Goal: Task Accomplishment & Management: Manage account settings

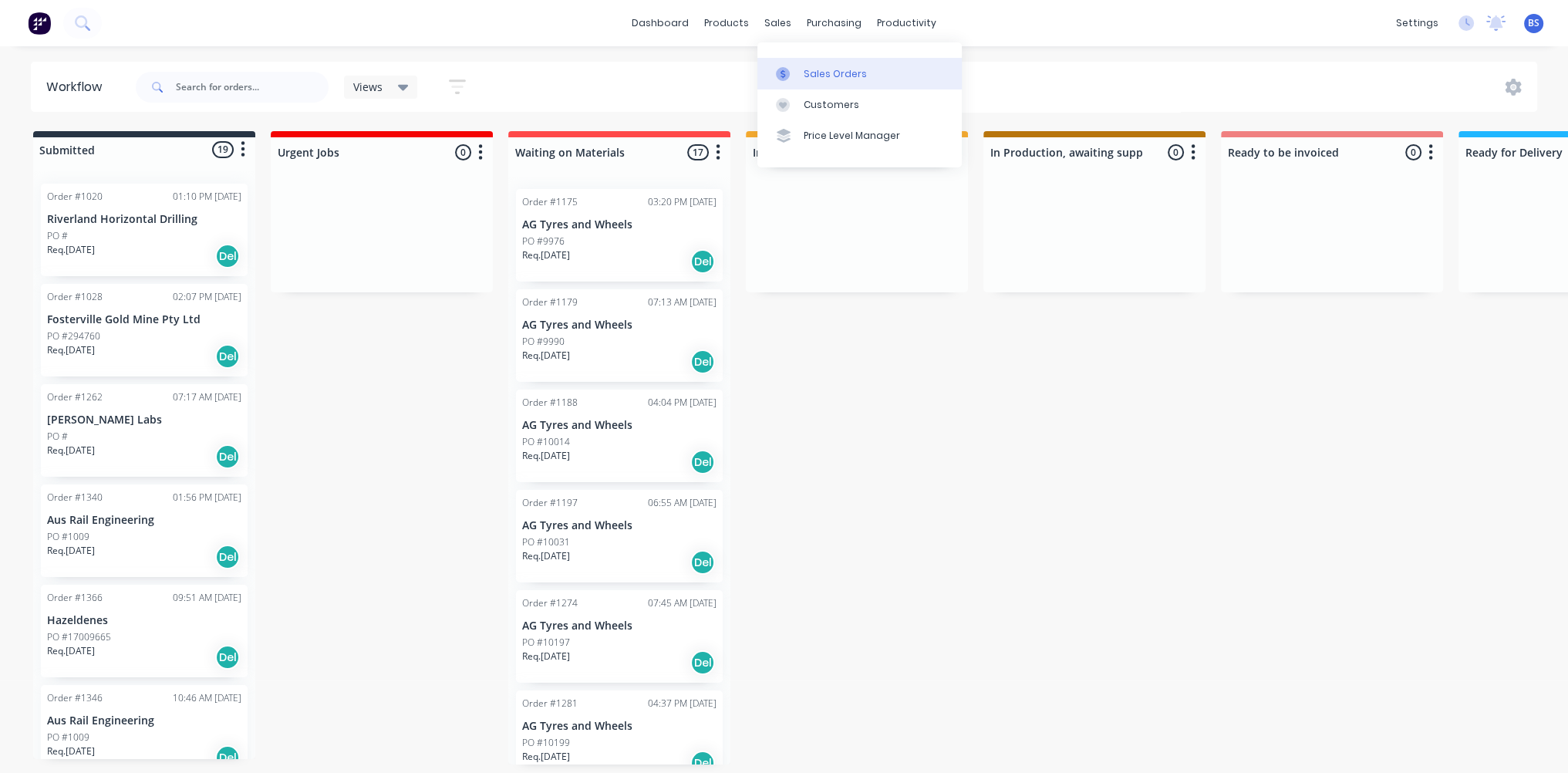
click at [836, 81] on link "Sales Orders" at bounding box center [859, 73] width 204 height 31
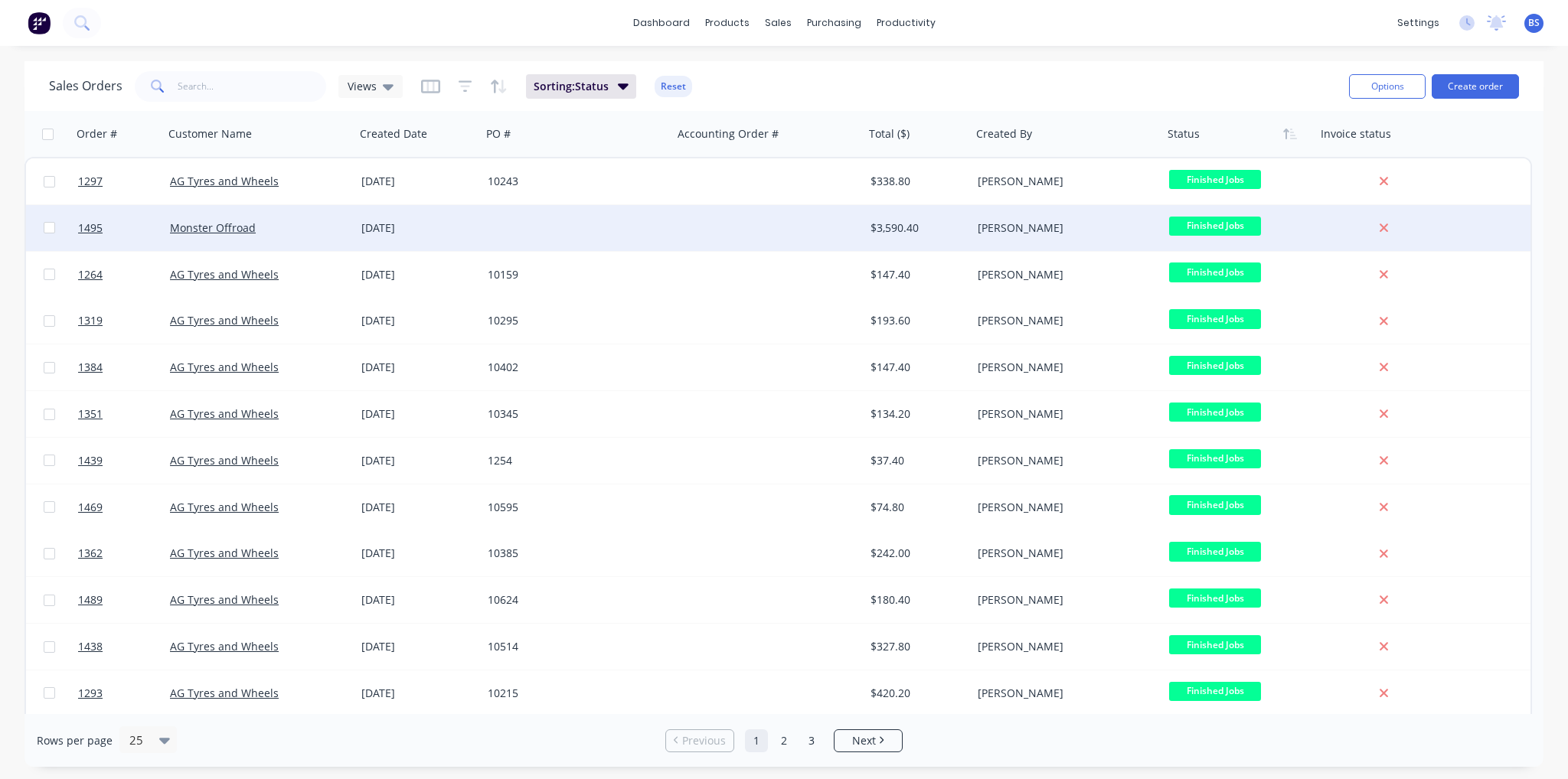
click at [480, 242] on div "[DATE]" at bounding box center [419, 229] width 127 height 46
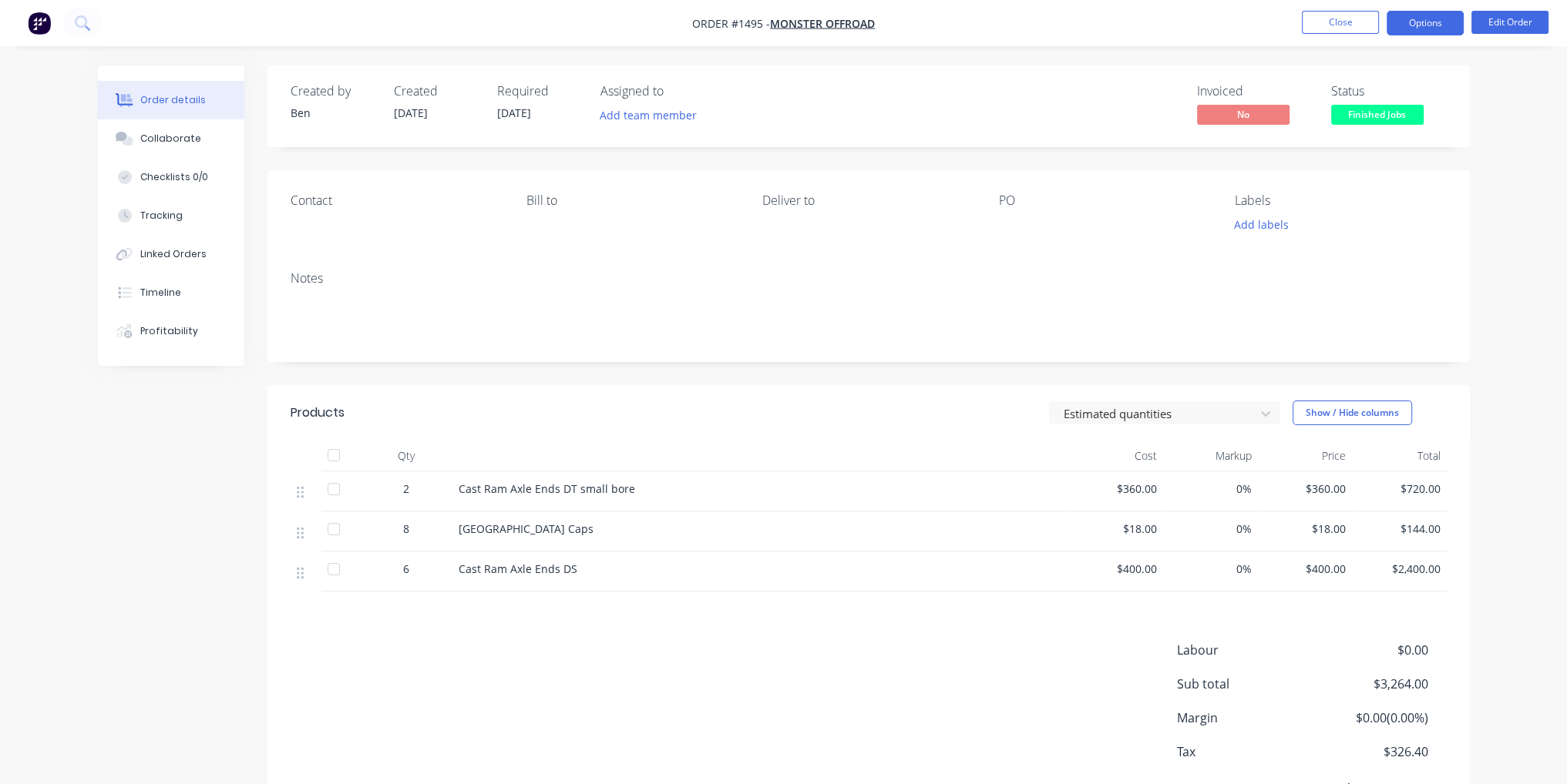
click at [1445, 19] on button "Options" at bounding box center [1425, 23] width 77 height 25
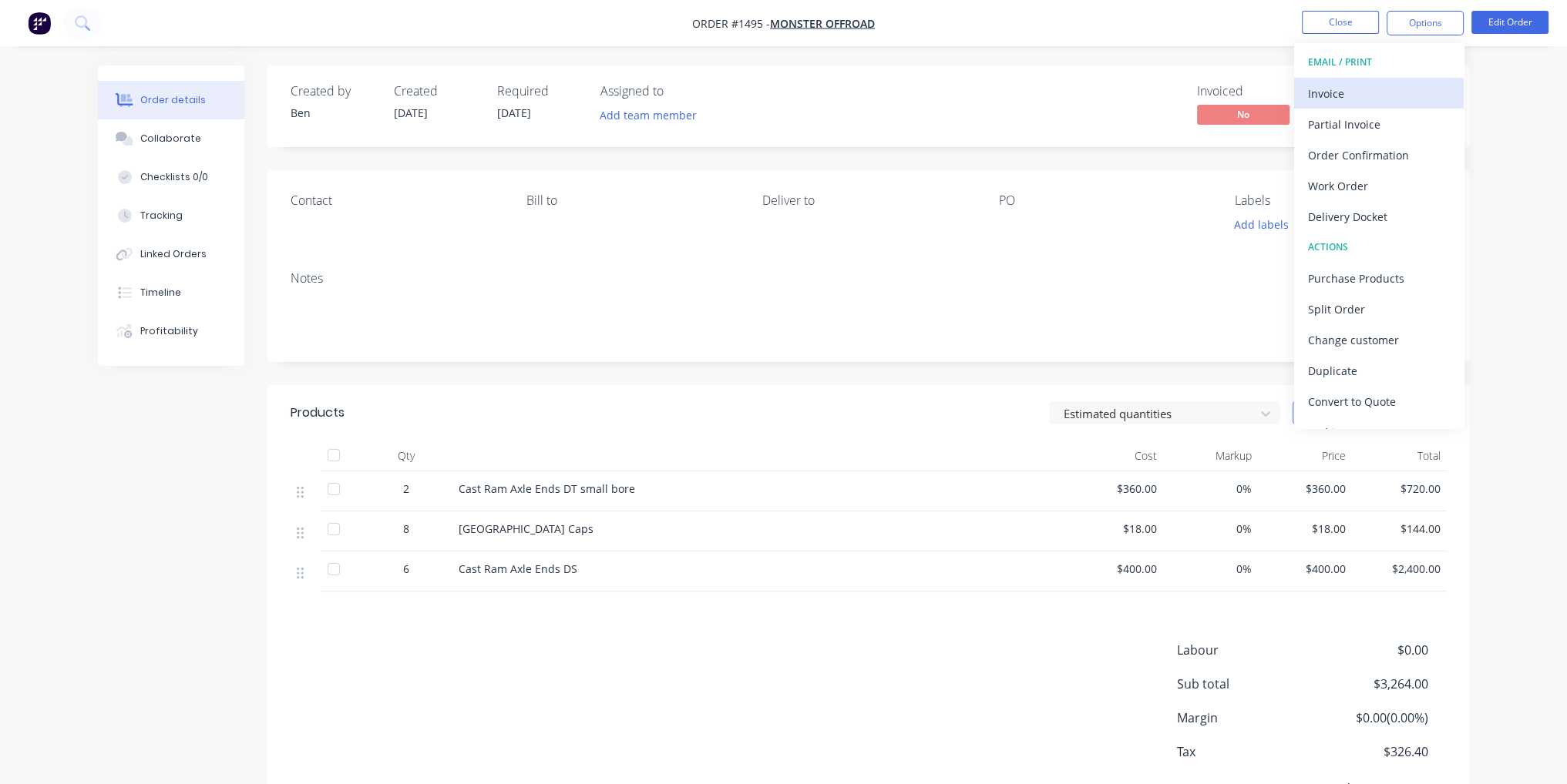
click at [1391, 98] on div "Invoice" at bounding box center [1379, 94] width 142 height 22
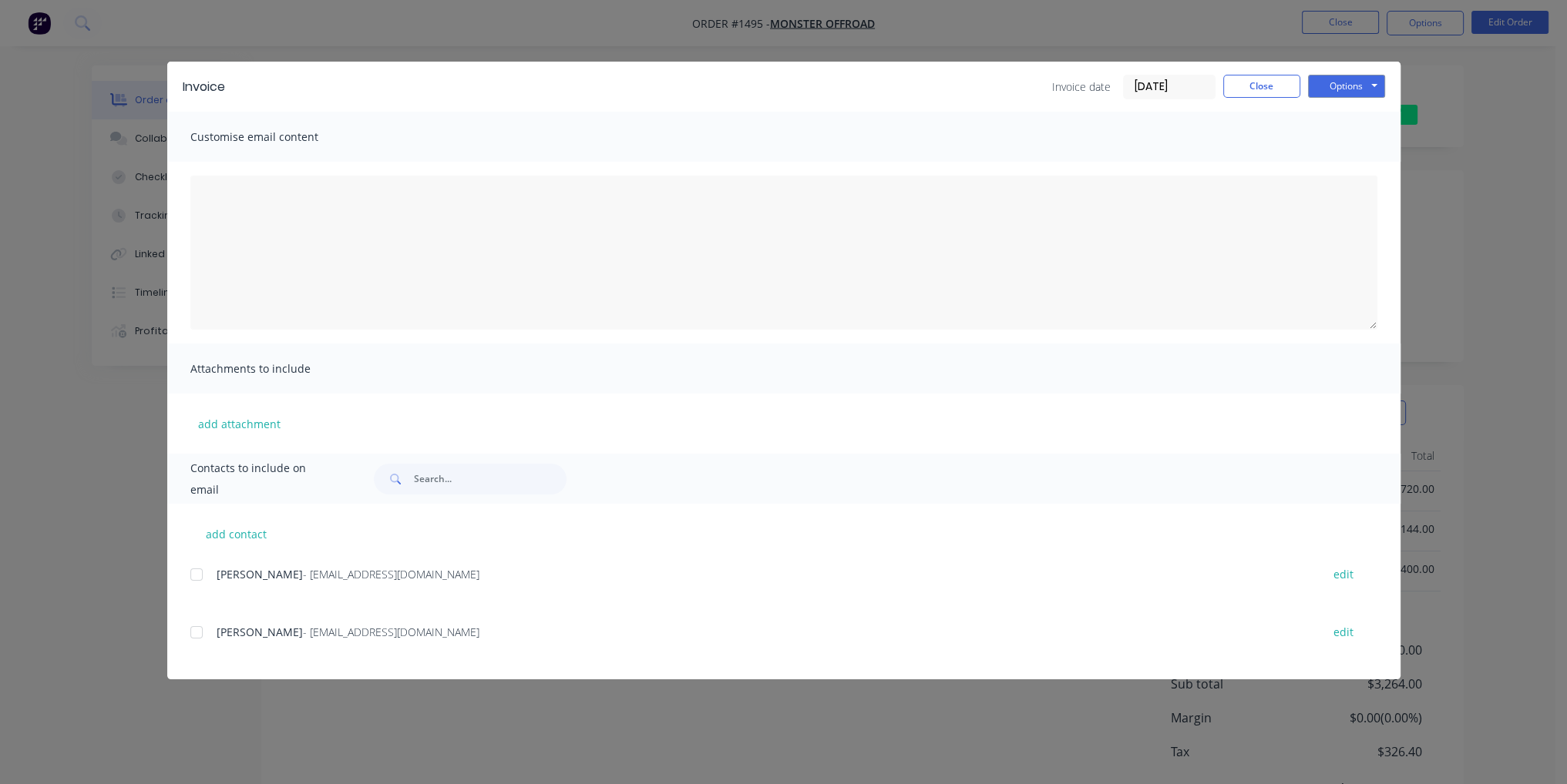
click at [193, 622] on div at bounding box center [197, 632] width 31 height 31
click at [1335, 101] on div "Invoice Invoice date [DATE] Close Options Preview Print Email" at bounding box center [784, 87] width 1233 height 50
click at [1335, 84] on button "Options" at bounding box center [1346, 86] width 77 height 23
click at [1374, 167] on button "Email" at bounding box center [1358, 165] width 98 height 26
click at [1264, 84] on button "Close" at bounding box center [1261, 86] width 77 height 23
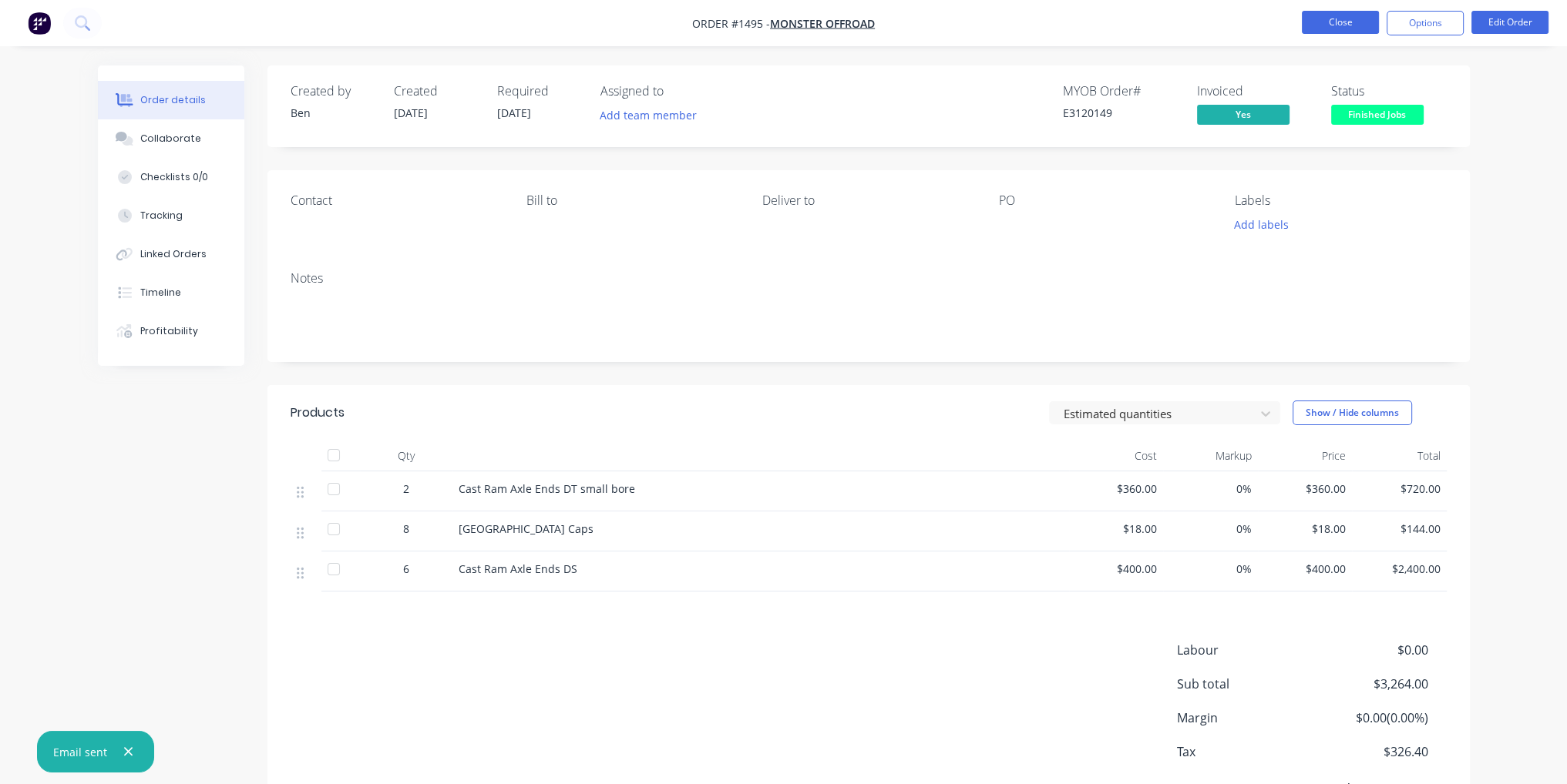
click at [1314, 30] on button "Close" at bounding box center [1340, 22] width 77 height 23
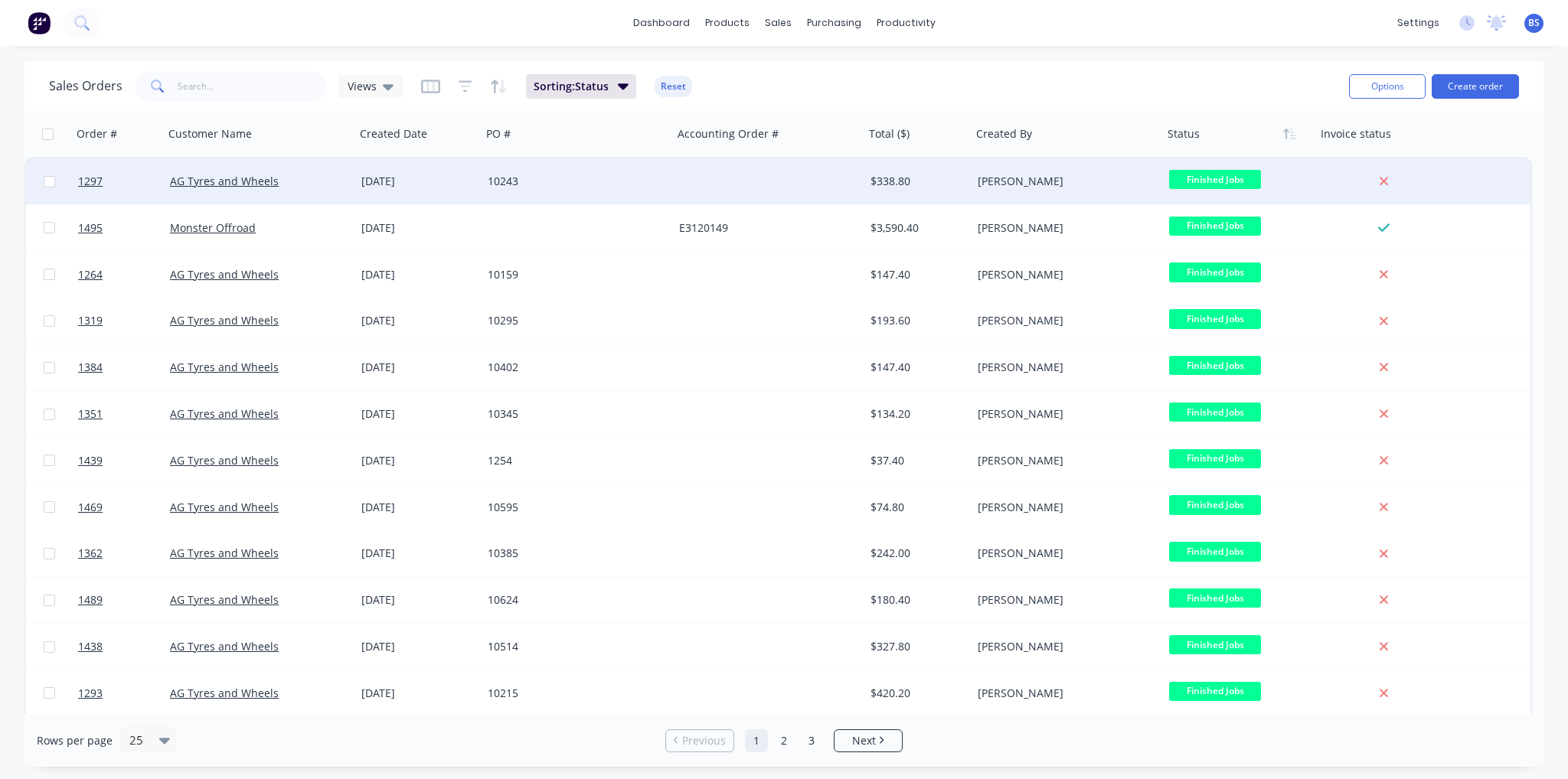
click at [489, 193] on div "10243" at bounding box center [578, 181] width 192 height 46
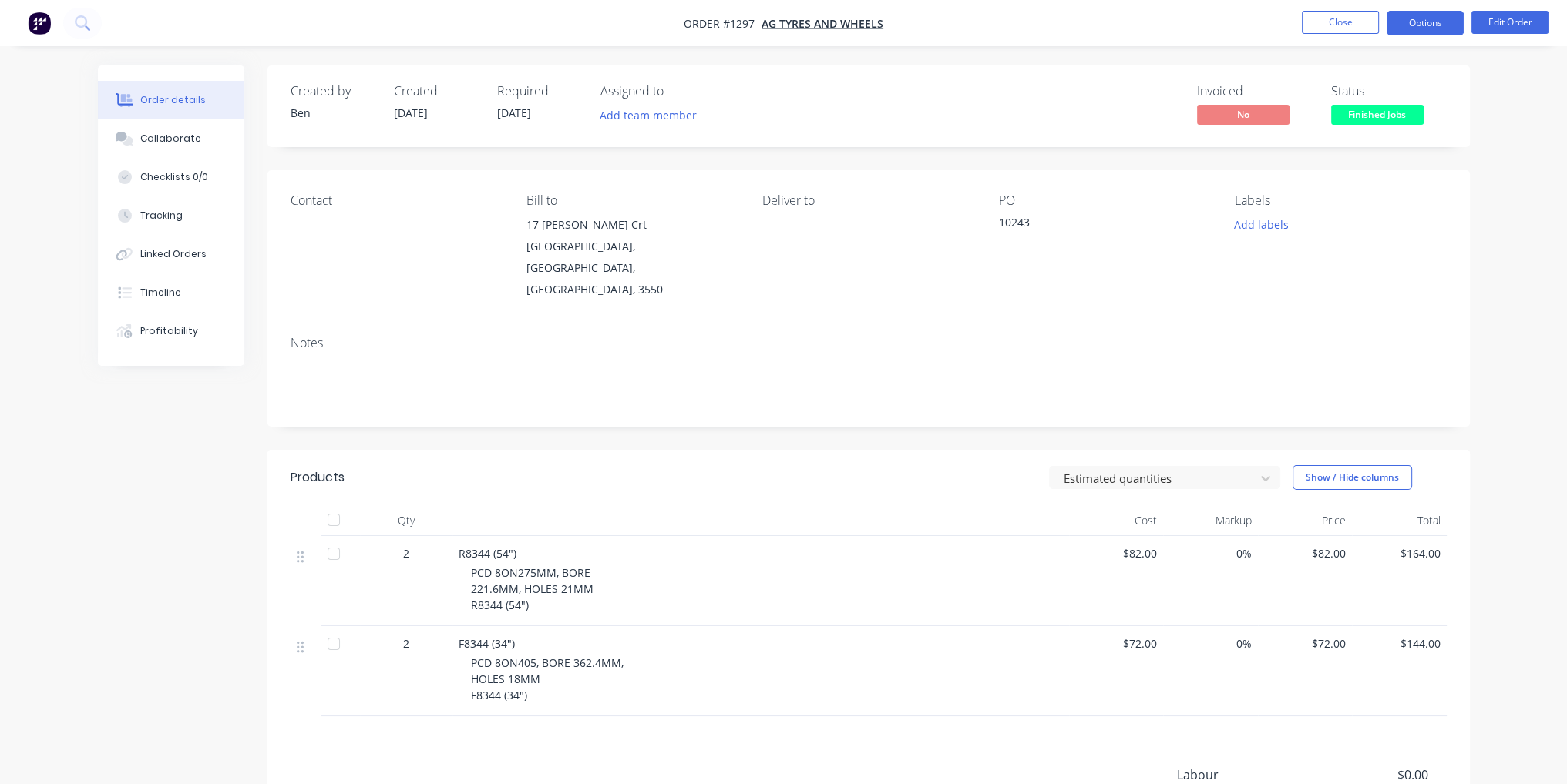
click at [1427, 28] on button "Options" at bounding box center [1425, 23] width 77 height 25
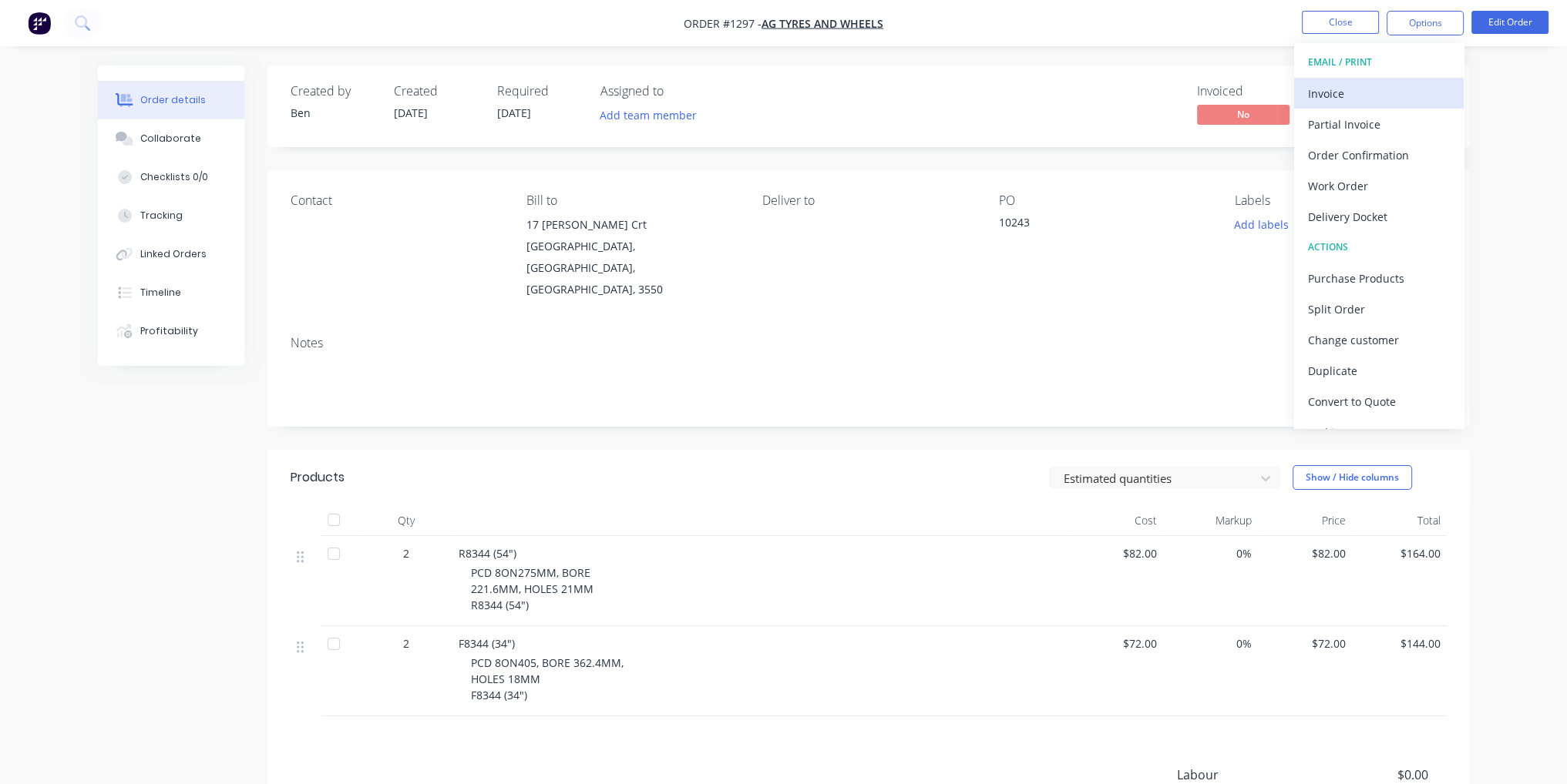
click at [1419, 81] on button "Invoice" at bounding box center [1379, 93] width 170 height 31
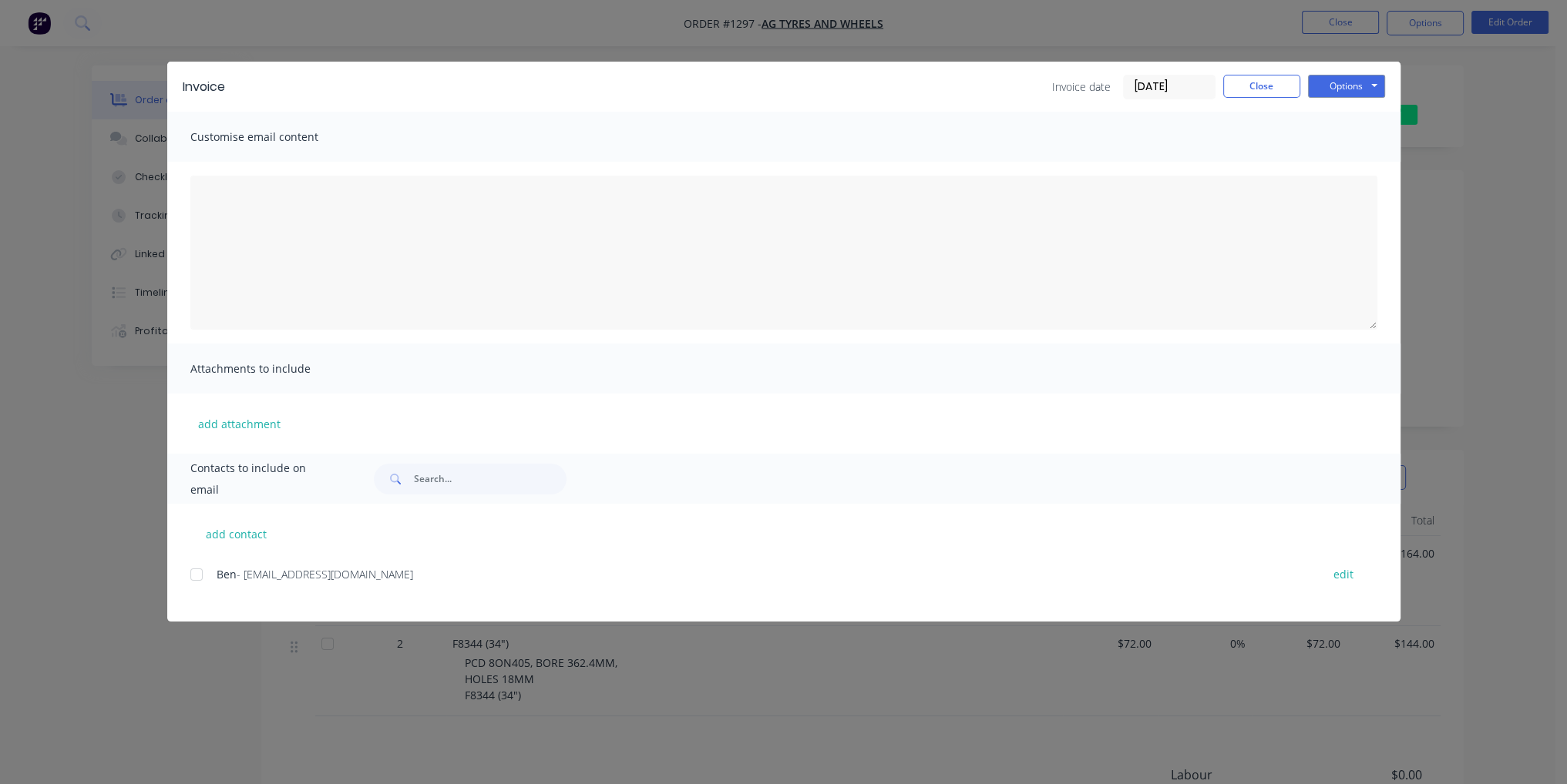
click at [199, 569] on div at bounding box center [197, 575] width 31 height 31
click at [1375, 87] on button "Options" at bounding box center [1346, 86] width 77 height 23
click at [1372, 165] on button "Email" at bounding box center [1358, 165] width 98 height 26
click at [1265, 81] on button "Close" at bounding box center [1261, 86] width 77 height 23
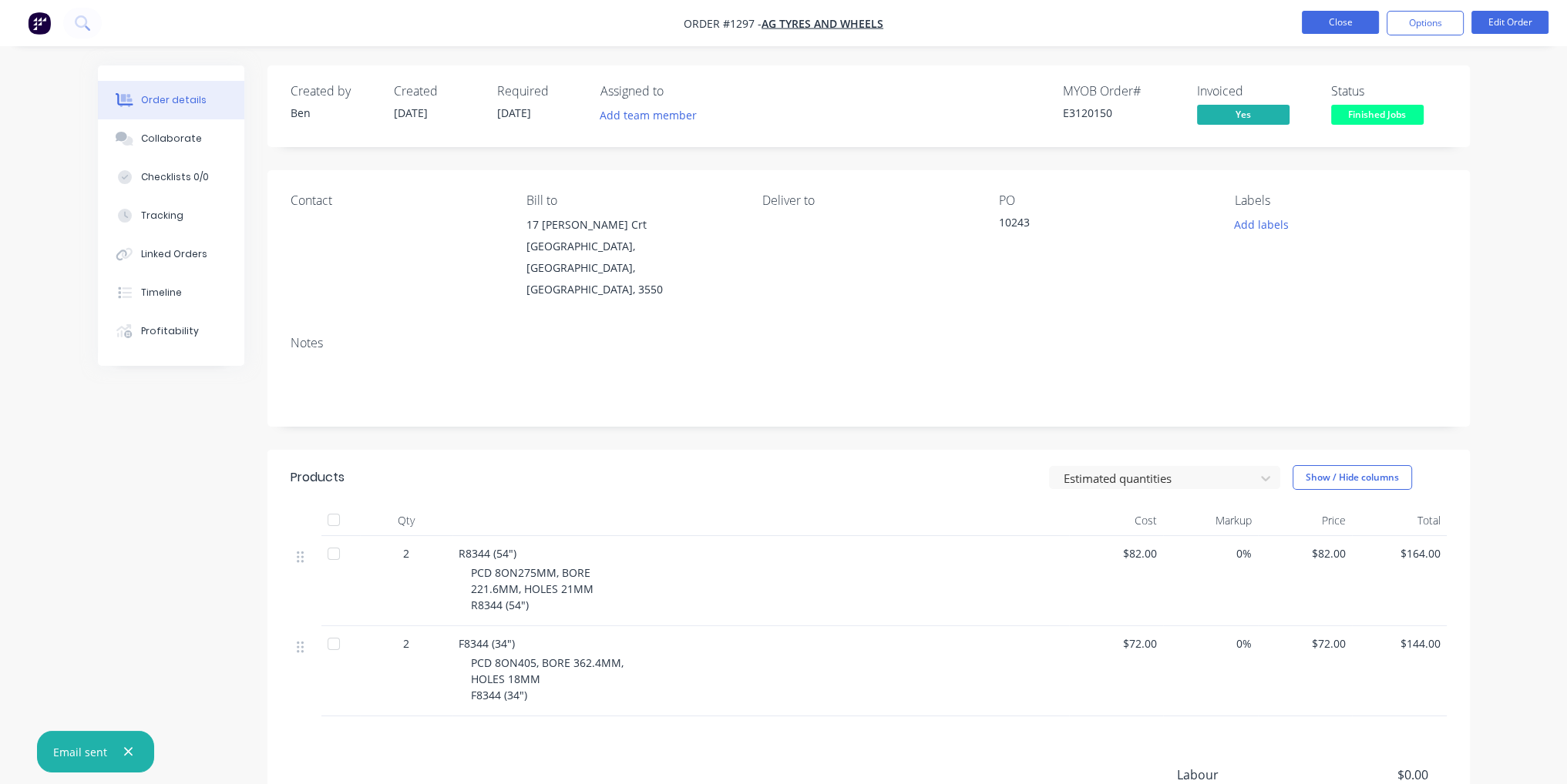
click at [1352, 12] on button "Close" at bounding box center [1340, 22] width 77 height 23
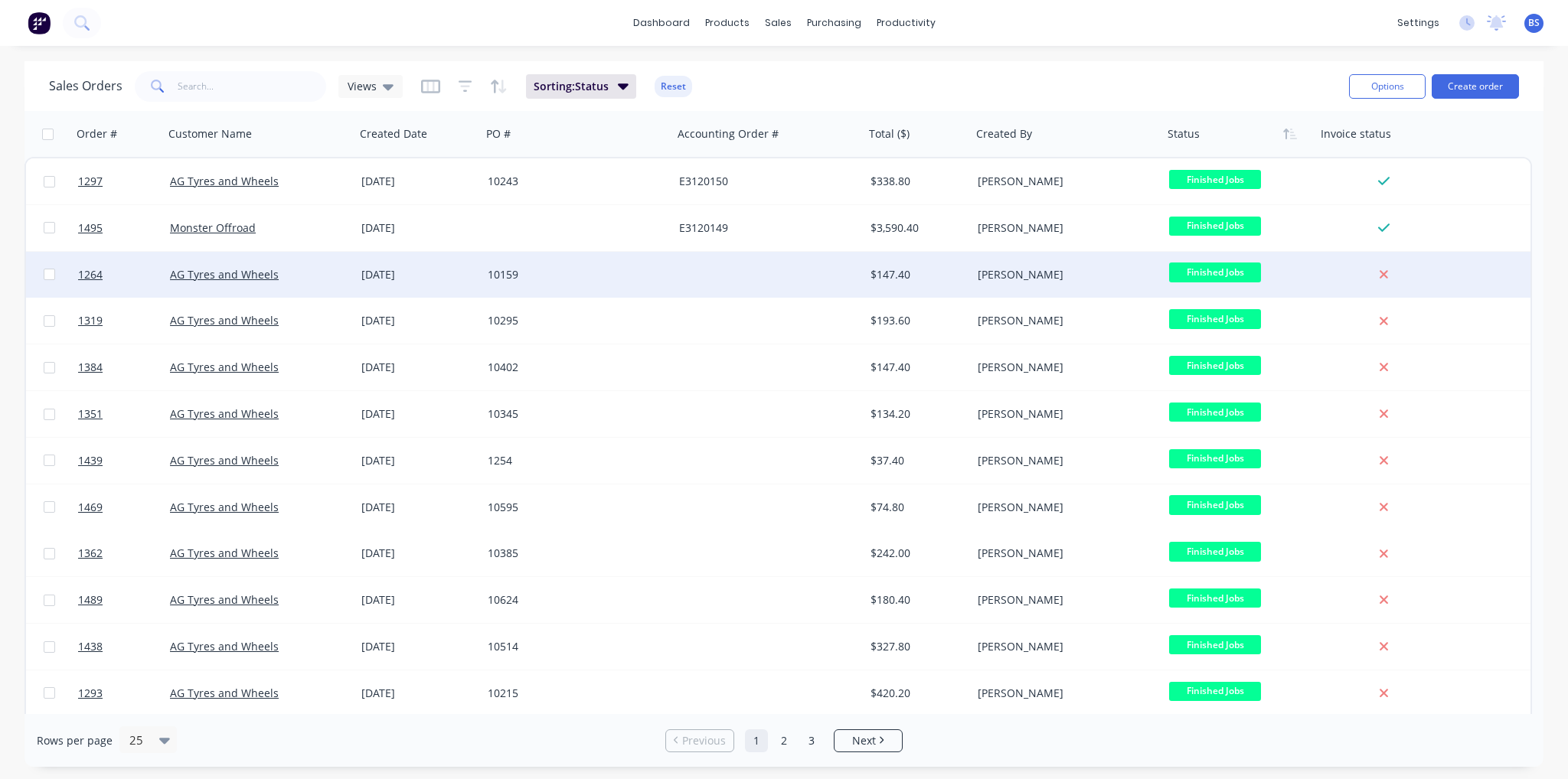
click at [771, 279] on div at bounding box center [769, 275] width 192 height 46
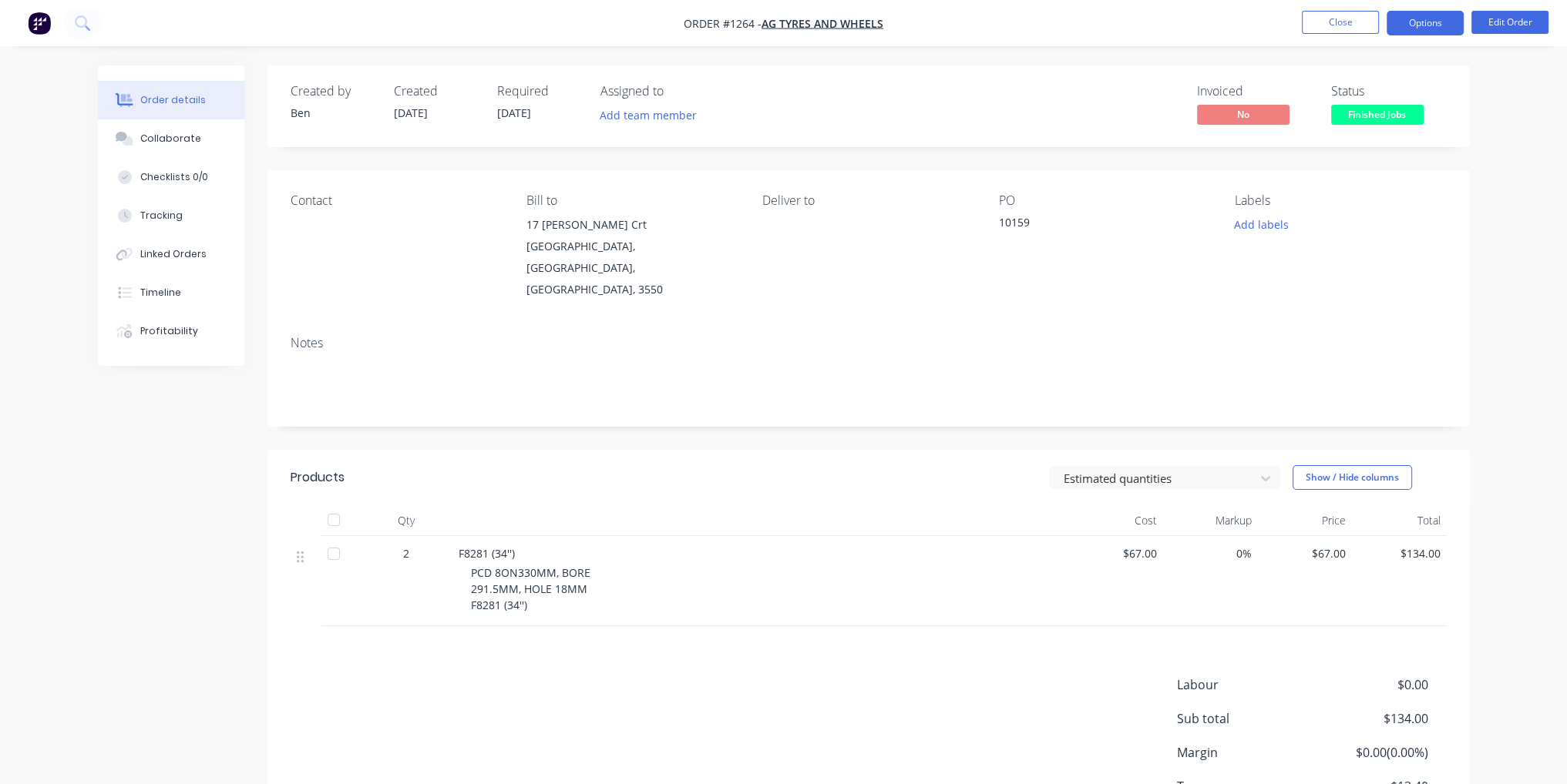
click at [1450, 16] on button "Options" at bounding box center [1425, 23] width 77 height 25
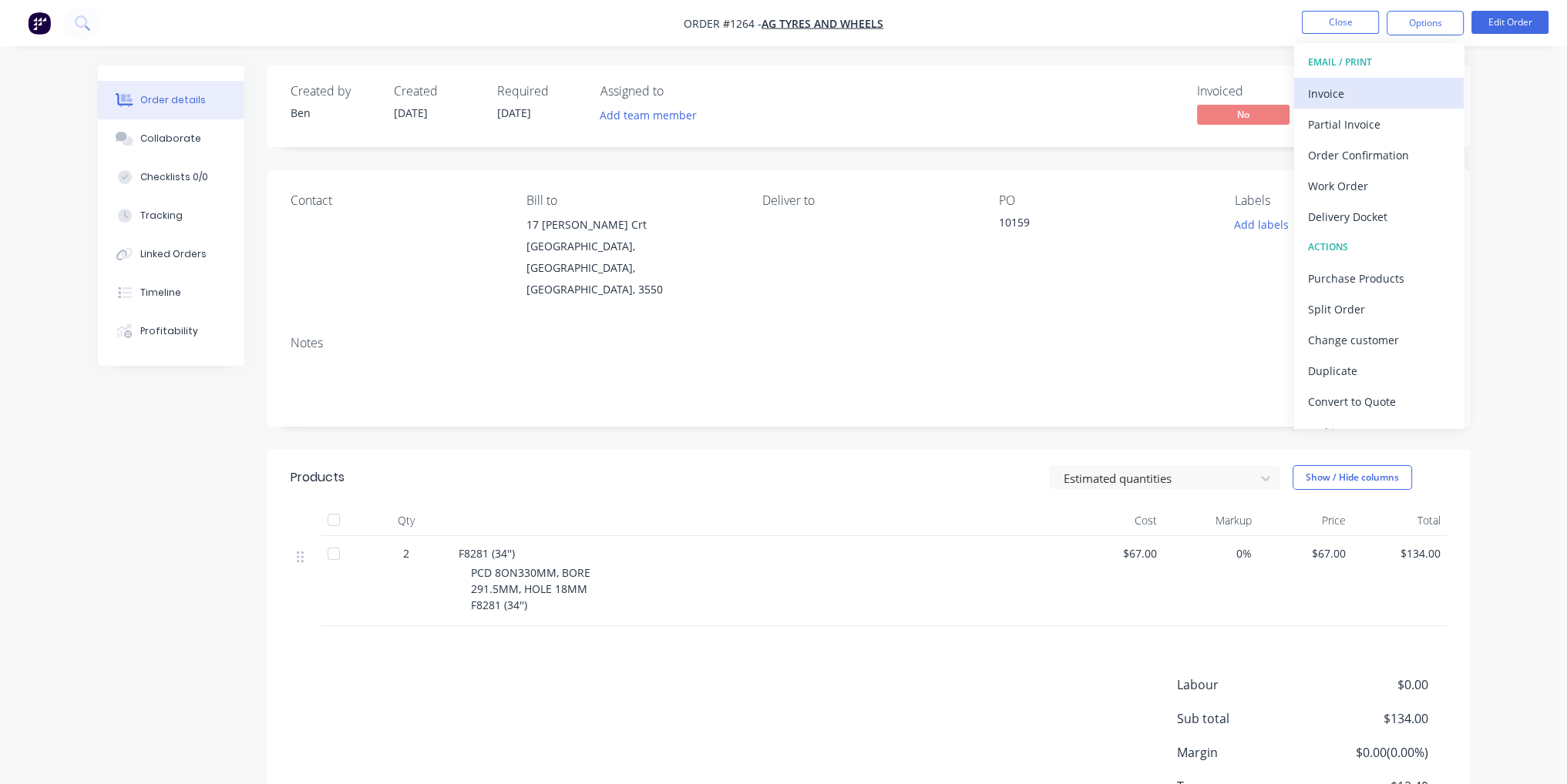
click at [1382, 93] on div "Invoice" at bounding box center [1379, 94] width 142 height 22
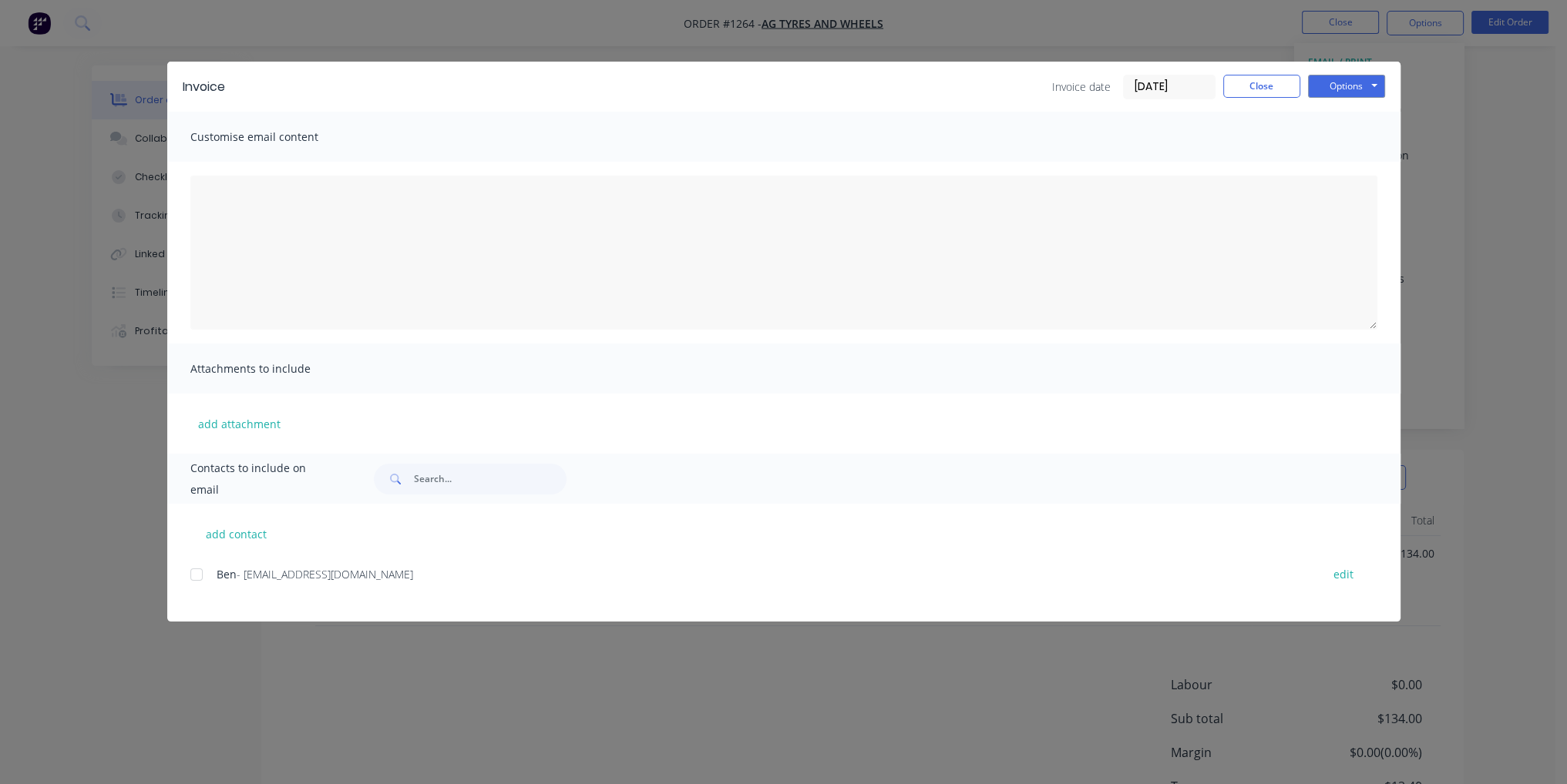
click at [202, 580] on div at bounding box center [197, 575] width 31 height 31
click at [1357, 80] on button "Options" at bounding box center [1346, 86] width 77 height 23
click at [1349, 161] on button "Email" at bounding box center [1358, 165] width 98 height 26
click at [1262, 91] on button "Close" at bounding box center [1261, 86] width 77 height 23
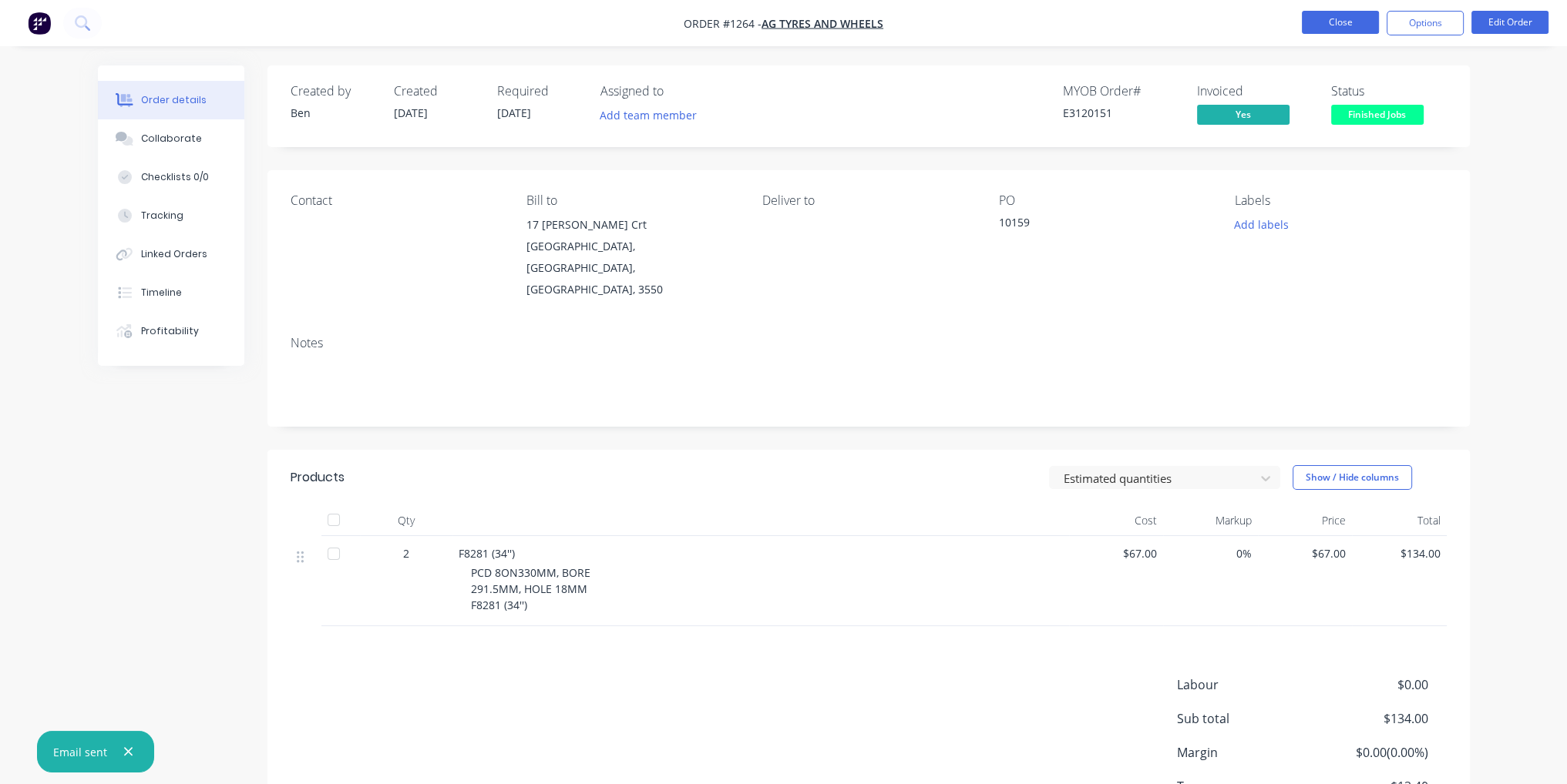
click at [1360, 20] on button "Close" at bounding box center [1340, 22] width 77 height 23
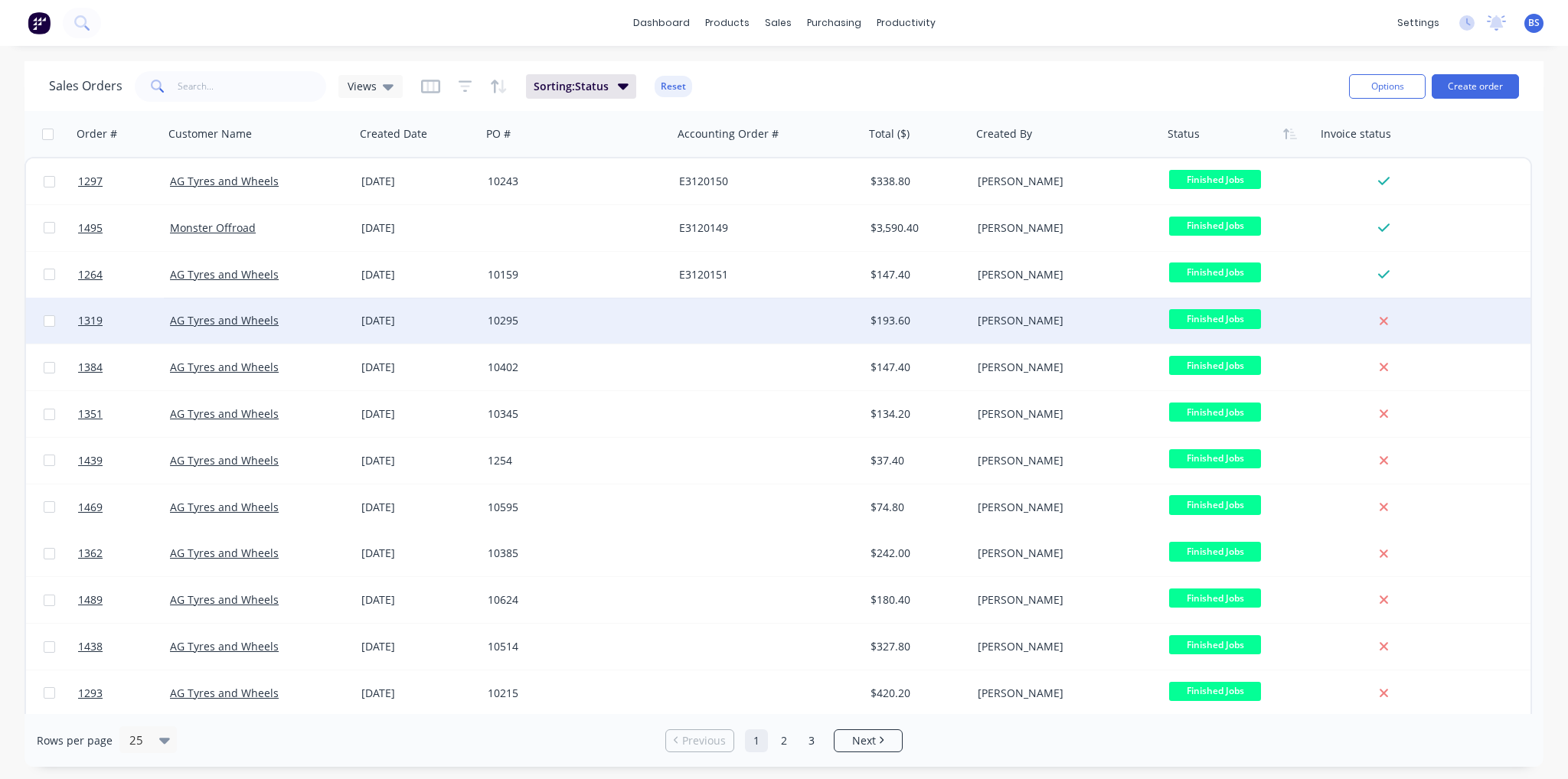
click at [759, 314] on div at bounding box center [769, 321] width 192 height 46
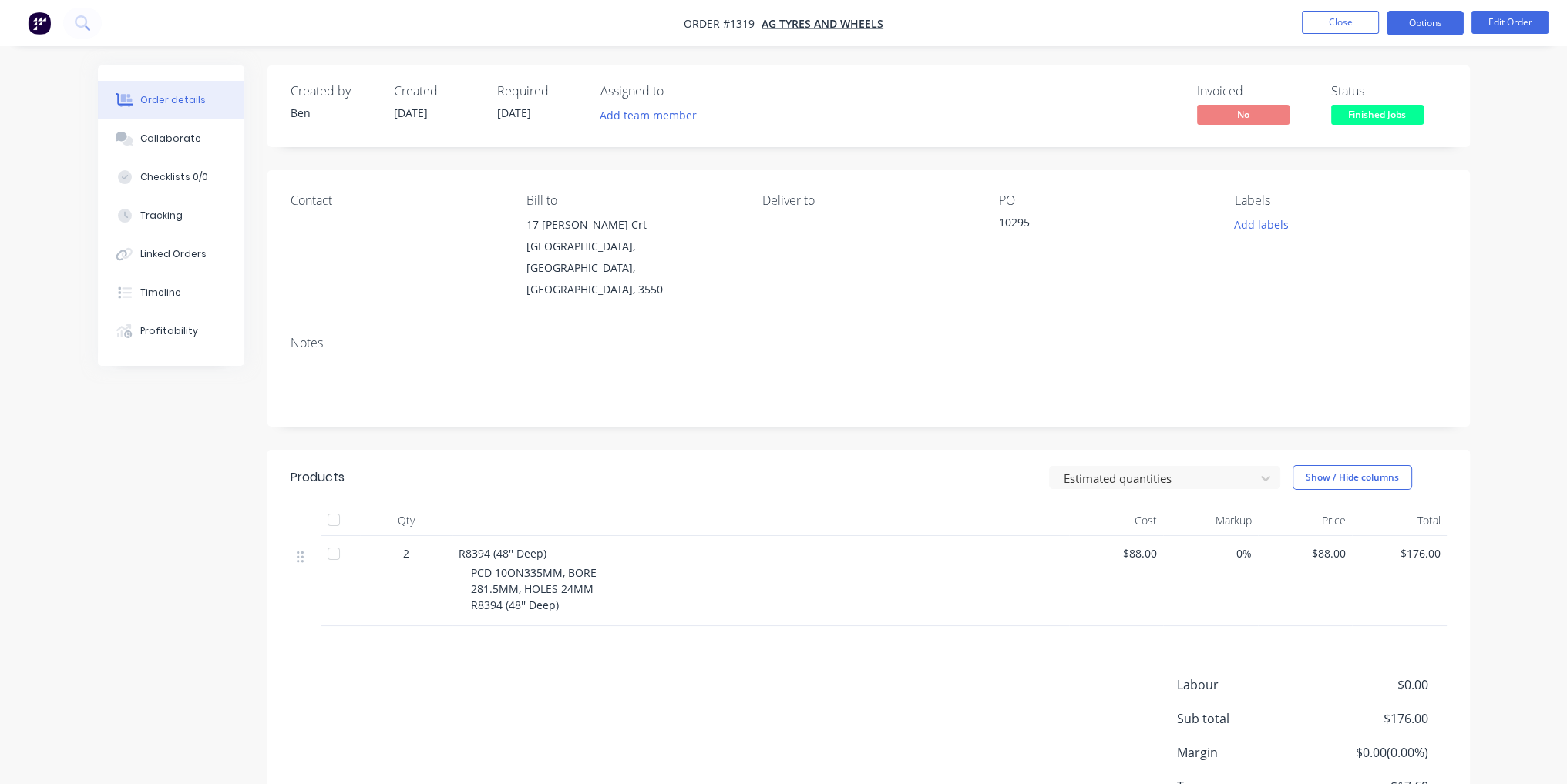
click at [1443, 26] on button "Options" at bounding box center [1425, 23] width 77 height 25
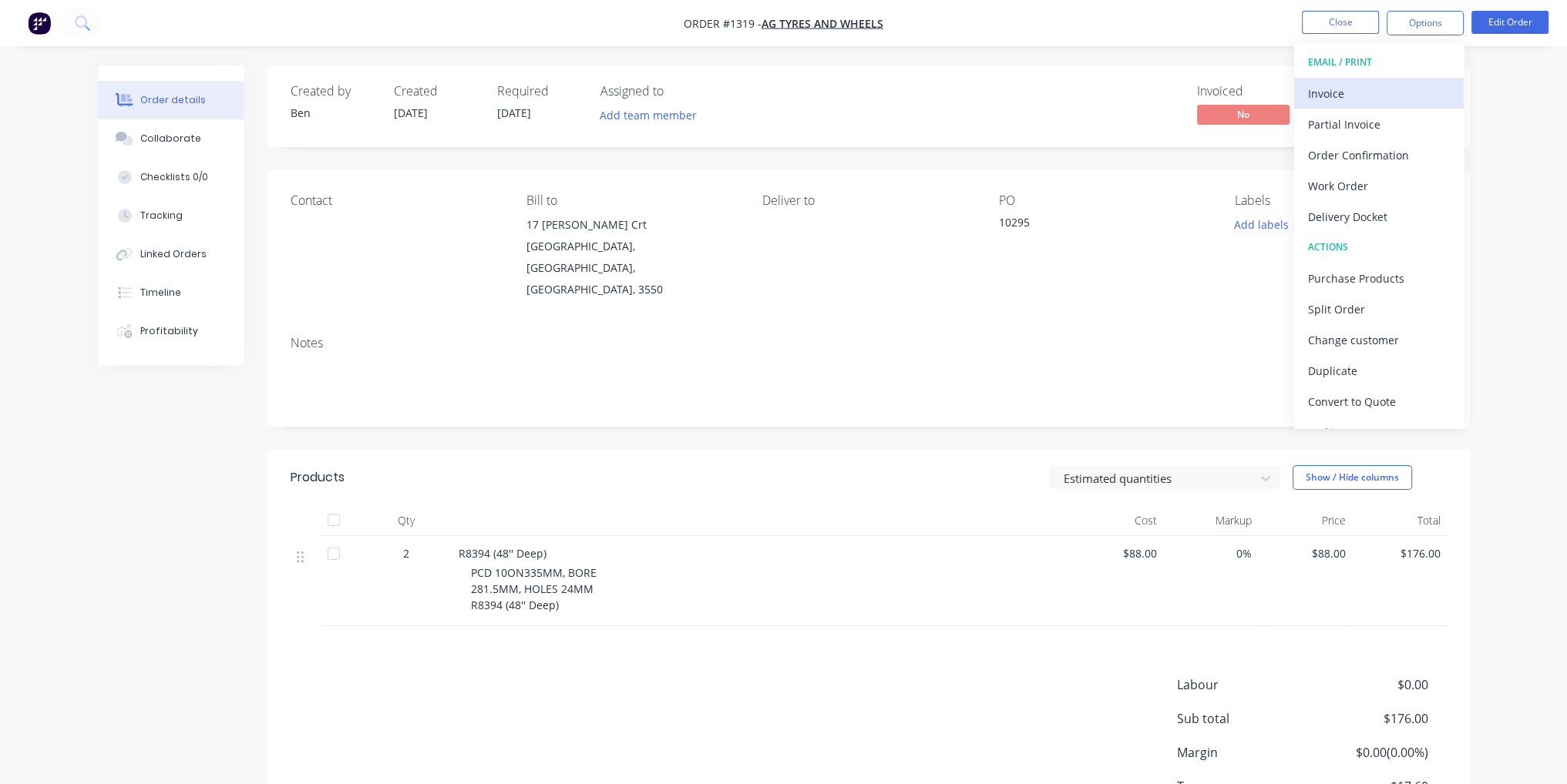
click at [1363, 84] on div "Invoice" at bounding box center [1379, 94] width 142 height 22
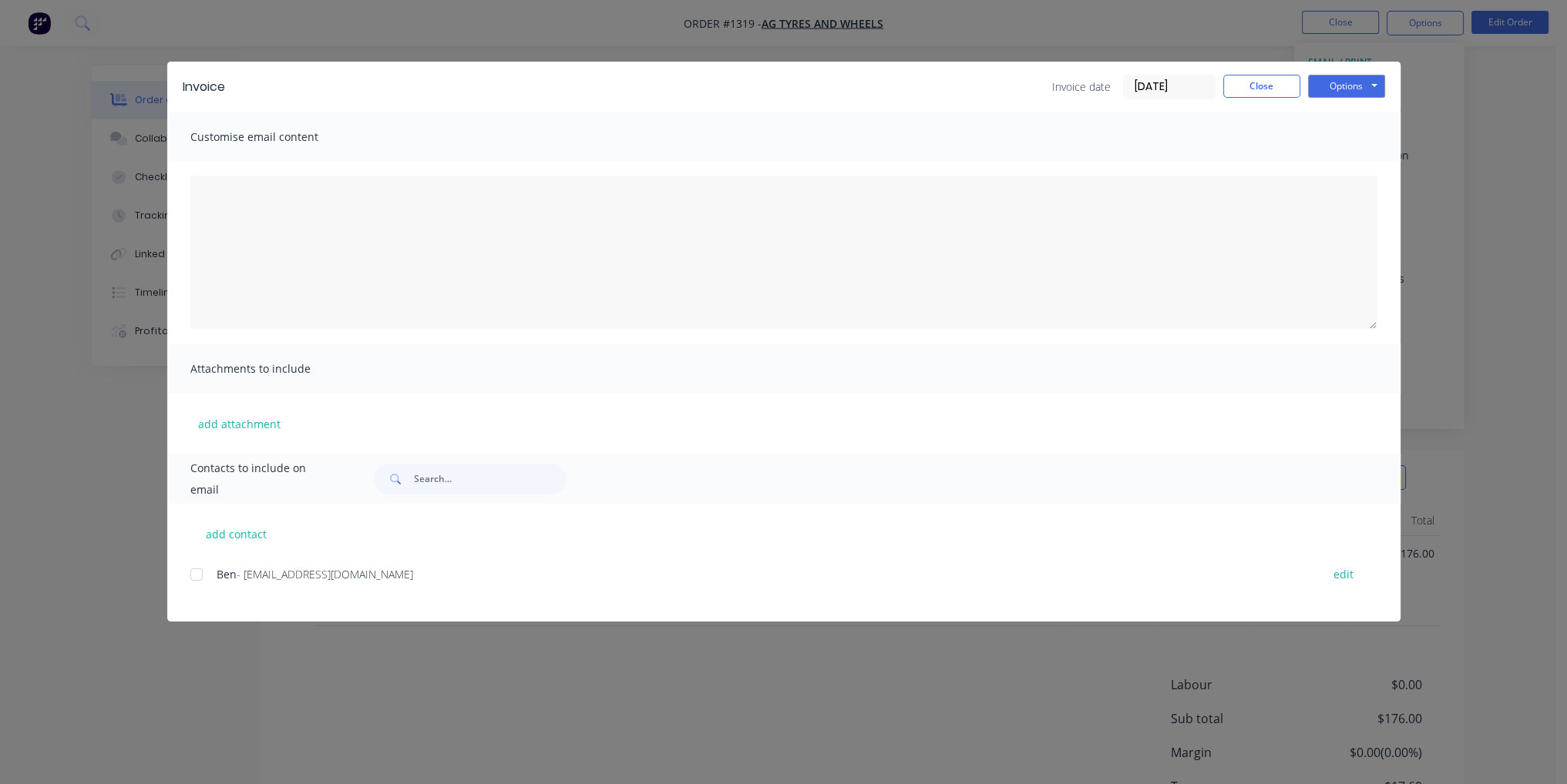
click at [195, 575] on div at bounding box center [197, 575] width 31 height 31
click at [1343, 87] on button "Options" at bounding box center [1346, 86] width 77 height 23
click at [1353, 170] on button "Email" at bounding box center [1358, 165] width 98 height 26
click at [1266, 91] on button "Close" at bounding box center [1261, 86] width 77 height 23
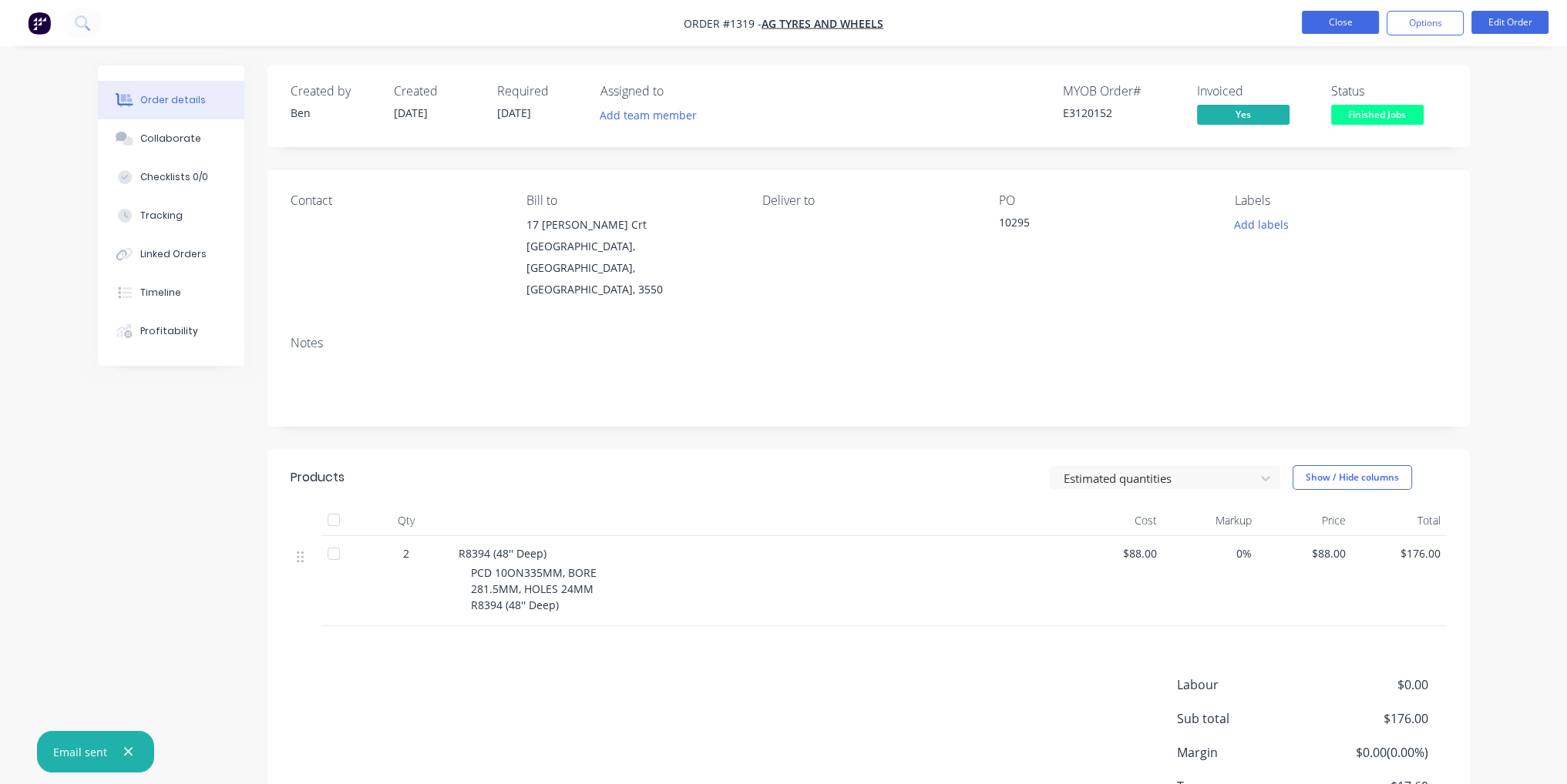
click at [1320, 17] on button "Close" at bounding box center [1340, 22] width 77 height 23
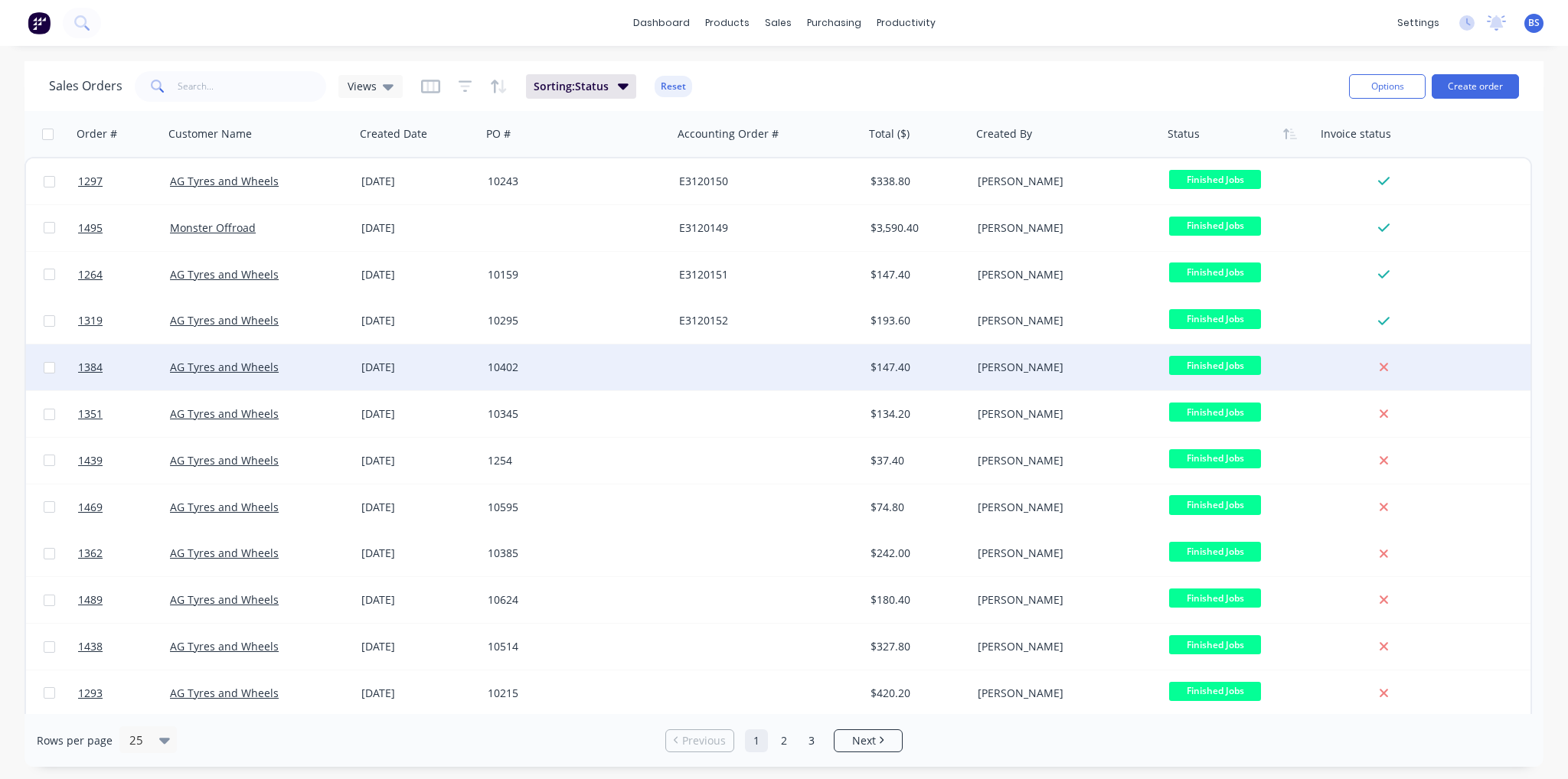
click at [474, 372] on div "[DATE]" at bounding box center [418, 367] width 114 height 15
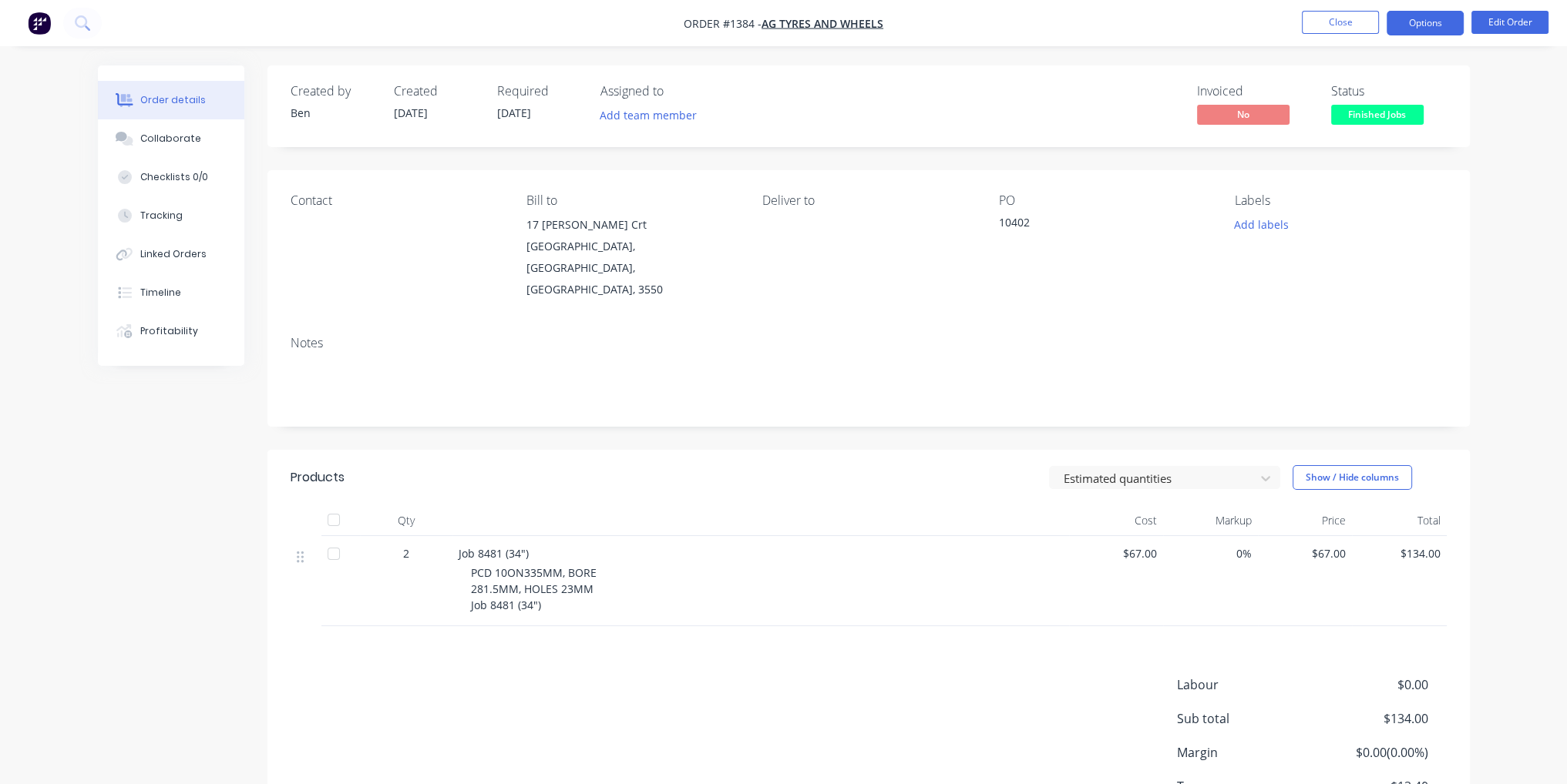
click at [1416, 20] on button "Options" at bounding box center [1425, 23] width 77 height 25
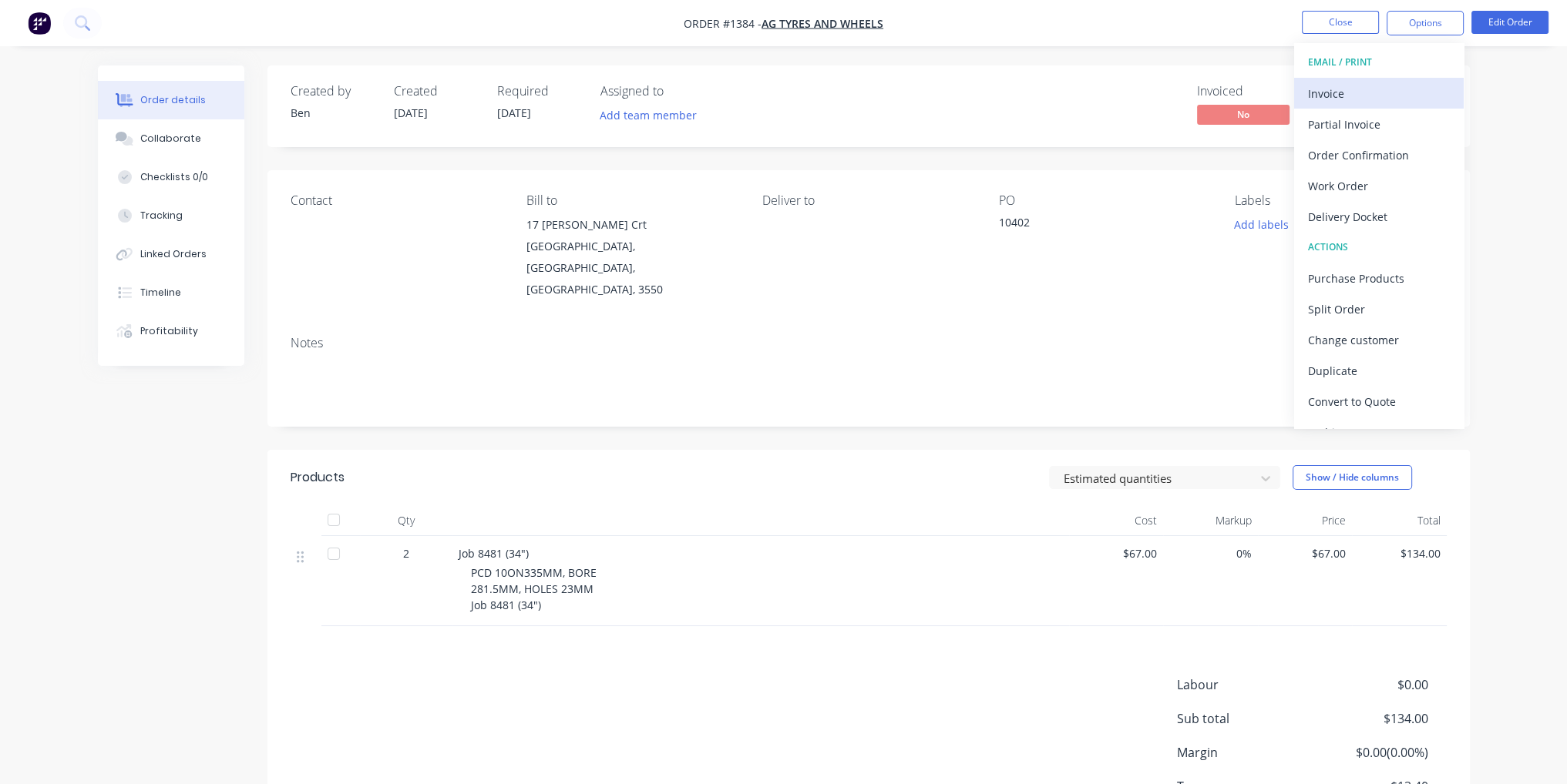
click at [1395, 83] on div "Invoice" at bounding box center [1379, 94] width 142 height 22
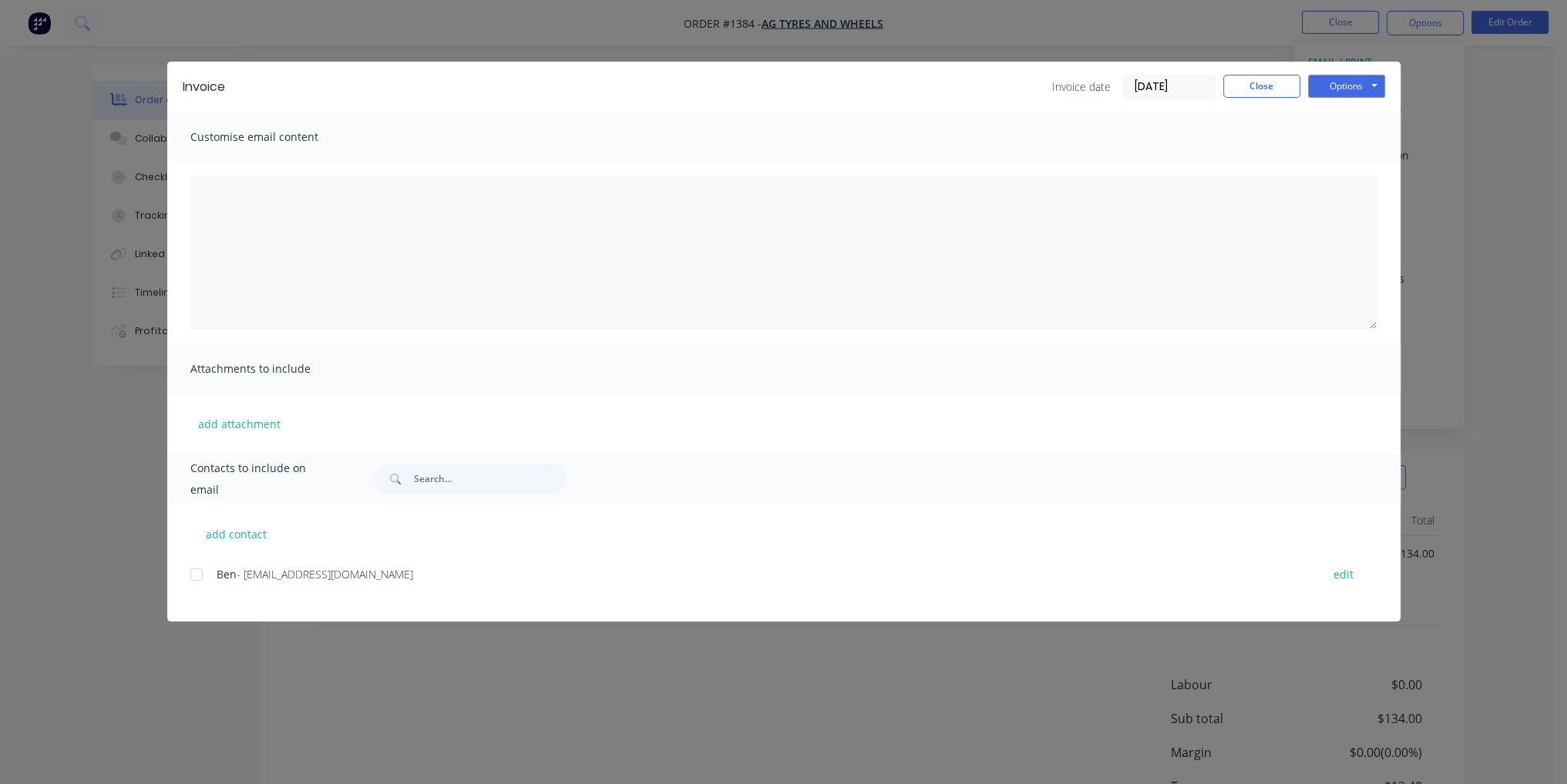
click at [192, 576] on div at bounding box center [197, 575] width 31 height 31
click at [1363, 91] on button "Options" at bounding box center [1346, 86] width 77 height 23
click at [1369, 160] on button "Email" at bounding box center [1358, 165] width 98 height 26
click at [1270, 87] on button "Close" at bounding box center [1261, 86] width 77 height 23
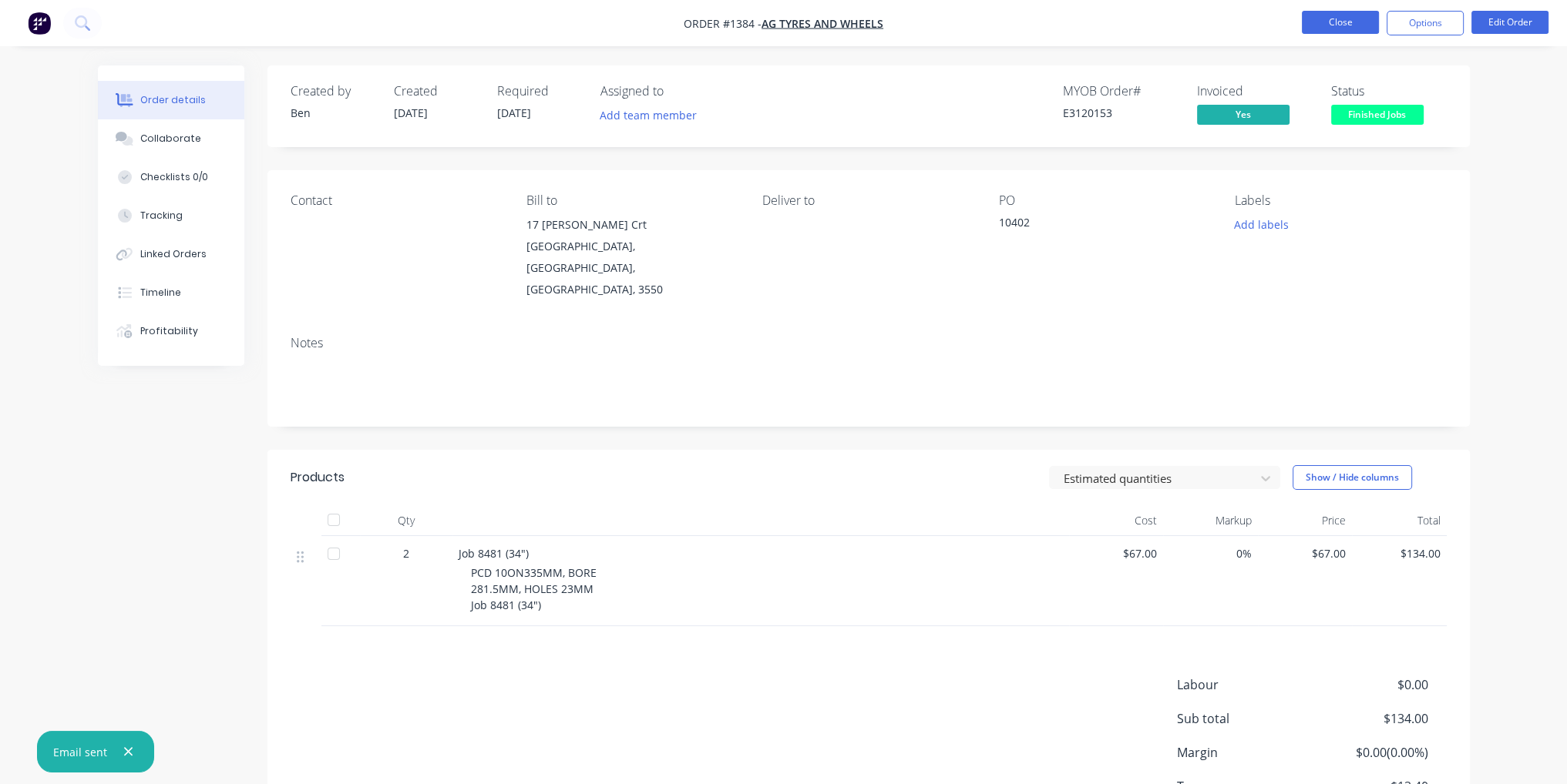
click at [1347, 16] on button "Close" at bounding box center [1340, 22] width 77 height 23
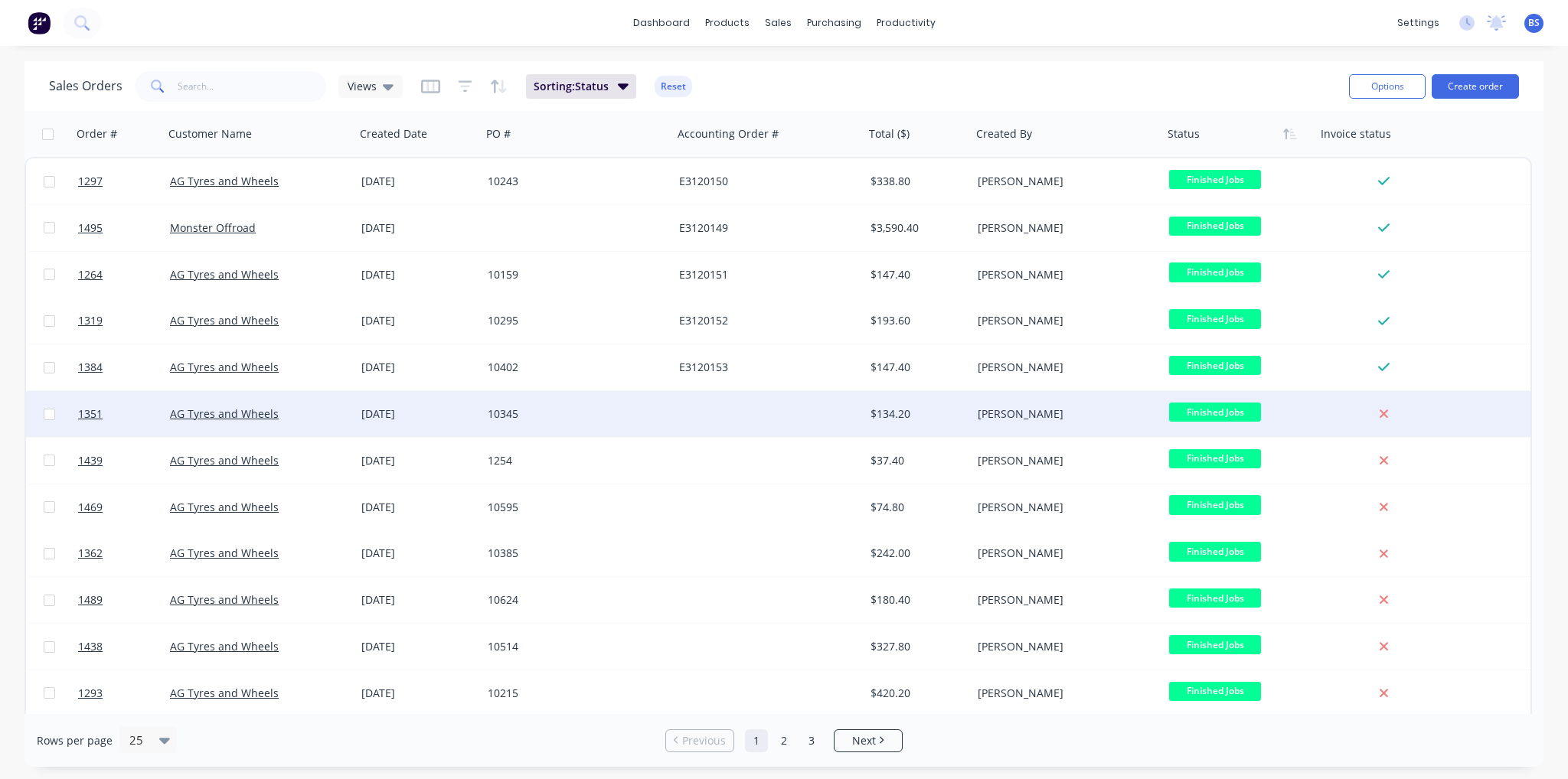
click at [579, 400] on div "10345" at bounding box center [578, 414] width 192 height 46
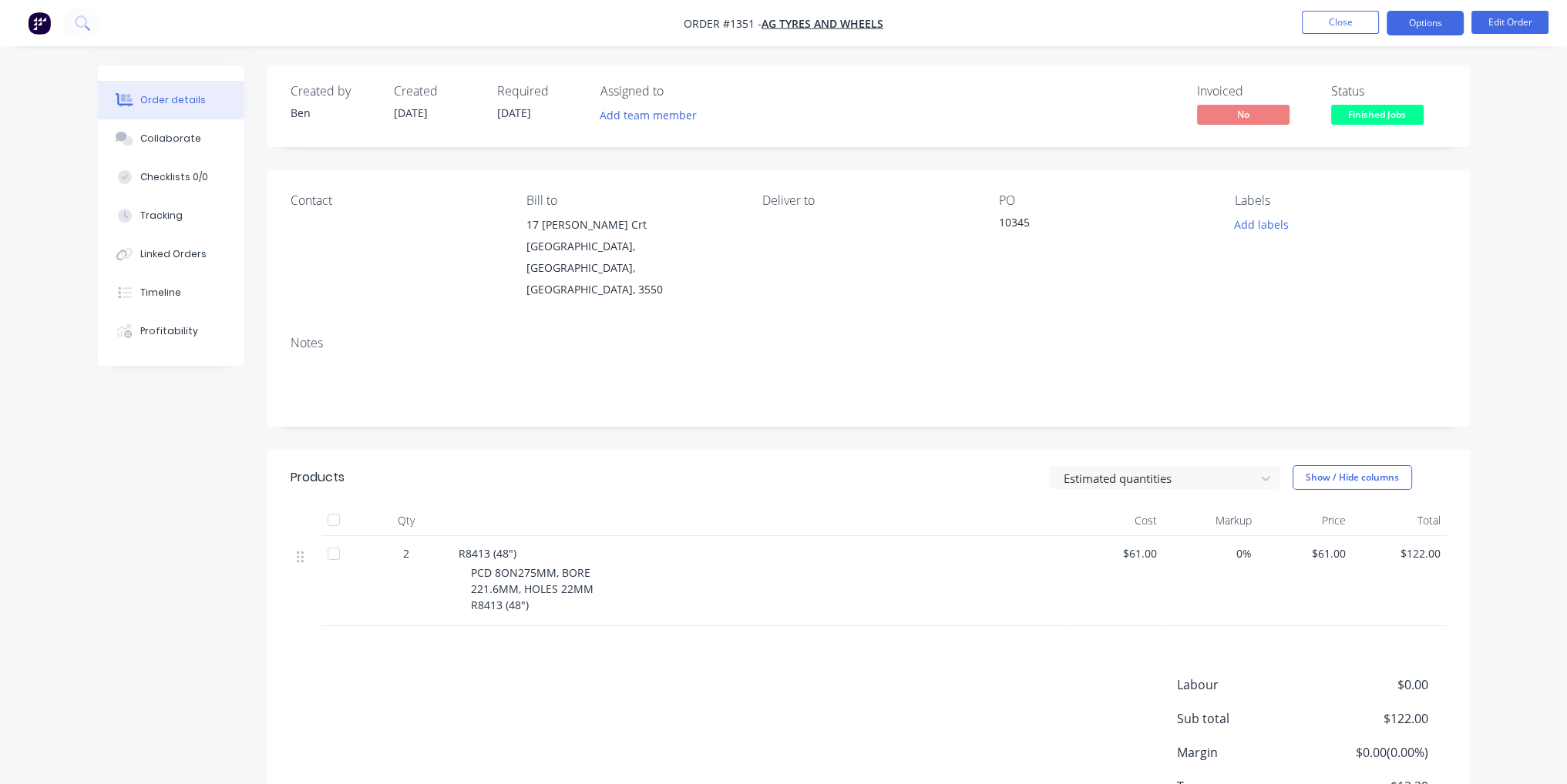
click at [1433, 28] on button "Options" at bounding box center [1425, 23] width 77 height 25
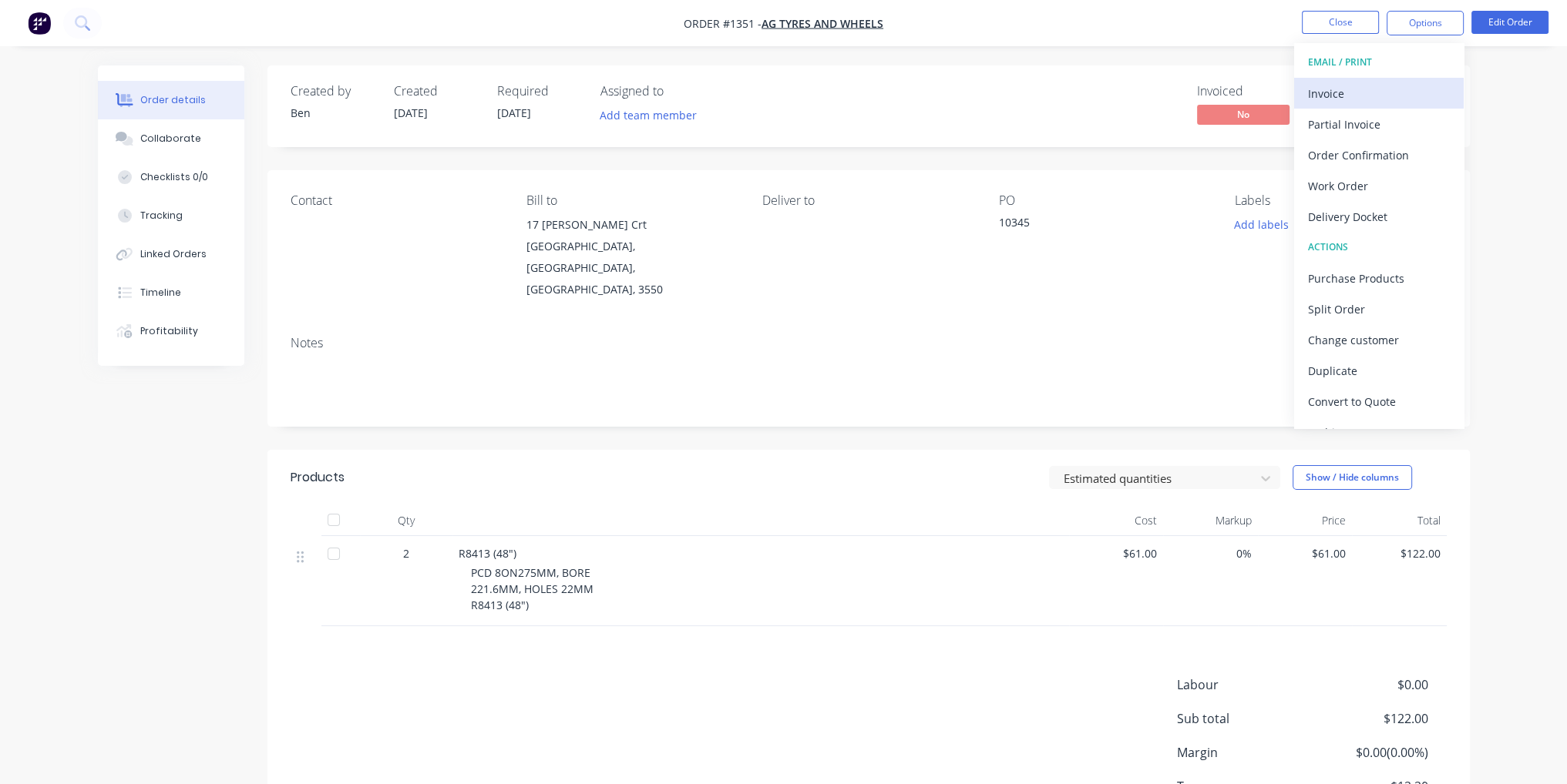
click at [1402, 102] on div "Invoice" at bounding box center [1379, 94] width 142 height 22
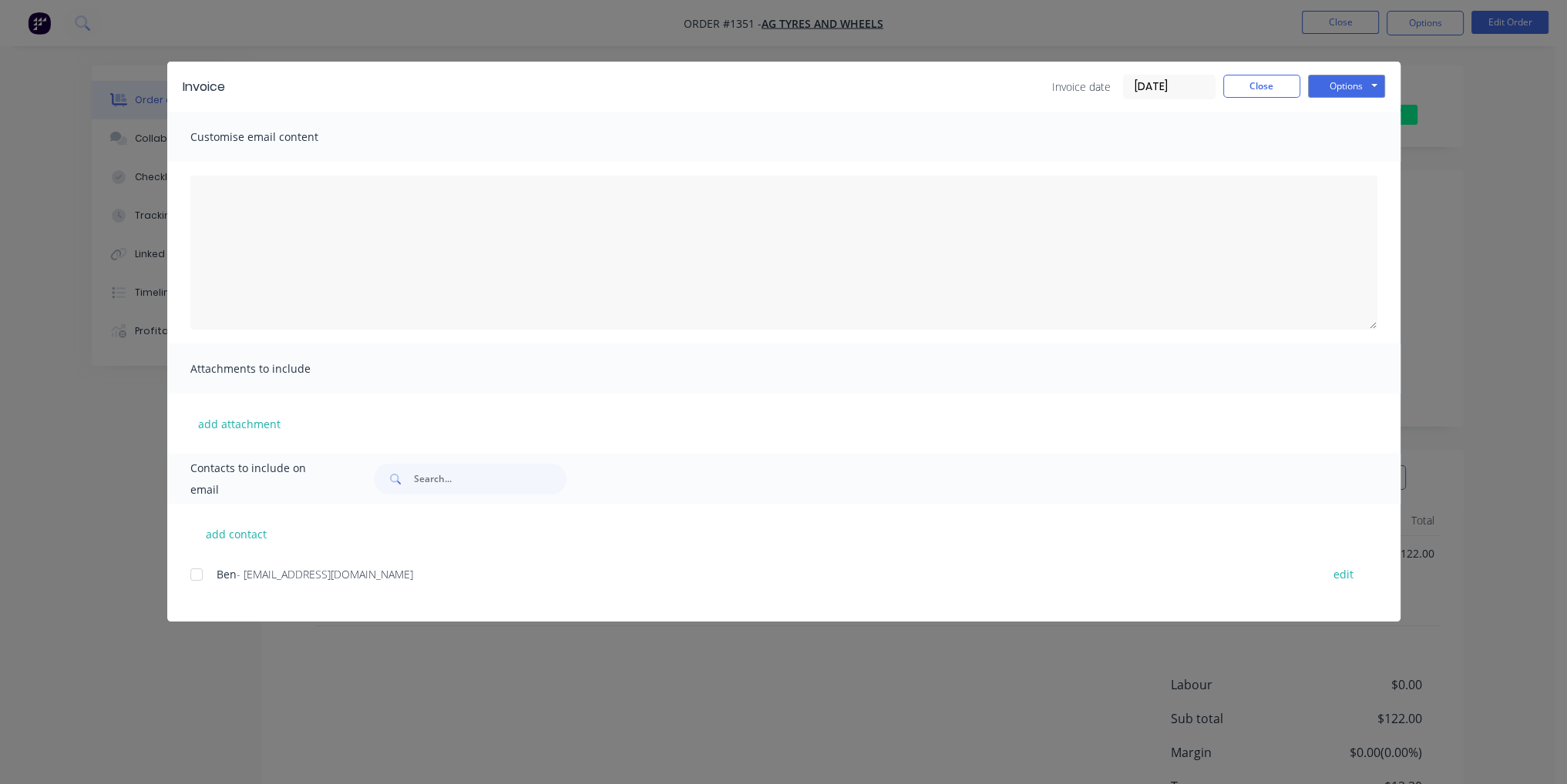
click at [203, 577] on div at bounding box center [197, 575] width 31 height 31
click at [1370, 91] on button "Options" at bounding box center [1346, 86] width 77 height 23
click at [1364, 170] on button "Email" at bounding box center [1358, 165] width 98 height 26
click at [1267, 84] on button "Close" at bounding box center [1261, 86] width 77 height 23
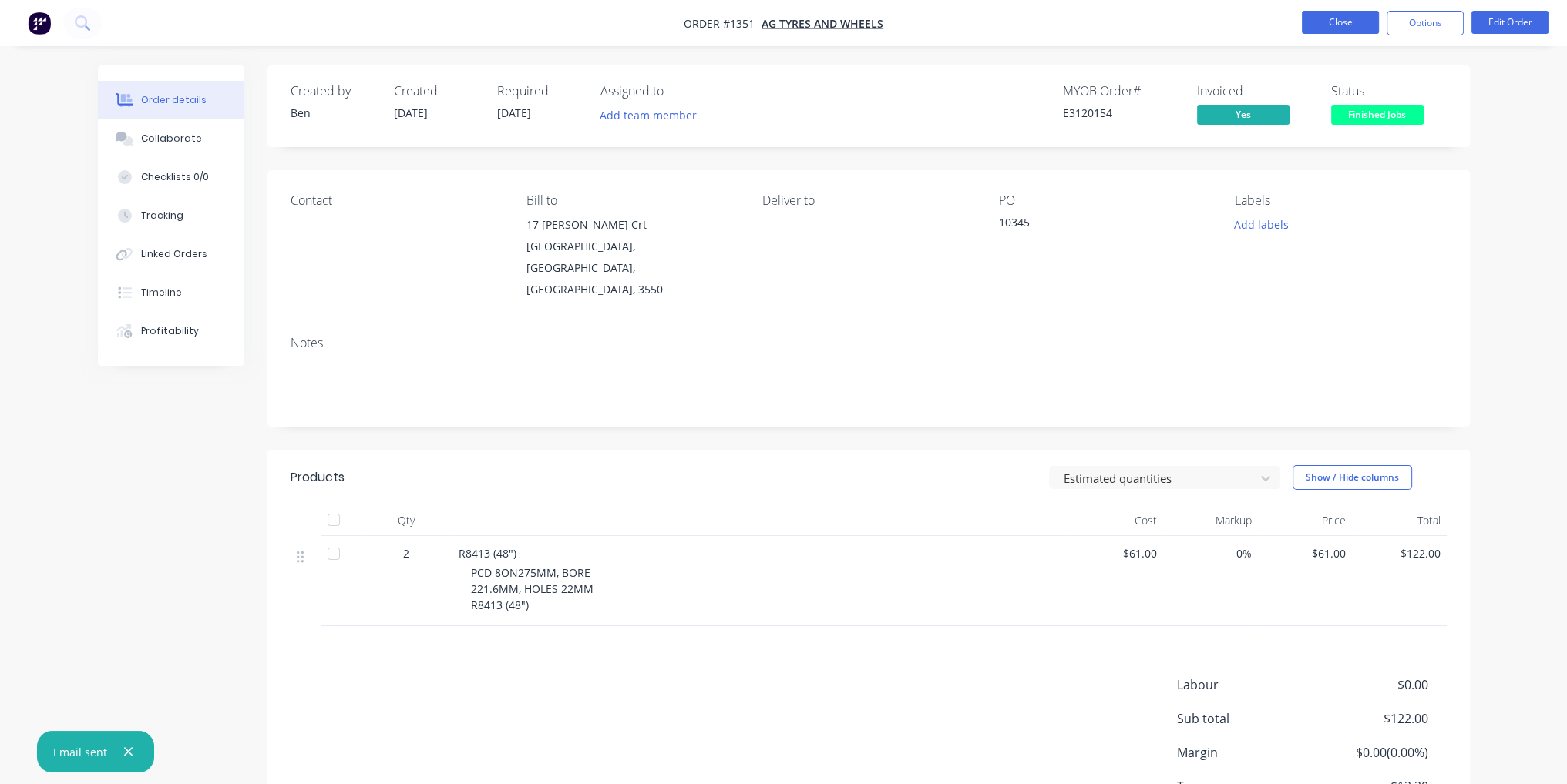
click at [1320, 17] on button "Close" at bounding box center [1340, 22] width 77 height 23
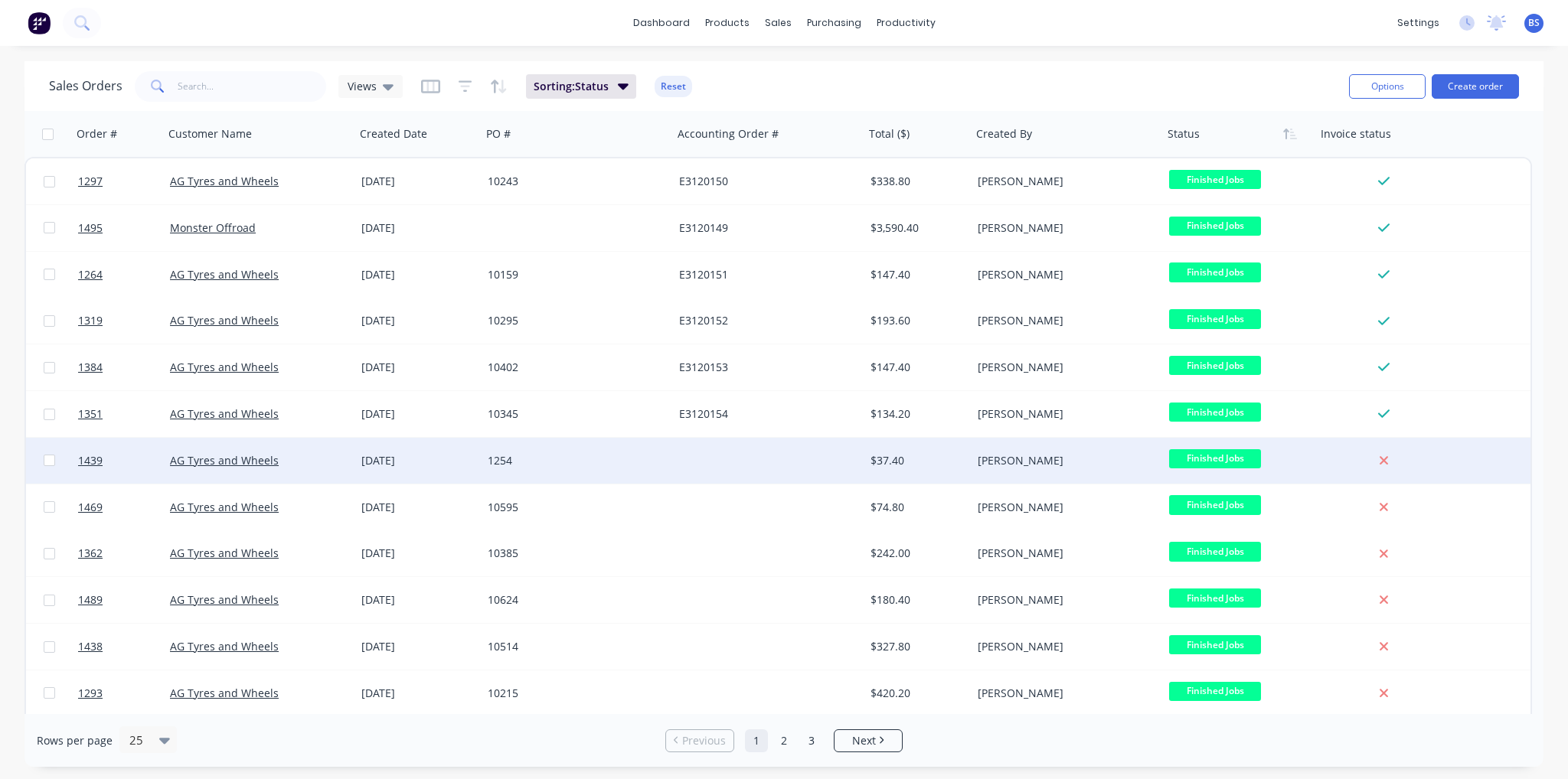
click at [548, 456] on div "1254" at bounding box center [573, 461] width 170 height 15
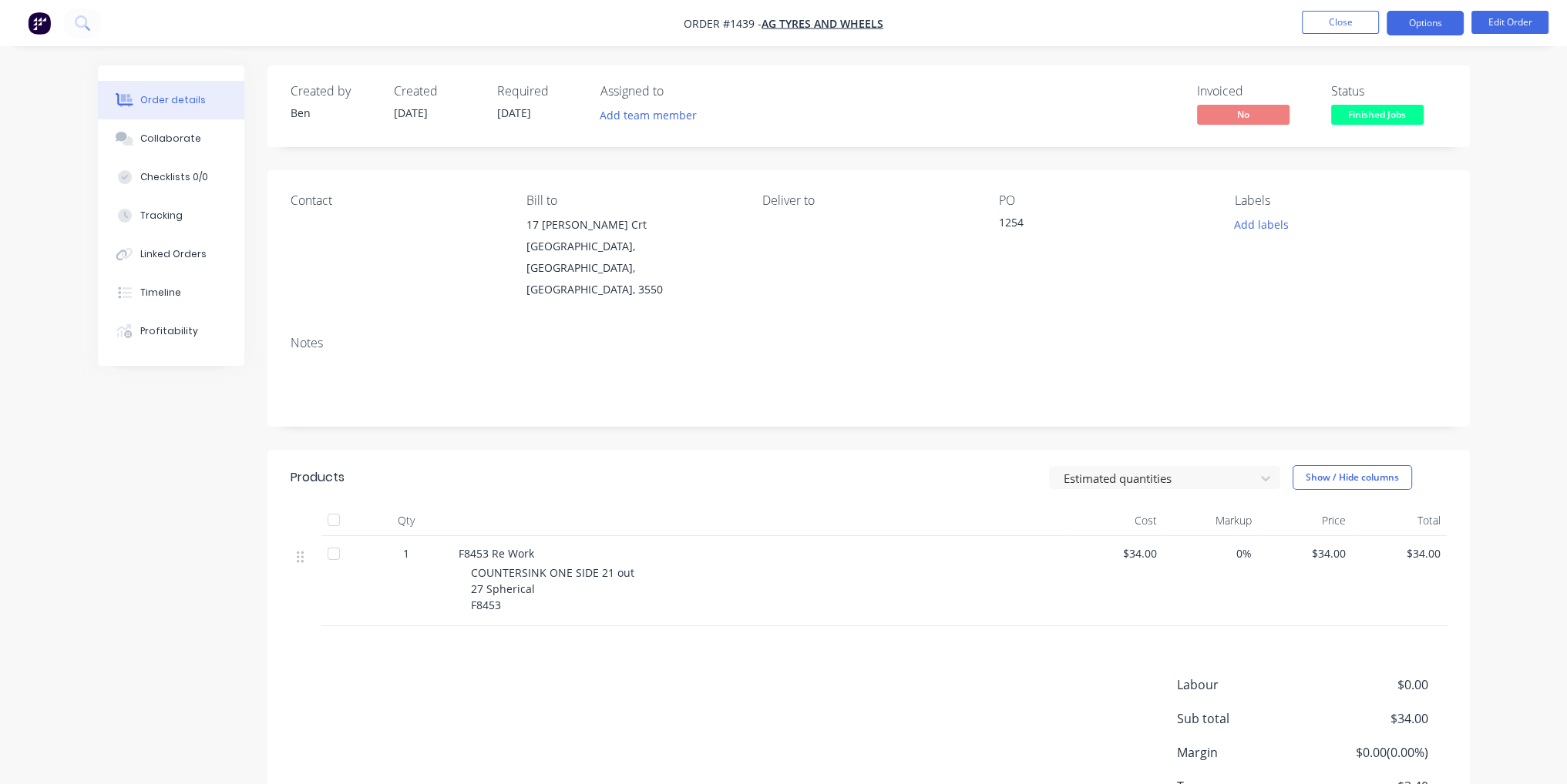
click at [1419, 26] on button "Options" at bounding box center [1425, 23] width 77 height 25
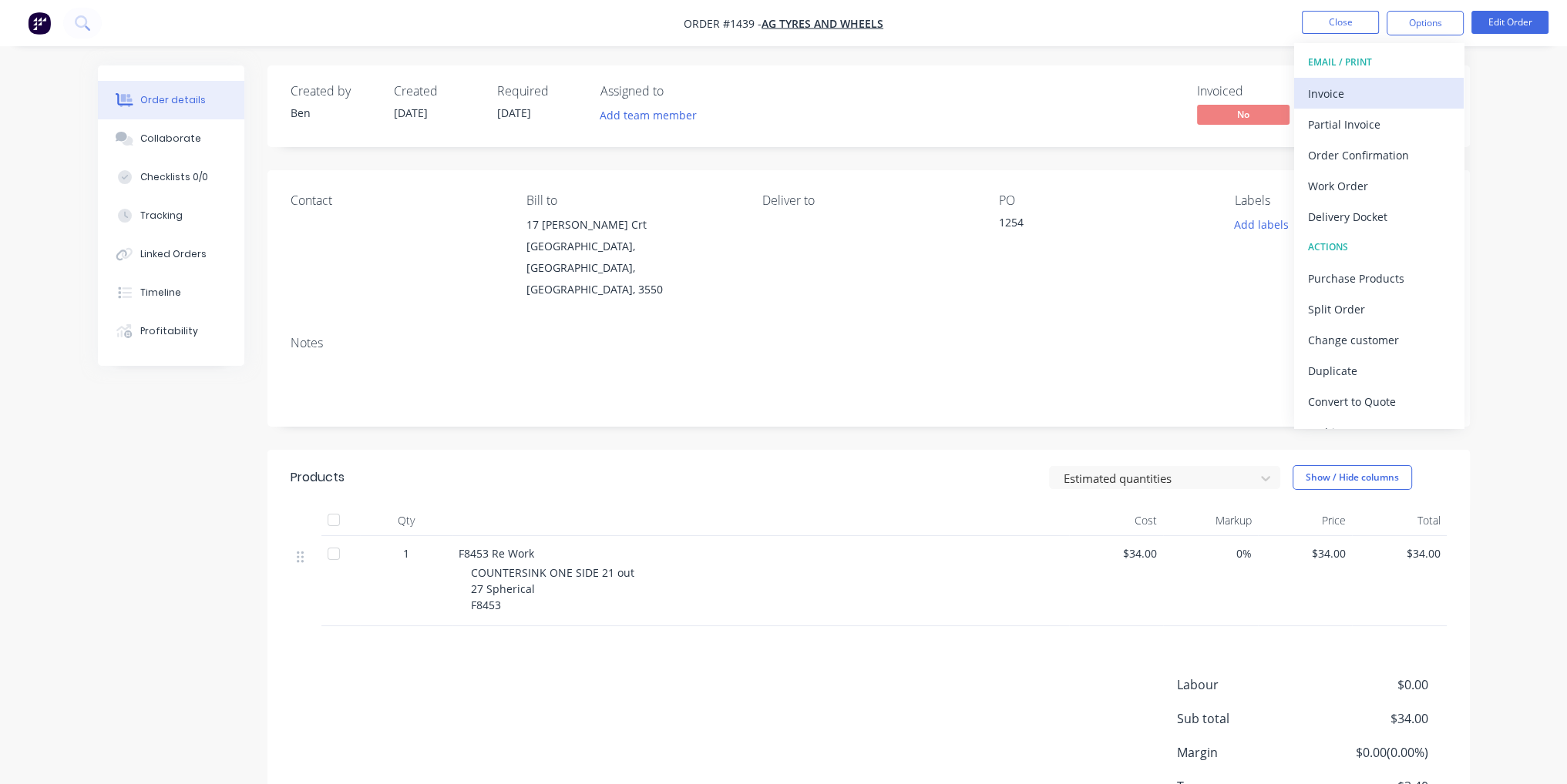
click at [1406, 89] on div "Invoice" at bounding box center [1379, 94] width 142 height 22
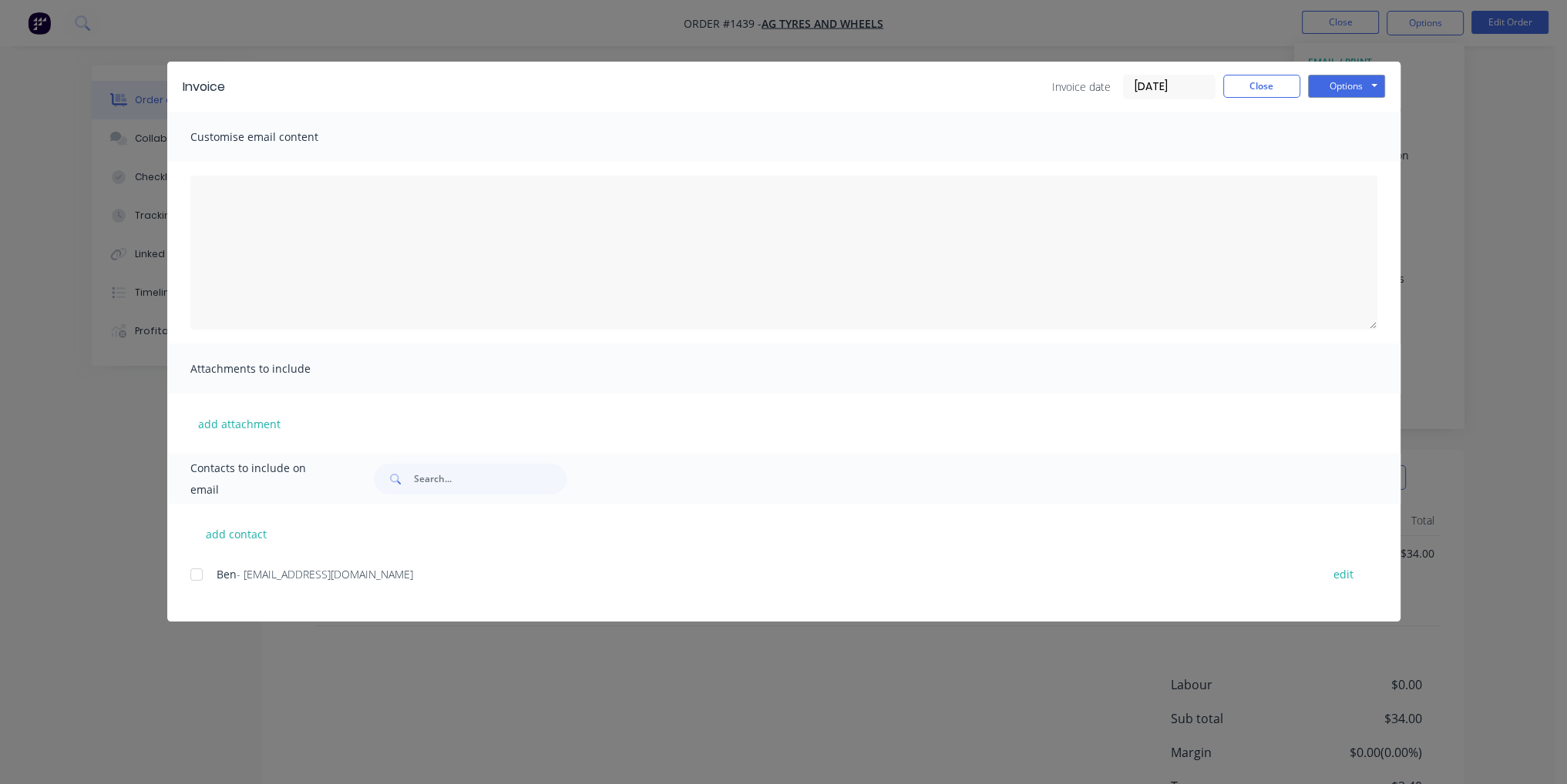
click at [207, 578] on div at bounding box center [197, 575] width 31 height 31
click at [1354, 81] on button "Options" at bounding box center [1346, 86] width 77 height 23
click at [1363, 164] on button "Email" at bounding box center [1358, 165] width 98 height 26
click at [1260, 92] on button "Close" at bounding box center [1261, 86] width 77 height 23
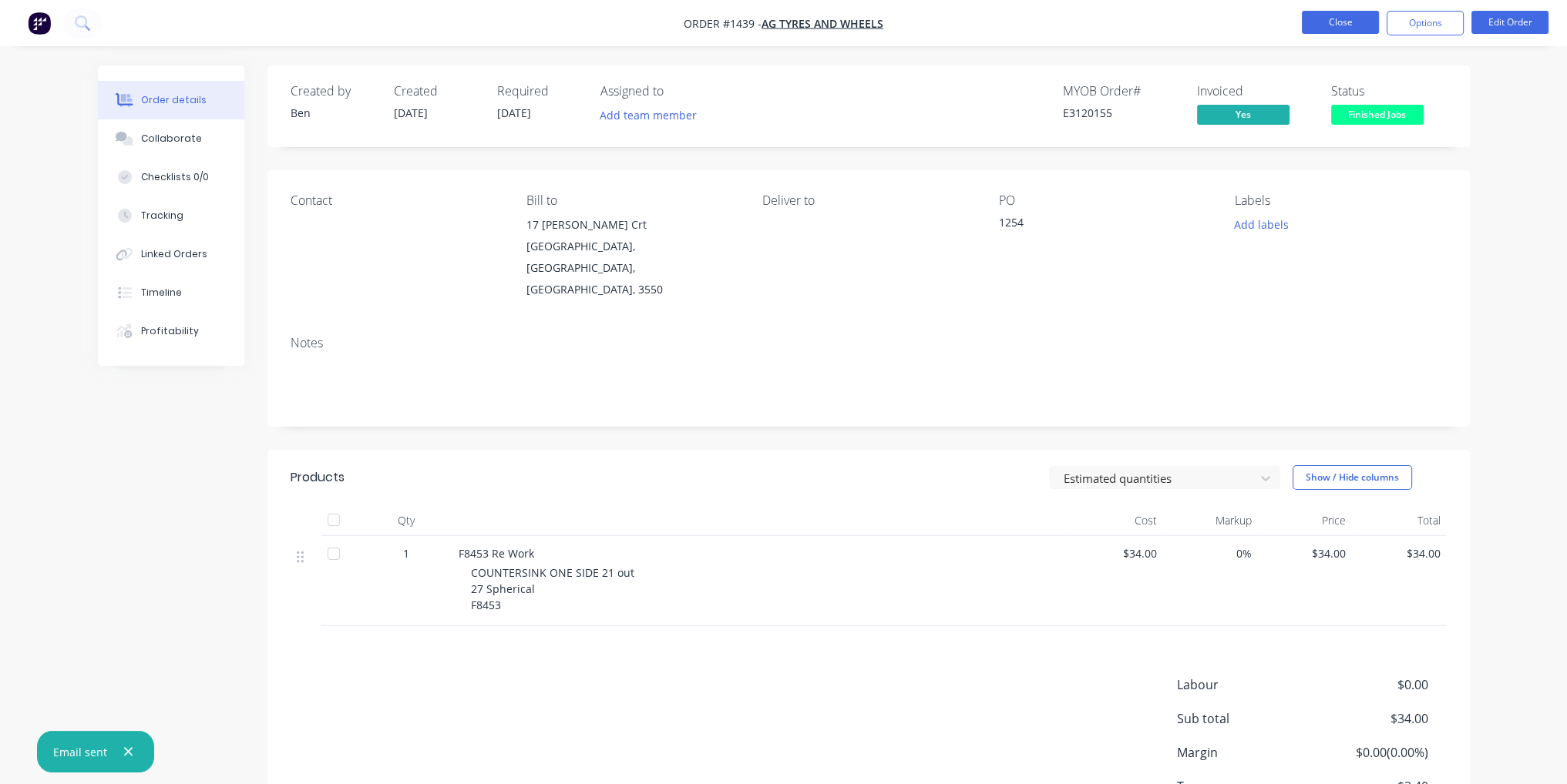
click at [1353, 28] on button "Close" at bounding box center [1340, 22] width 77 height 23
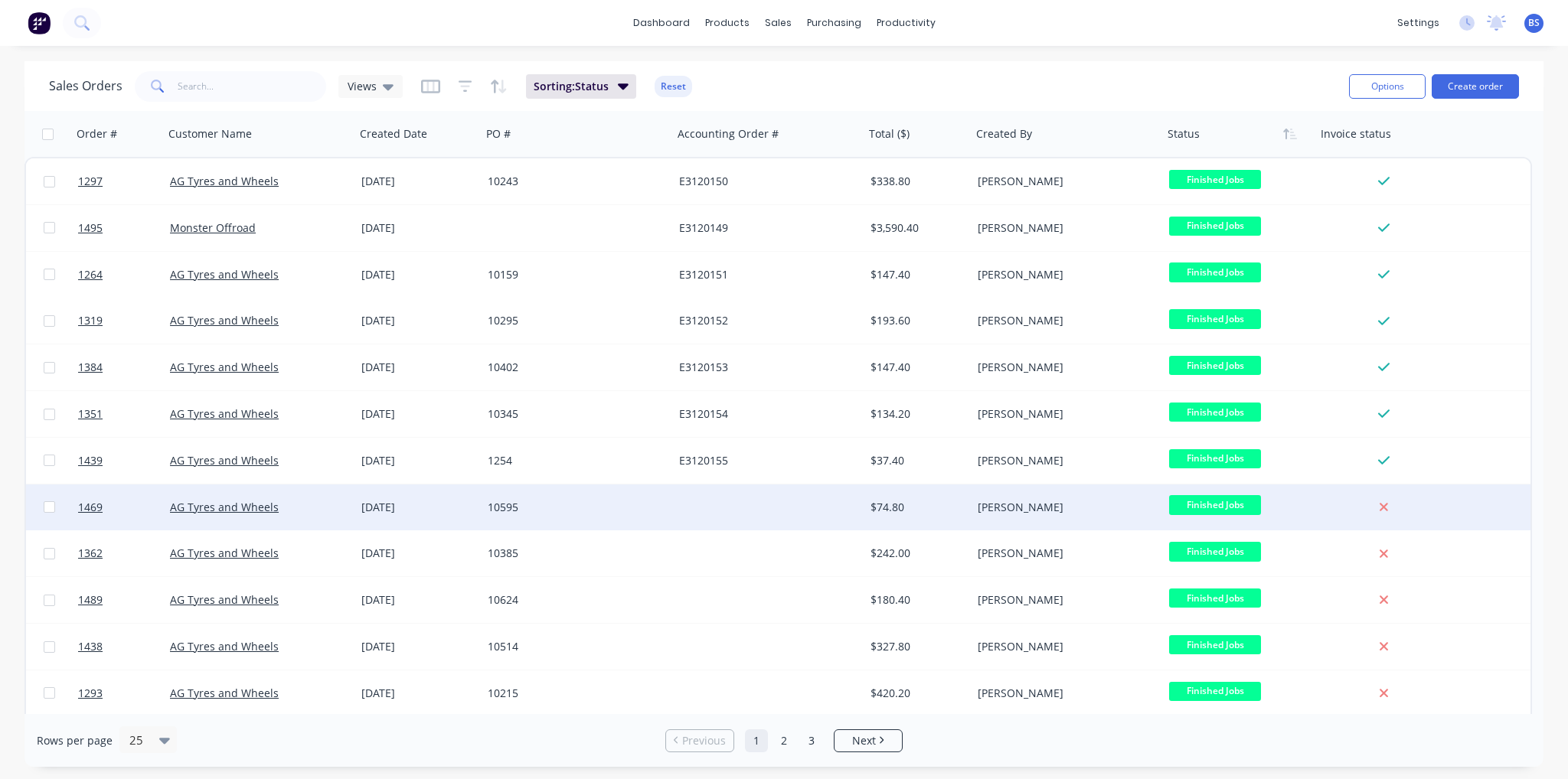
click at [713, 503] on div at bounding box center [769, 508] width 192 height 46
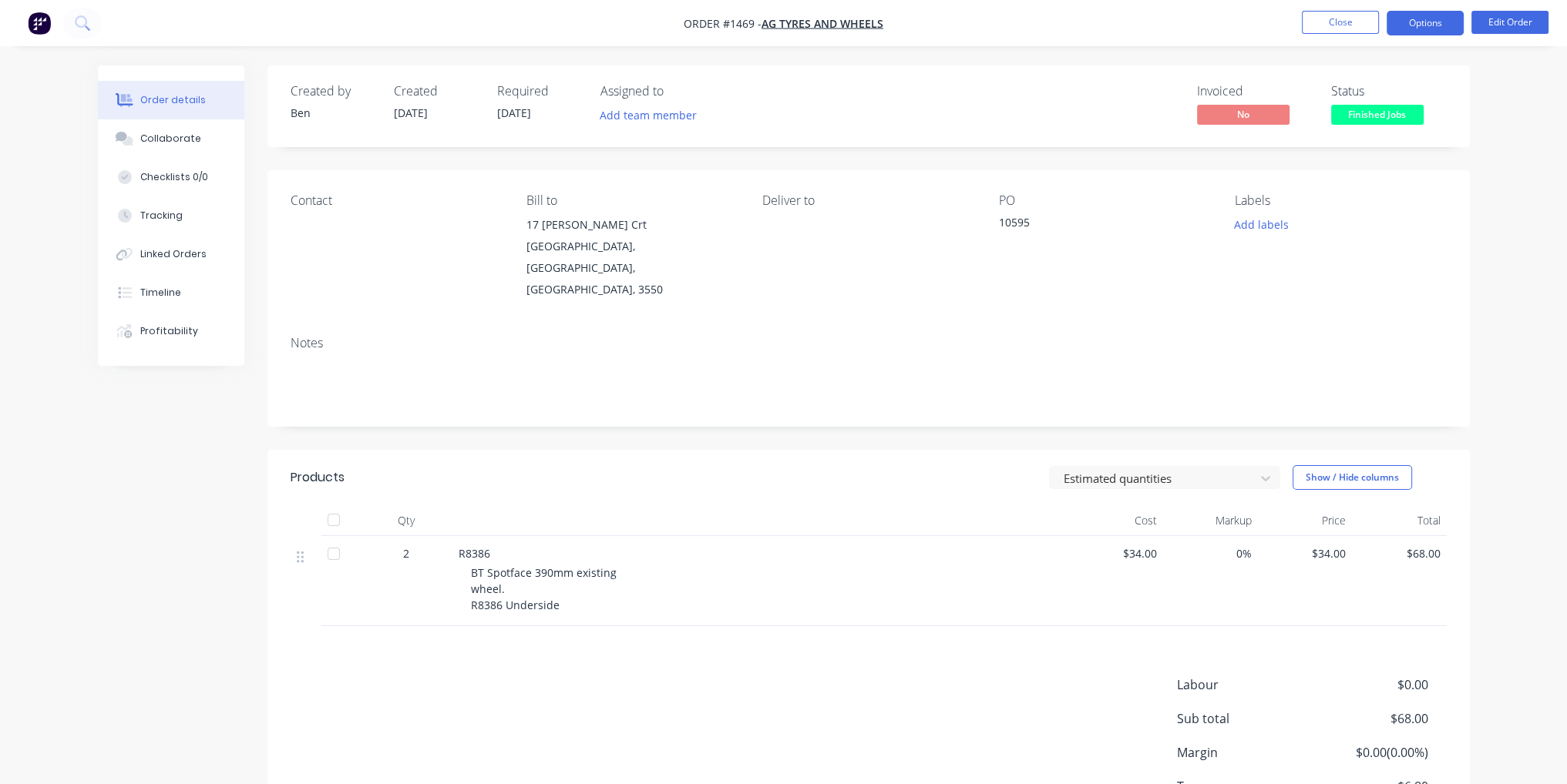
click at [1435, 18] on button "Options" at bounding box center [1425, 23] width 77 height 25
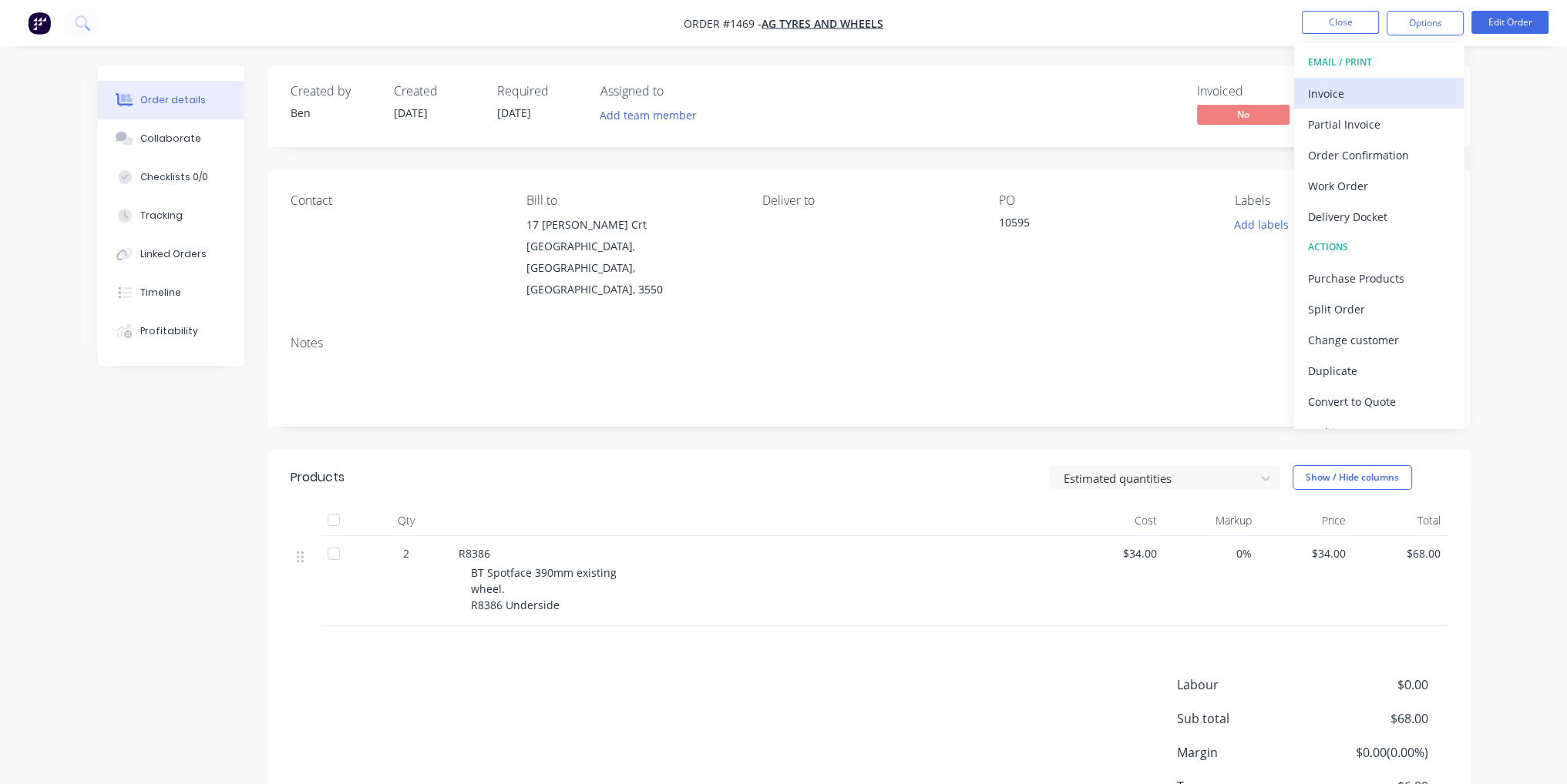
click at [1402, 90] on div "Invoice" at bounding box center [1379, 94] width 142 height 22
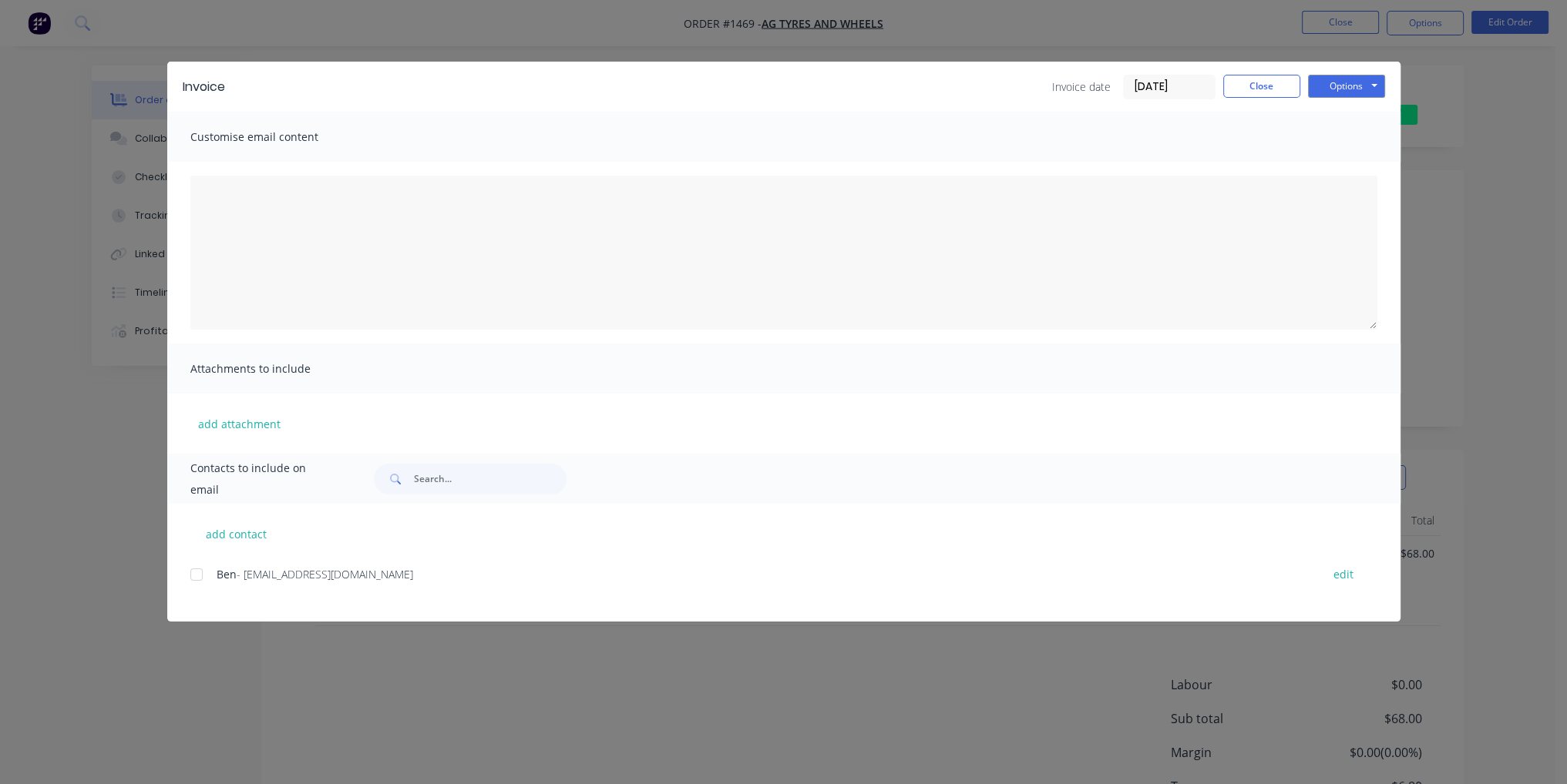
click at [198, 573] on div at bounding box center [197, 575] width 31 height 31
click at [1375, 91] on button "Options" at bounding box center [1346, 86] width 77 height 23
click at [1363, 171] on button "Email" at bounding box center [1358, 165] width 98 height 26
drag, startPoint x: 1267, startPoint y: 91, endPoint x: 1328, endPoint y: 22, distance: 92.1
click at [1268, 91] on button "Close" at bounding box center [1261, 86] width 77 height 23
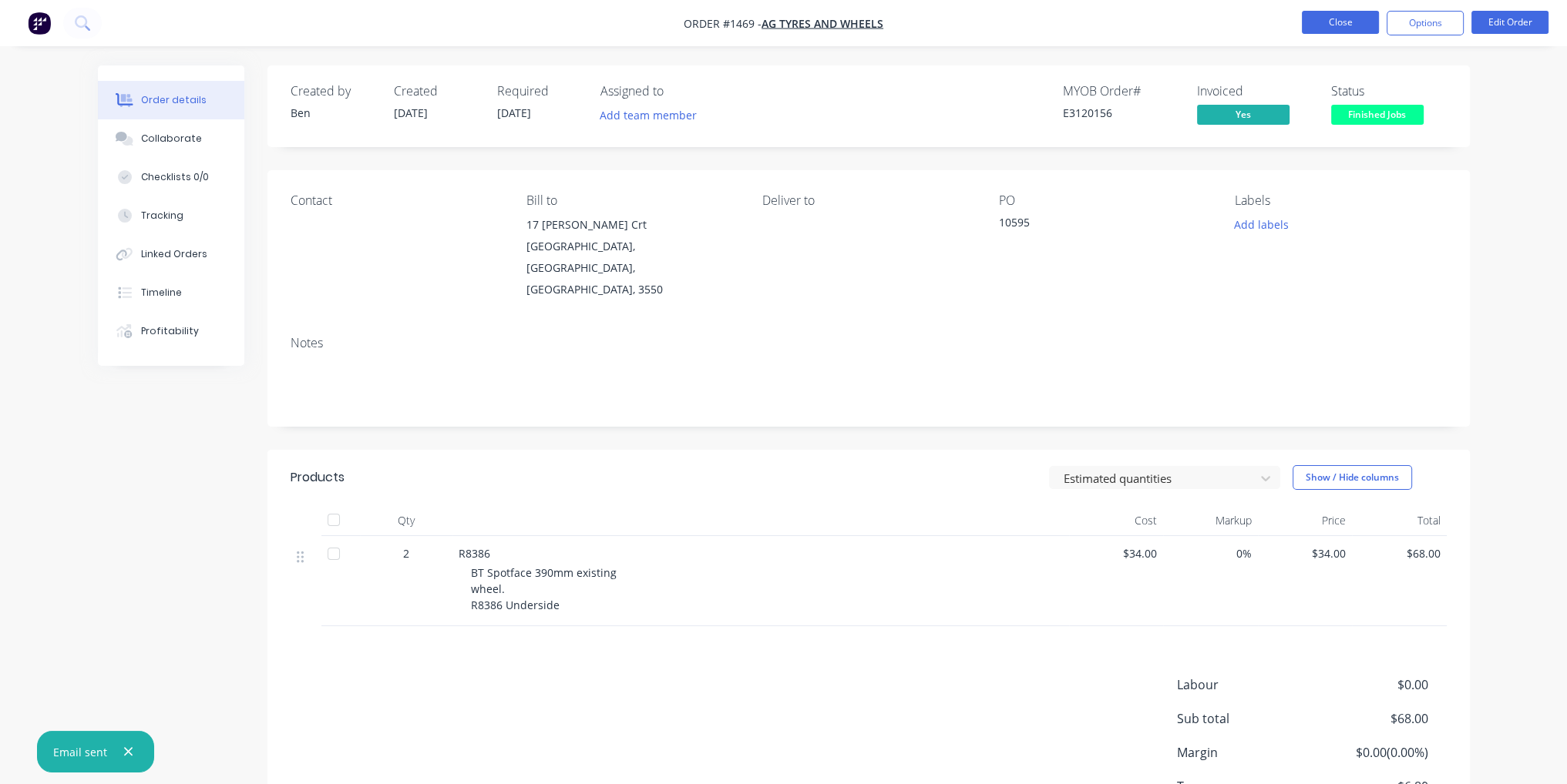
click at [1329, 20] on button "Close" at bounding box center [1340, 22] width 77 height 23
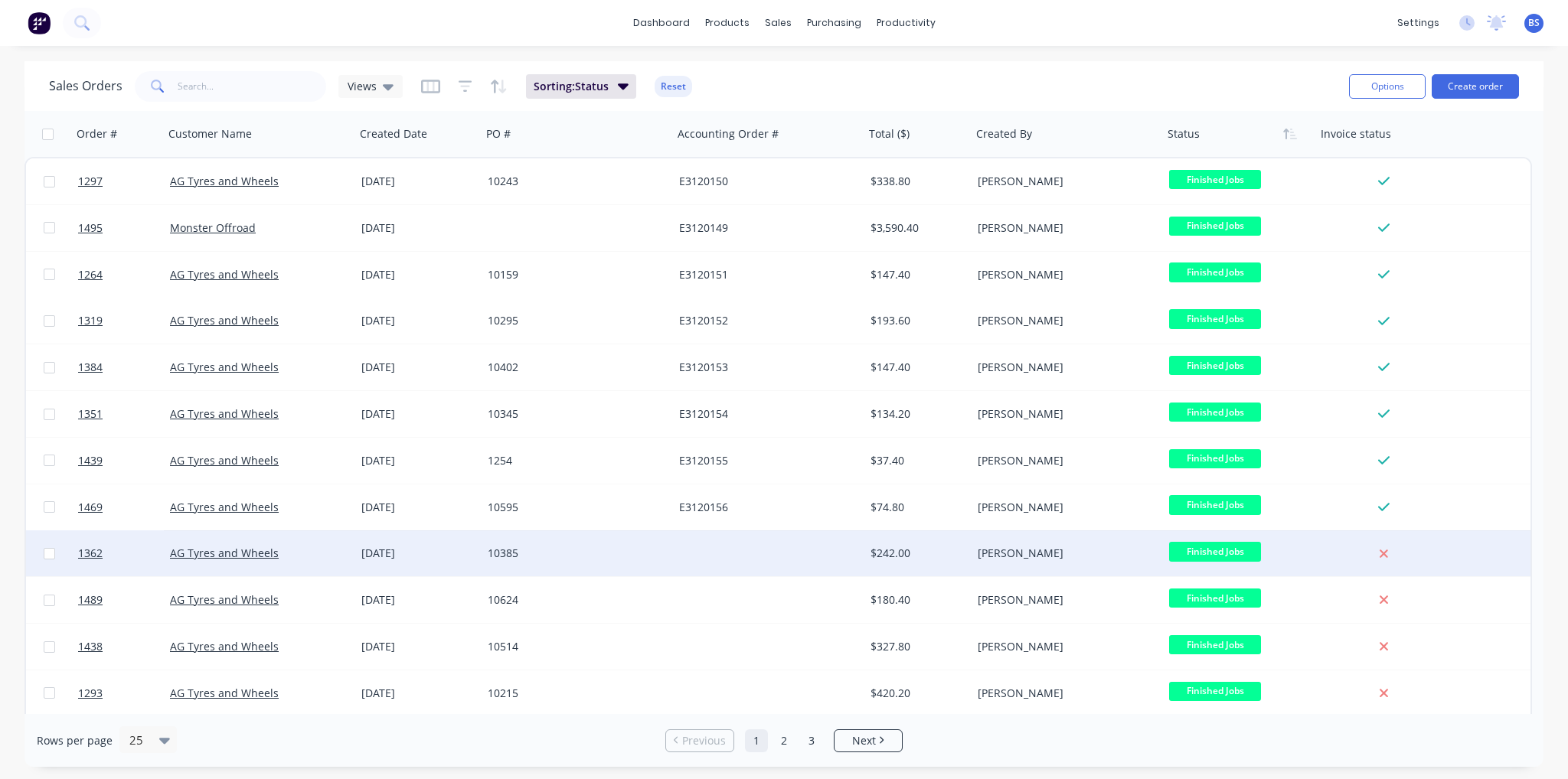
click at [578, 574] on div "10385" at bounding box center [578, 554] width 192 height 46
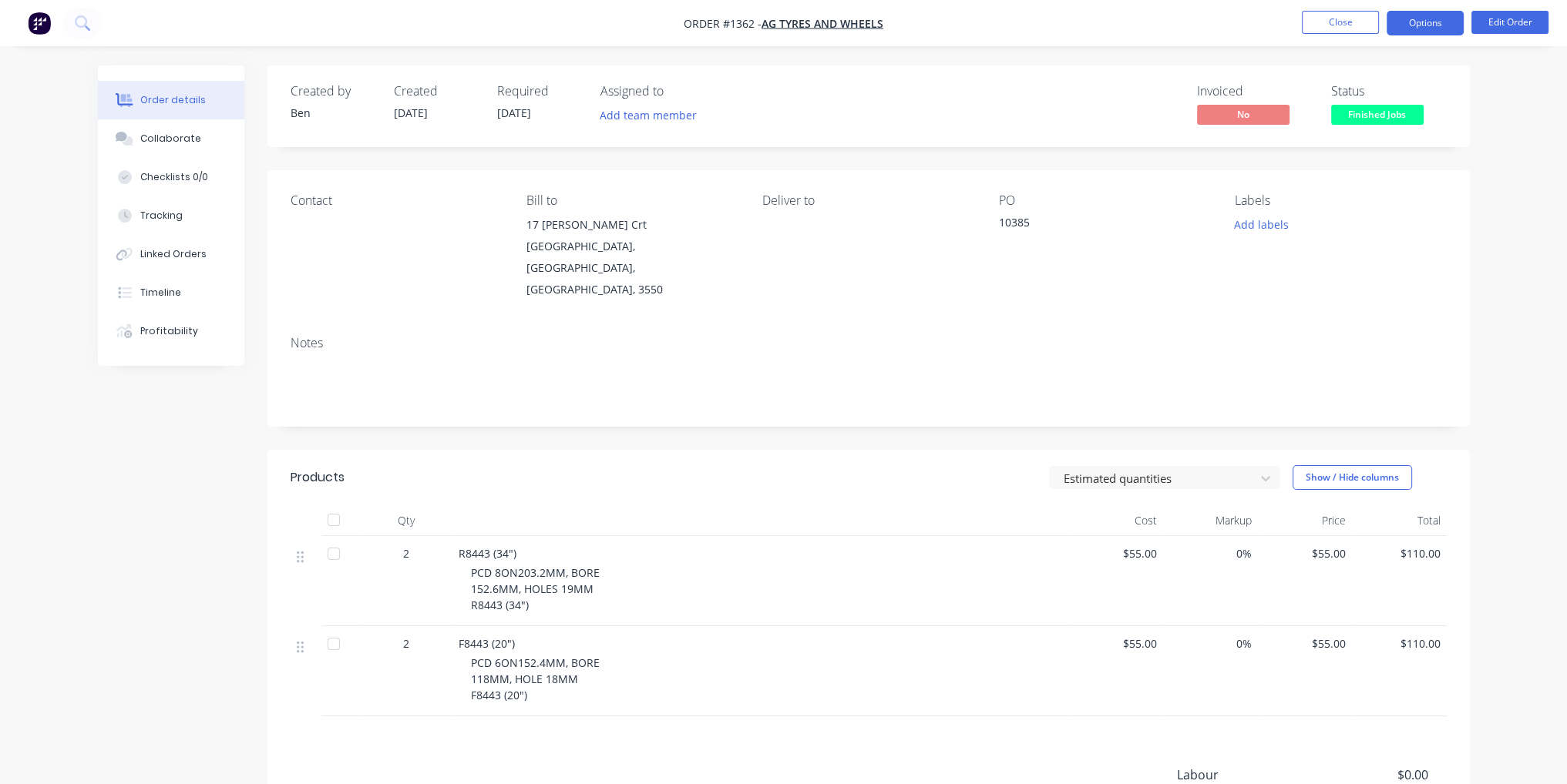
click at [1443, 20] on button "Options" at bounding box center [1425, 23] width 77 height 25
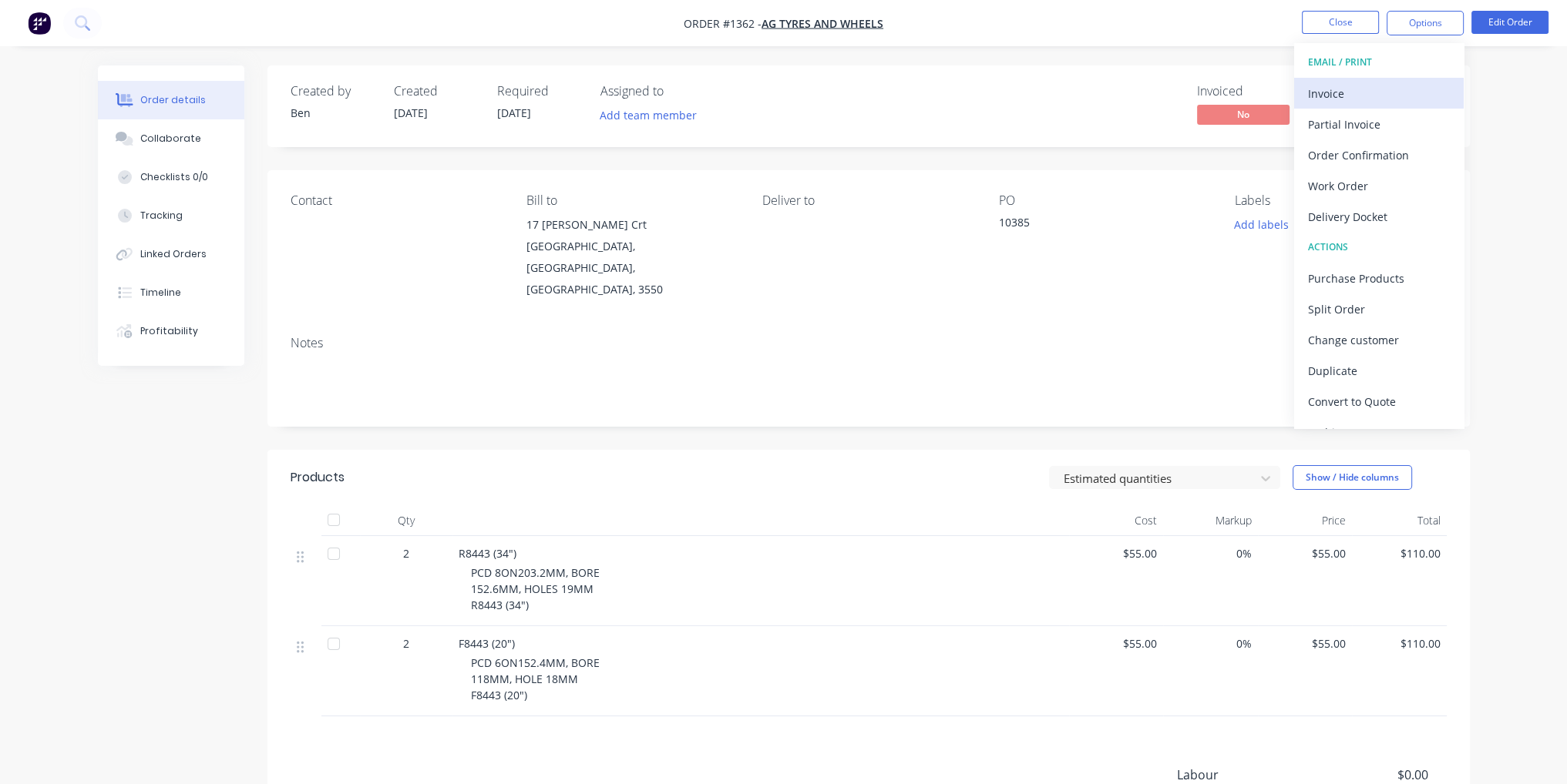
click at [1407, 90] on div "Invoice" at bounding box center [1379, 94] width 142 height 22
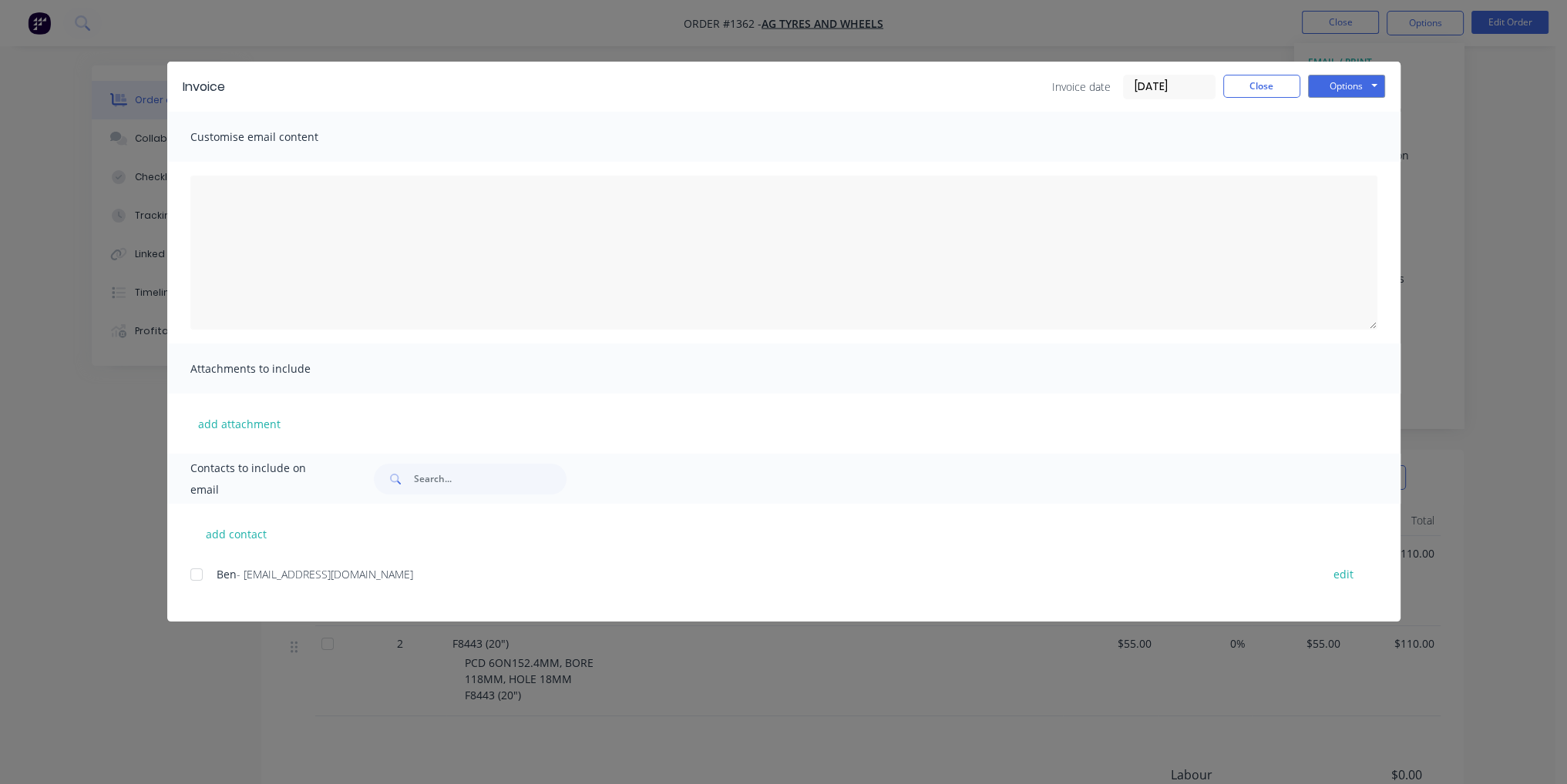
click at [198, 571] on div at bounding box center [197, 575] width 31 height 31
click at [1320, 90] on button "Options" at bounding box center [1346, 86] width 77 height 23
click at [1353, 165] on button "Email" at bounding box center [1358, 165] width 98 height 26
click at [1269, 93] on button "Close" at bounding box center [1261, 86] width 77 height 23
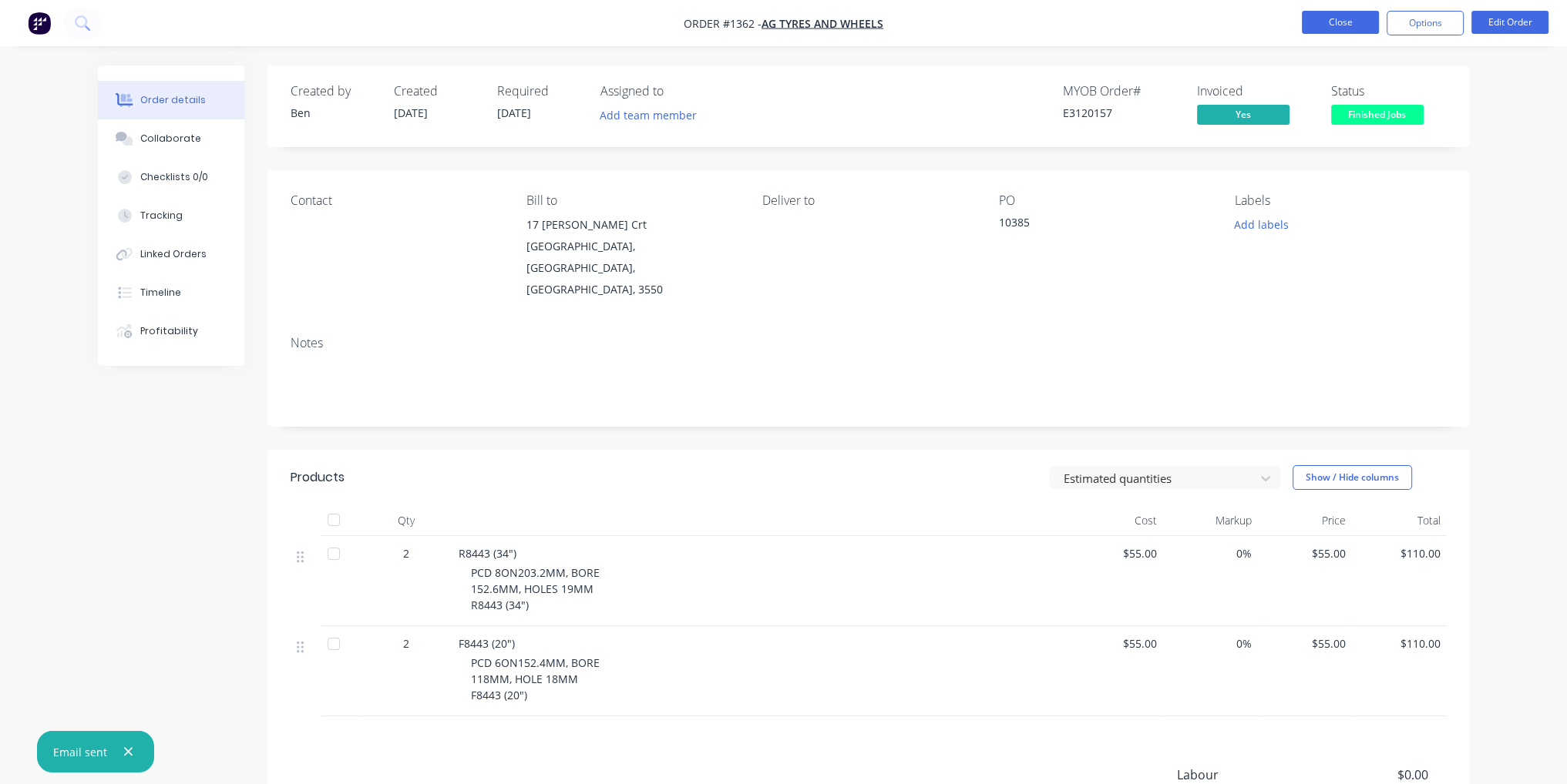
click at [1362, 16] on button "Close" at bounding box center [1340, 22] width 77 height 23
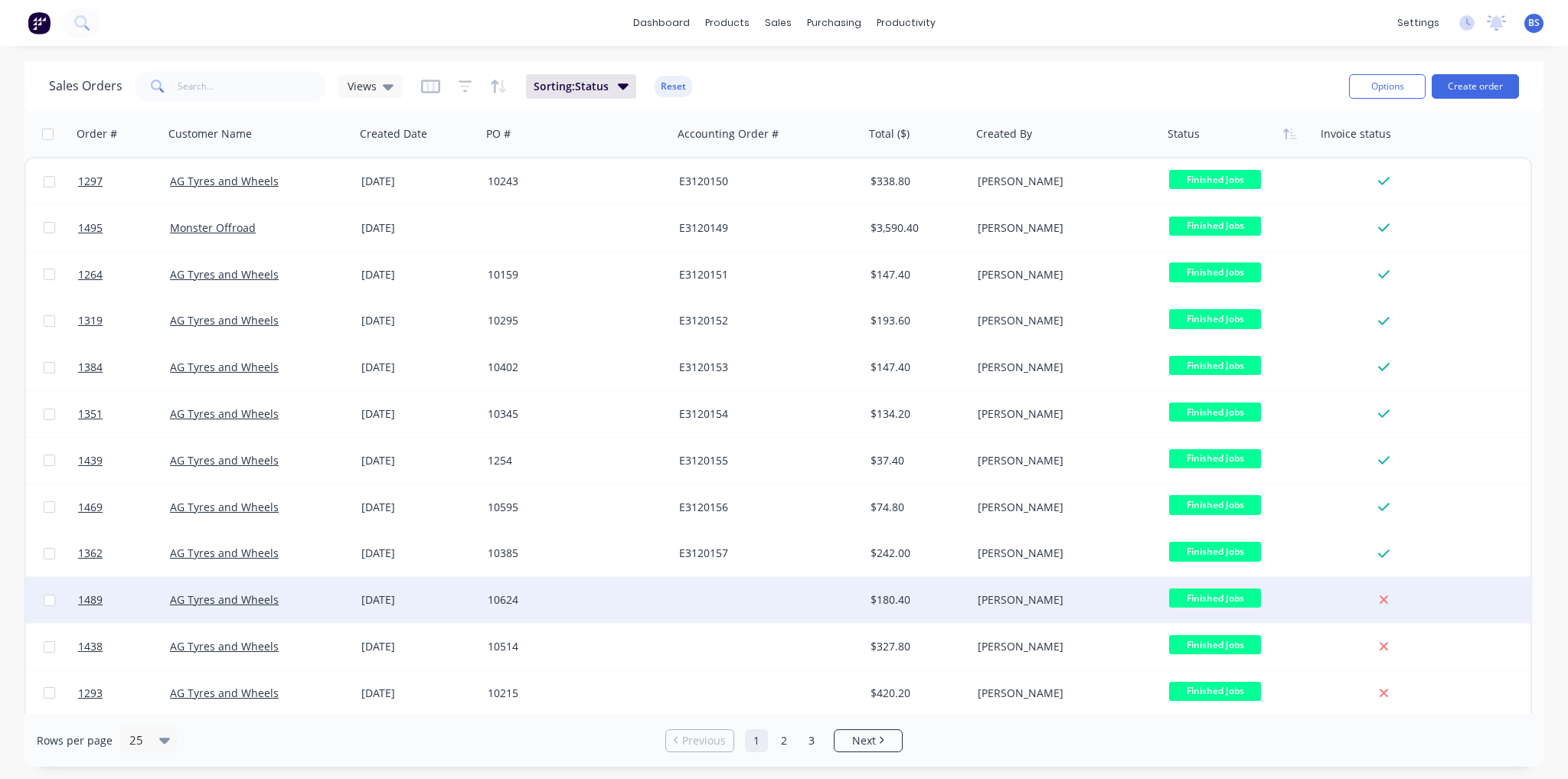
click at [700, 613] on div at bounding box center [769, 600] width 192 height 46
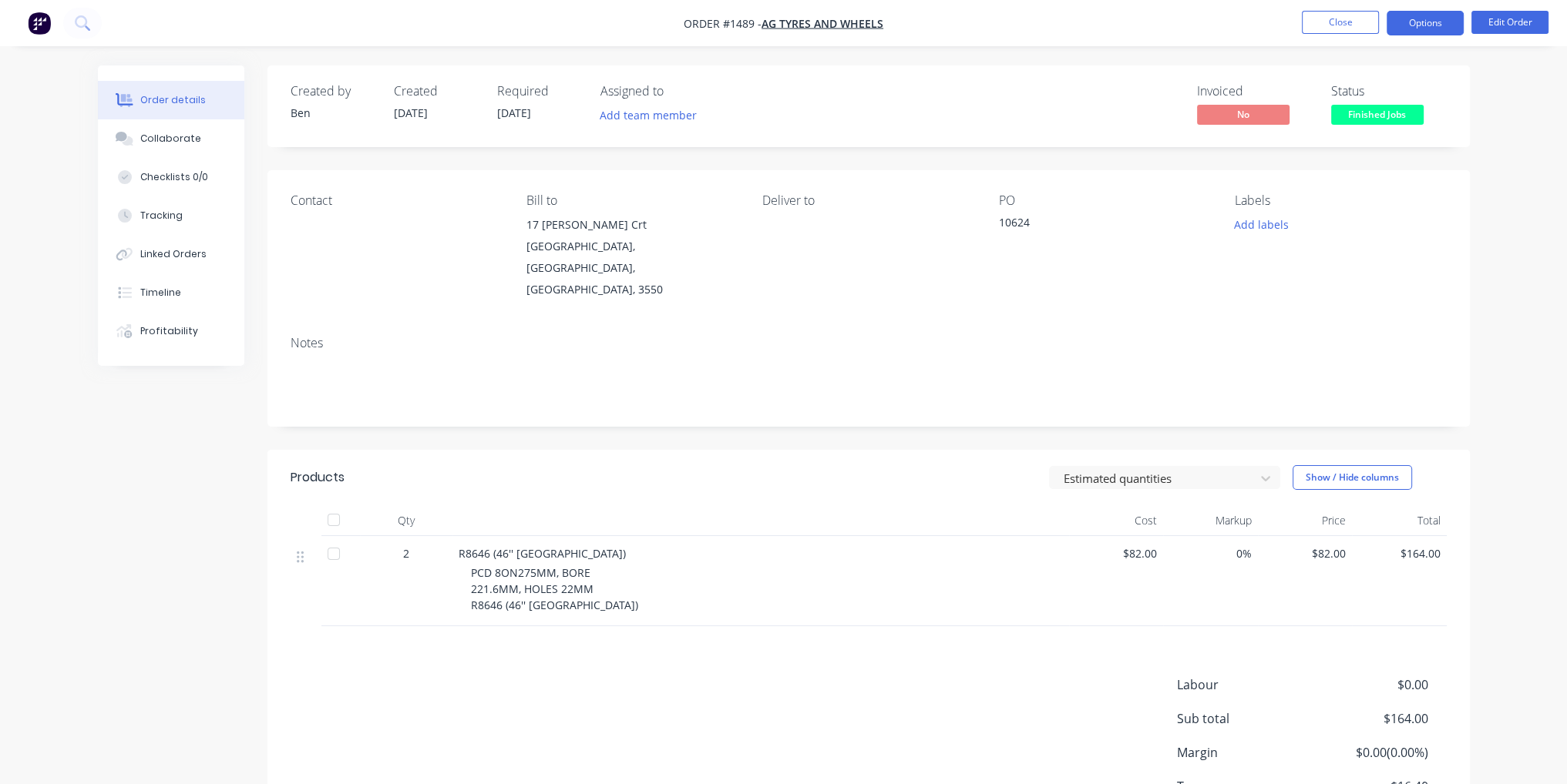
click at [1419, 28] on button "Options" at bounding box center [1425, 23] width 77 height 25
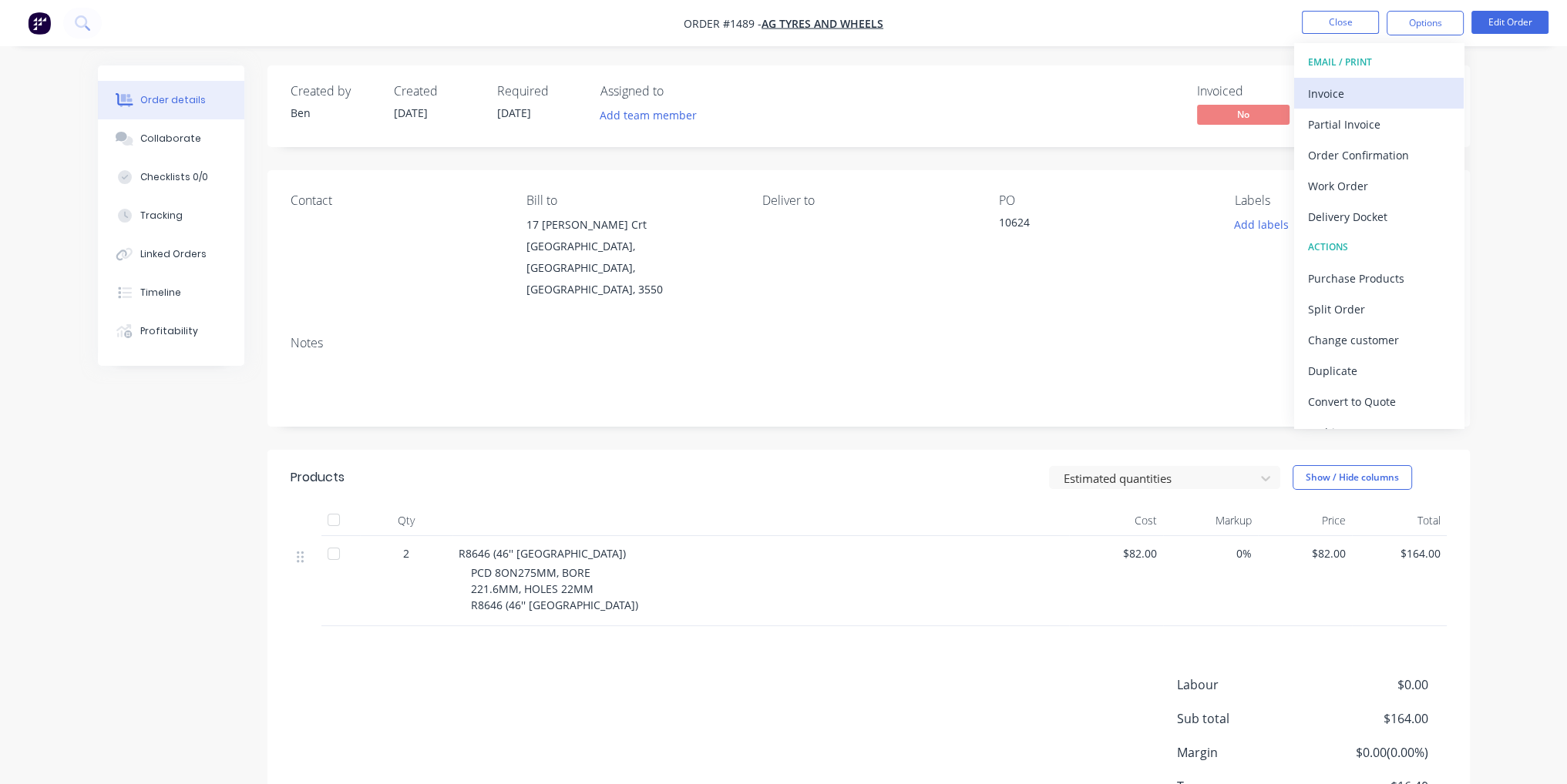
click at [1407, 85] on div "Invoice" at bounding box center [1379, 94] width 142 height 22
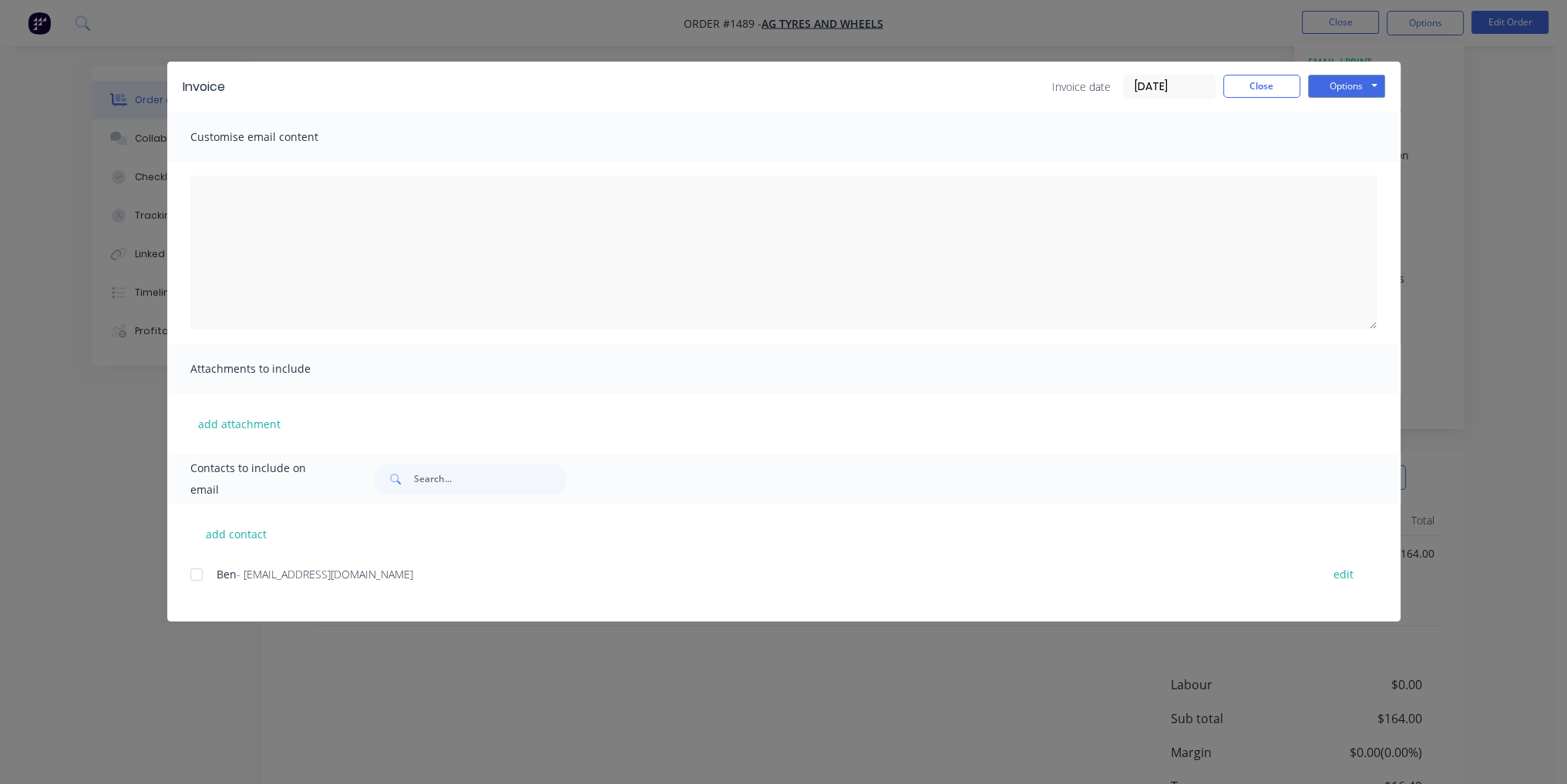
click at [198, 576] on div at bounding box center [197, 575] width 31 height 31
click at [1360, 78] on button "Options" at bounding box center [1346, 86] width 77 height 23
click at [1376, 163] on button "Email" at bounding box center [1358, 165] width 98 height 26
click at [1258, 84] on button "Close" at bounding box center [1261, 86] width 77 height 23
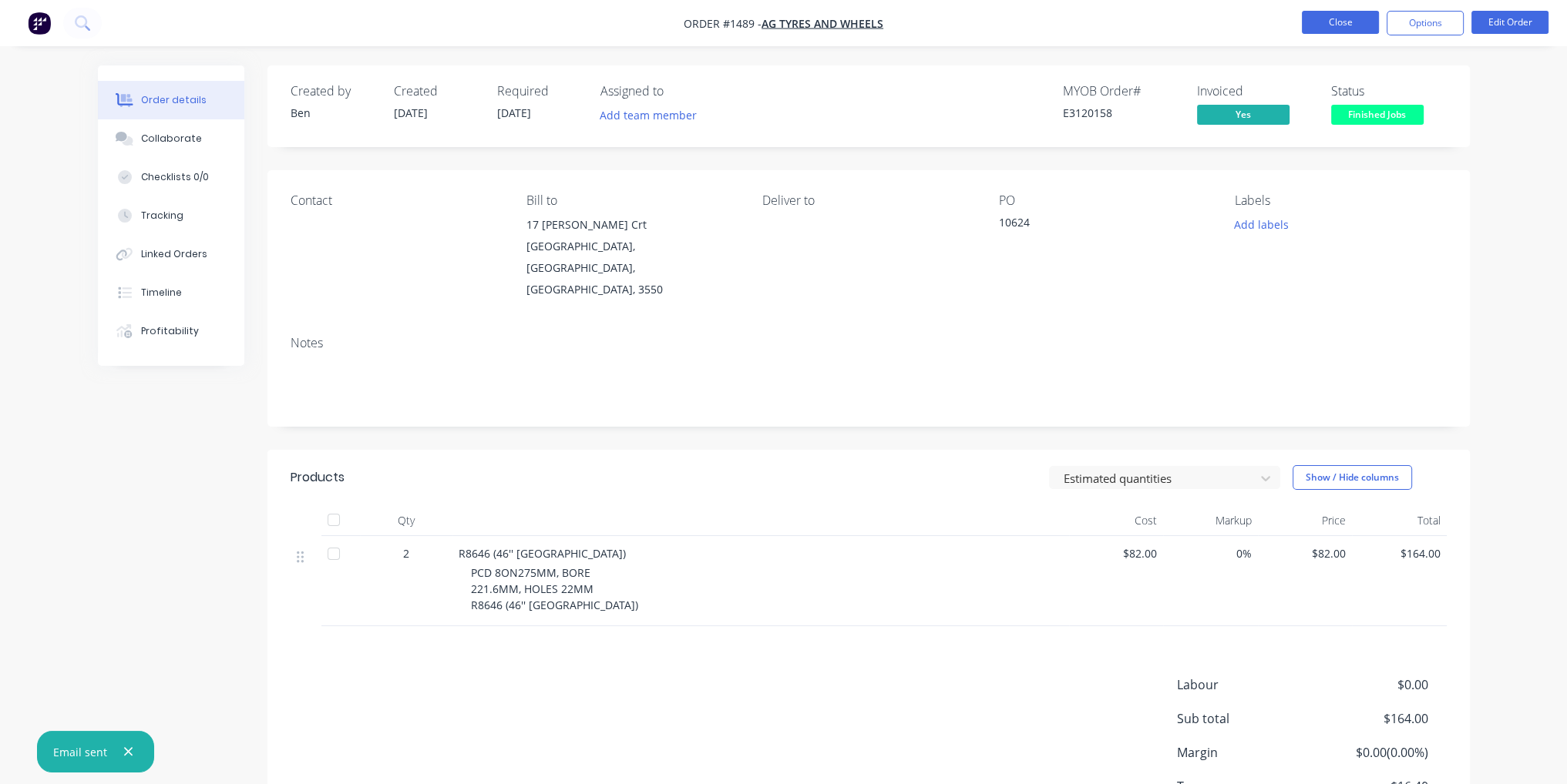
click at [1360, 22] on button "Close" at bounding box center [1340, 22] width 77 height 23
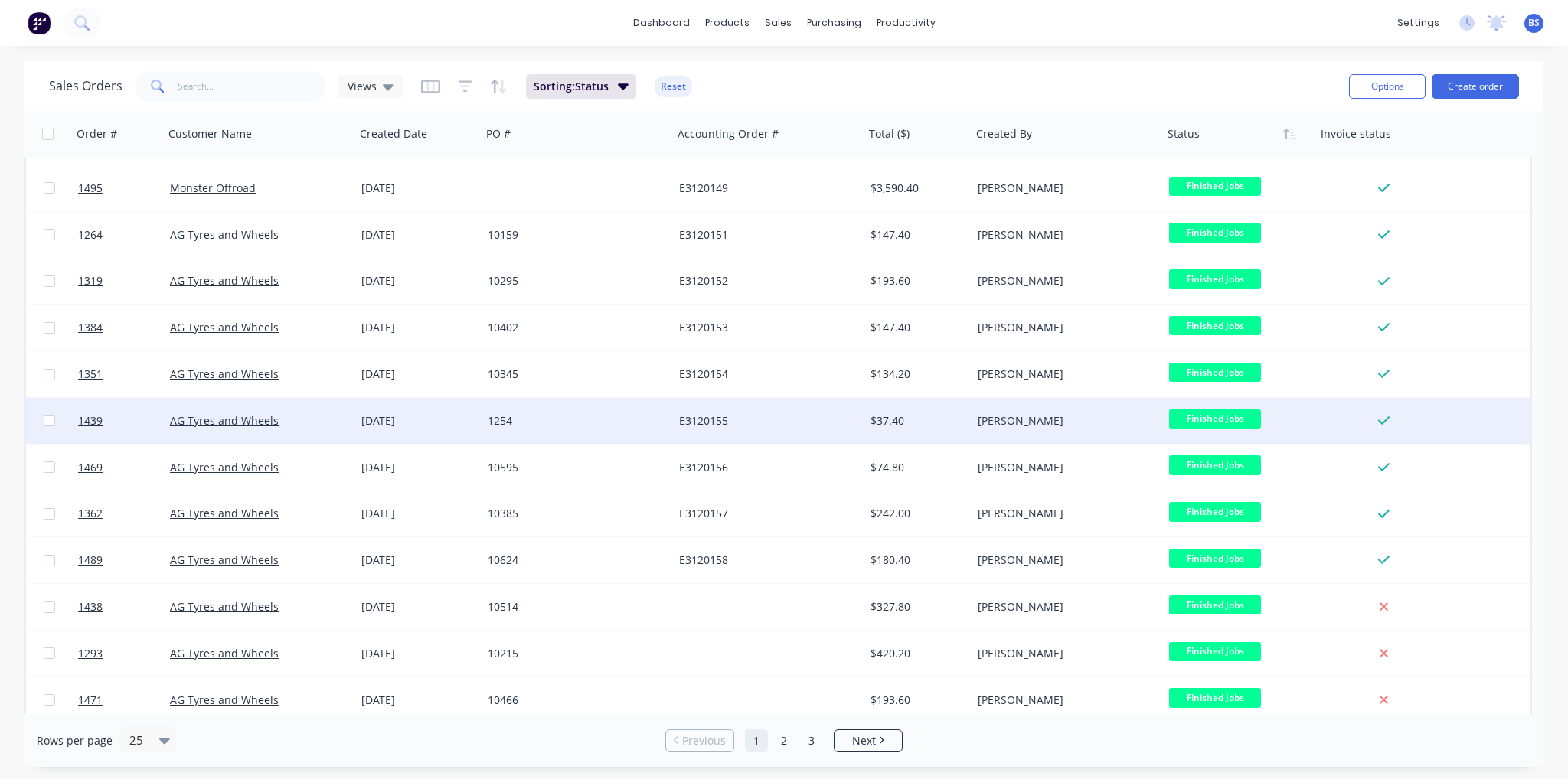
scroll to position [76, 0]
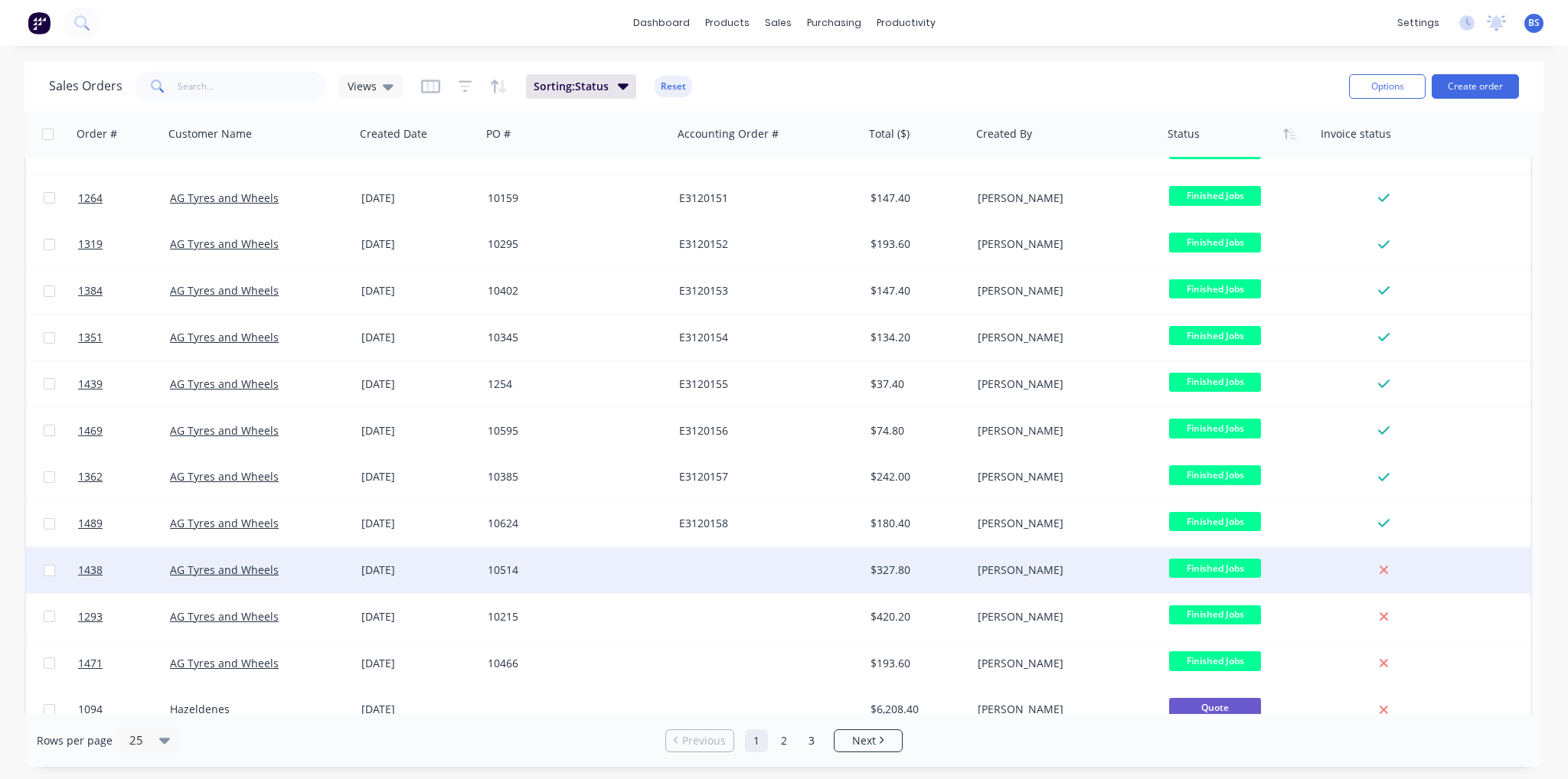
click at [670, 579] on div "10514" at bounding box center [578, 570] width 192 height 46
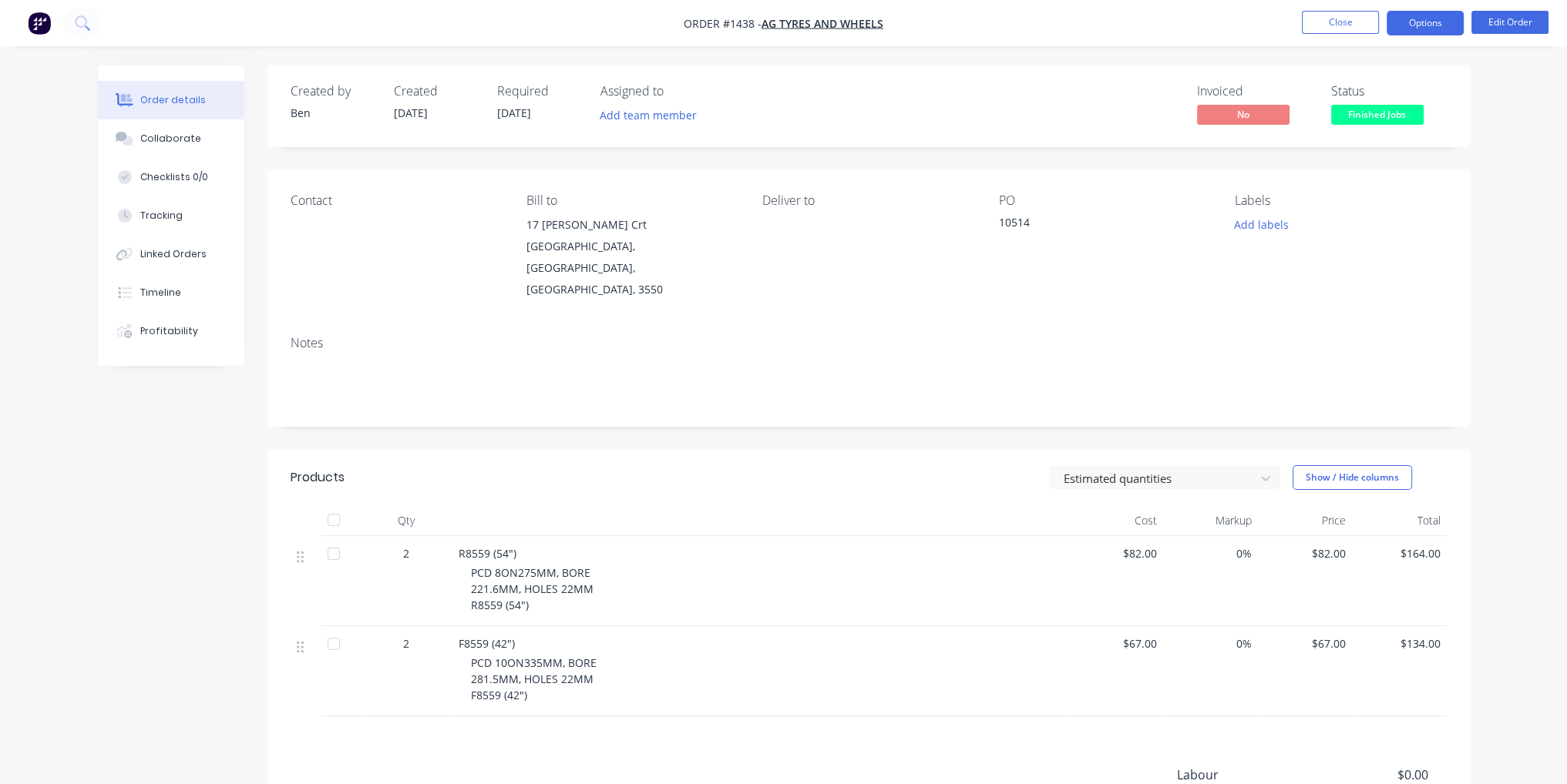
click at [1438, 30] on button "Options" at bounding box center [1425, 23] width 77 height 25
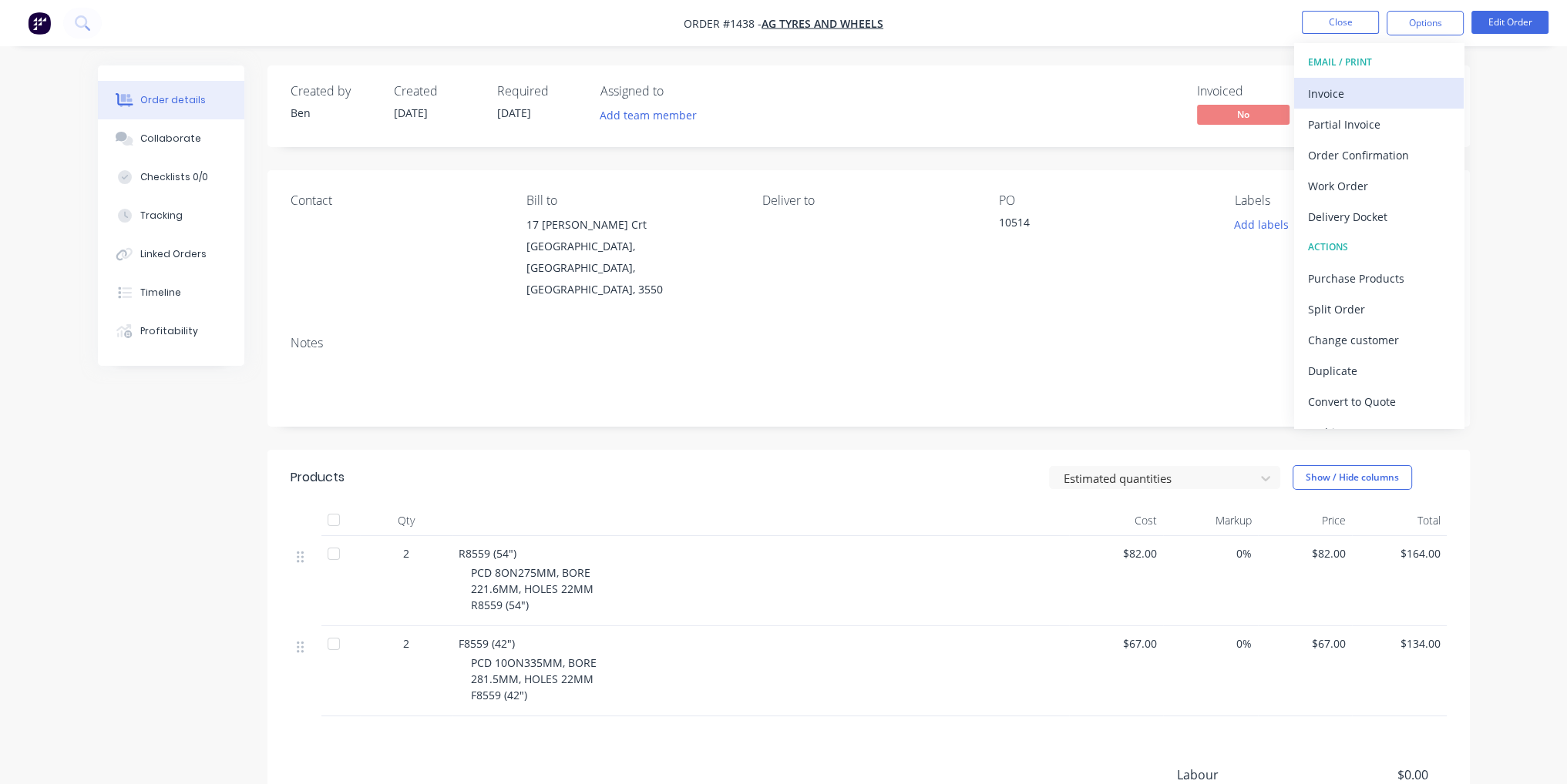
click at [1406, 90] on div "Invoice" at bounding box center [1379, 94] width 142 height 22
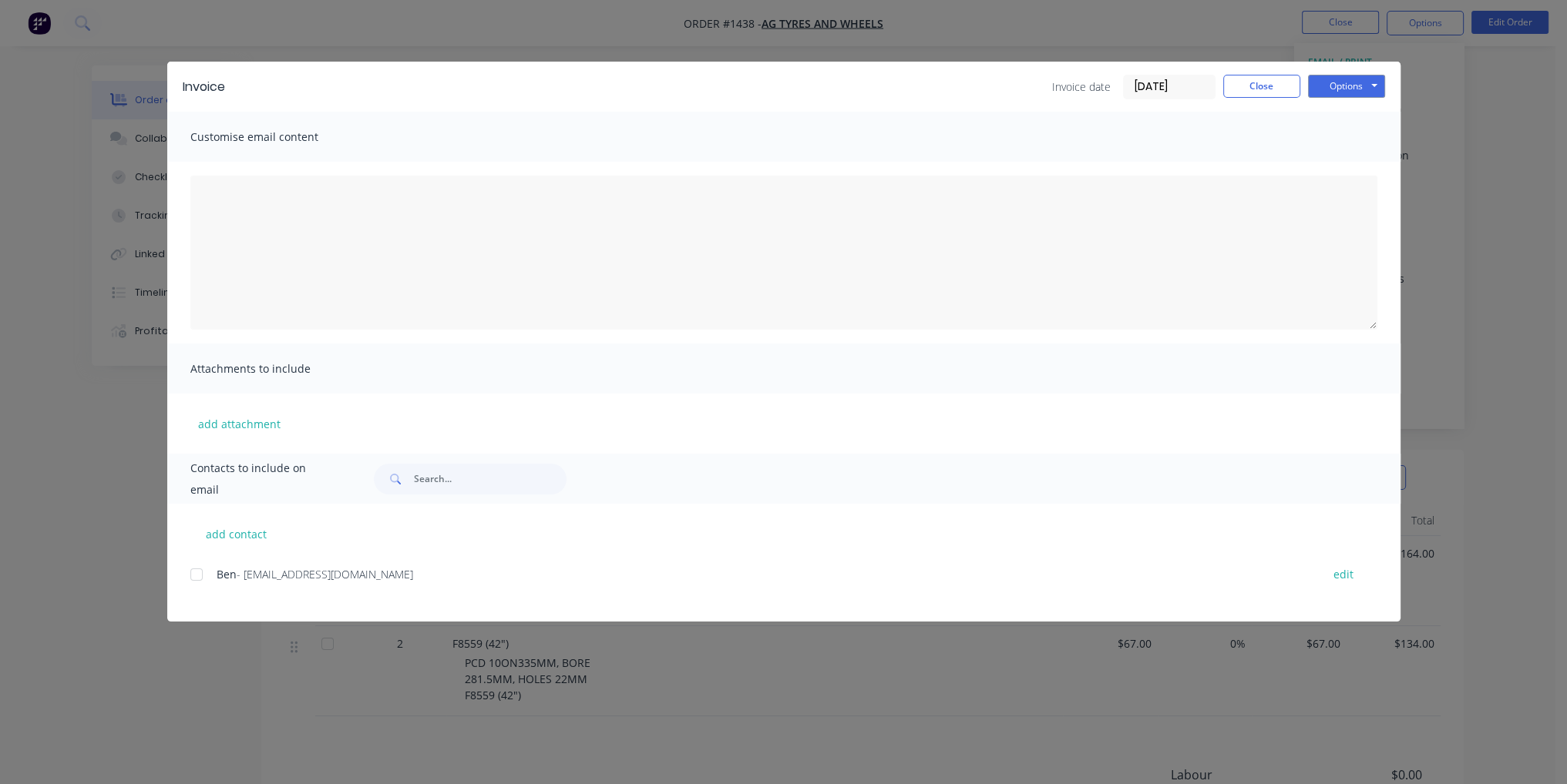
click at [183, 576] on div "add contact Ben - [EMAIL_ADDRESS][DOMAIN_NAME] edit" at bounding box center [784, 563] width 1233 height 118
click at [185, 576] on div "add contact Ben - [EMAIL_ADDRESS][DOMAIN_NAME] edit" at bounding box center [784, 563] width 1233 height 118
click at [191, 577] on div at bounding box center [197, 575] width 31 height 31
click at [1364, 102] on div "Invoice Invoice date [DATE] Close Options Preview Print Email" at bounding box center [784, 87] width 1233 height 50
click at [1367, 84] on button "Options" at bounding box center [1346, 86] width 77 height 23
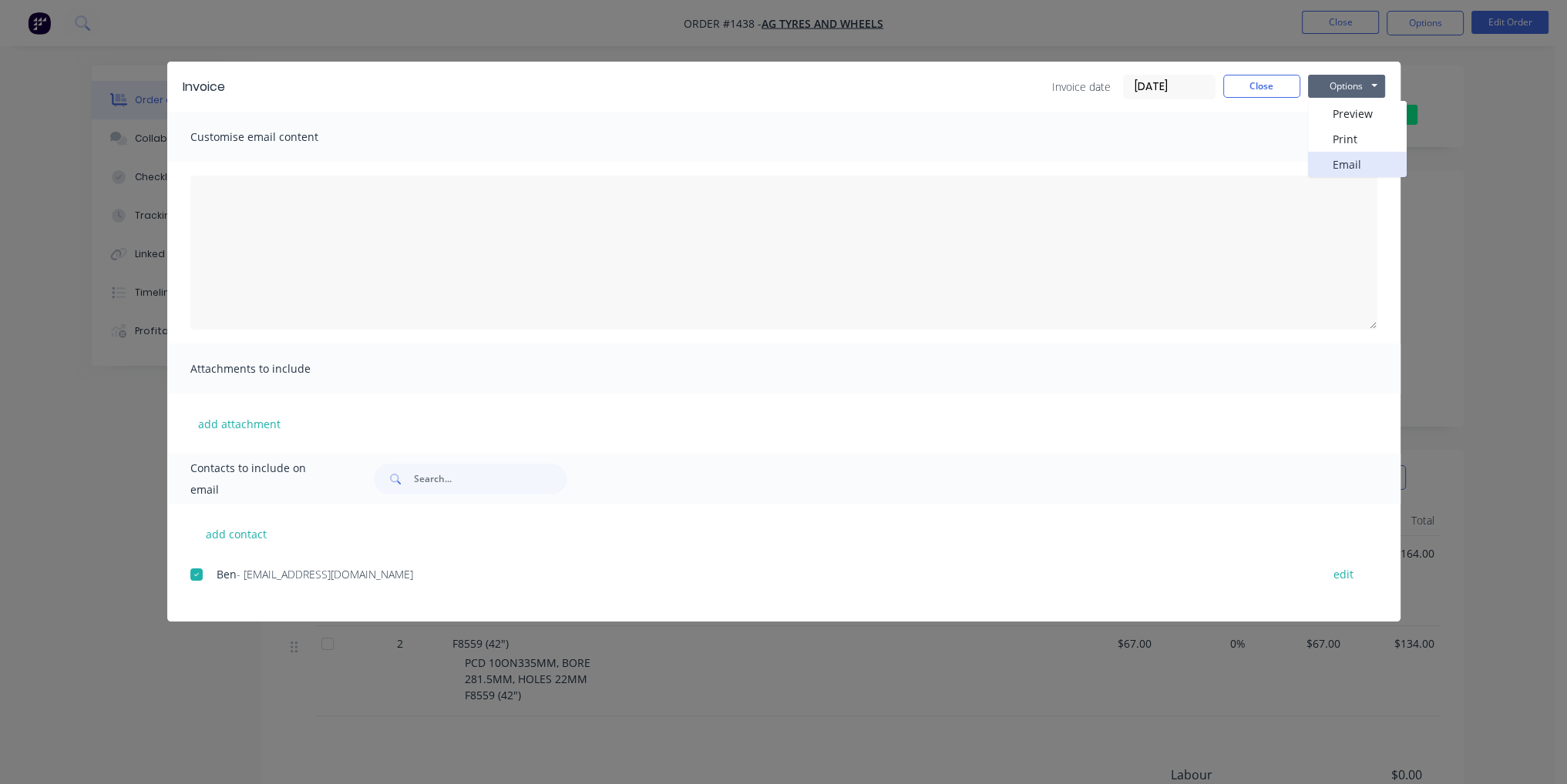
click at [1367, 159] on button "Email" at bounding box center [1358, 165] width 98 height 26
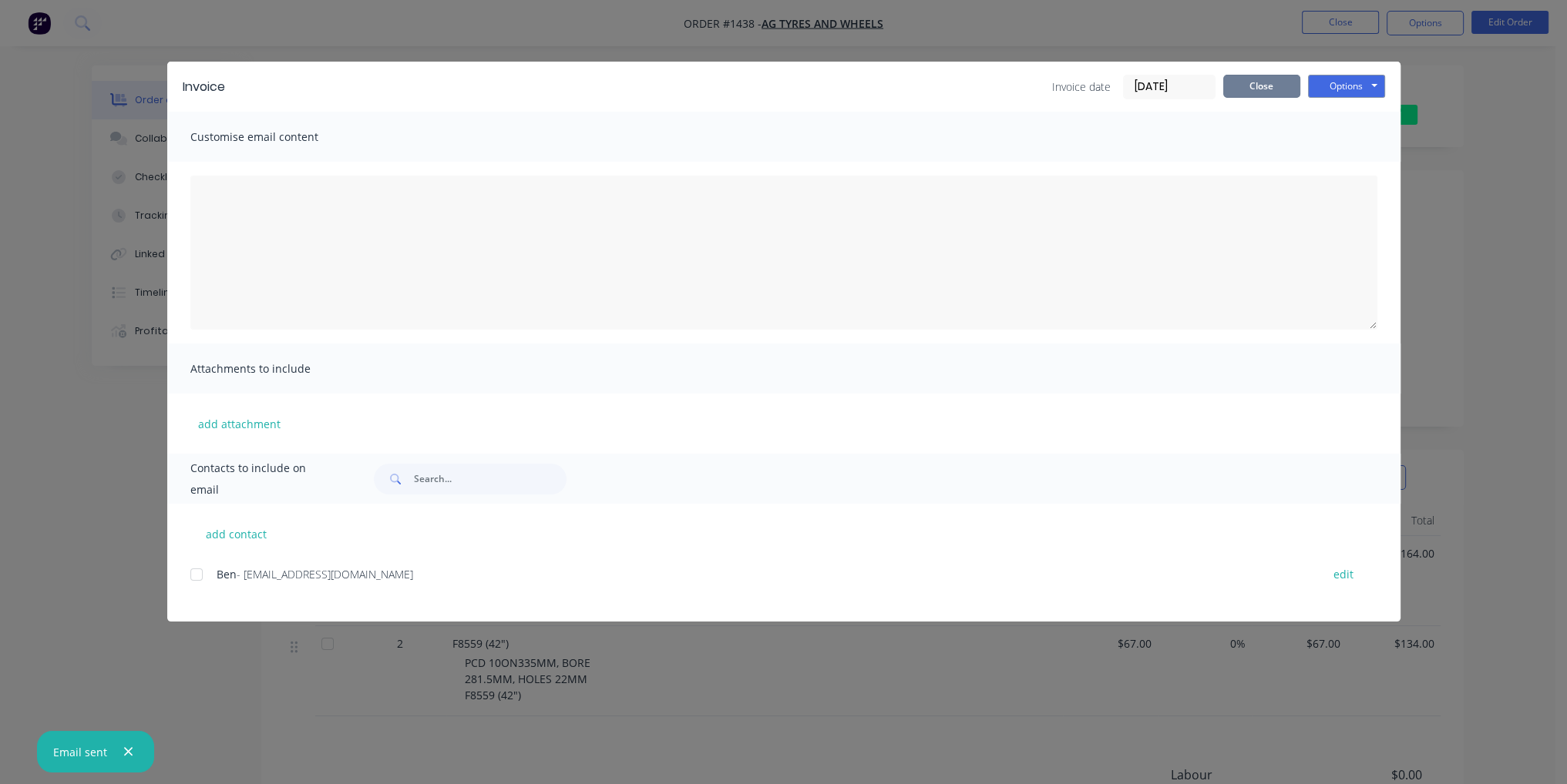
click at [1256, 89] on button "Close" at bounding box center [1261, 86] width 77 height 23
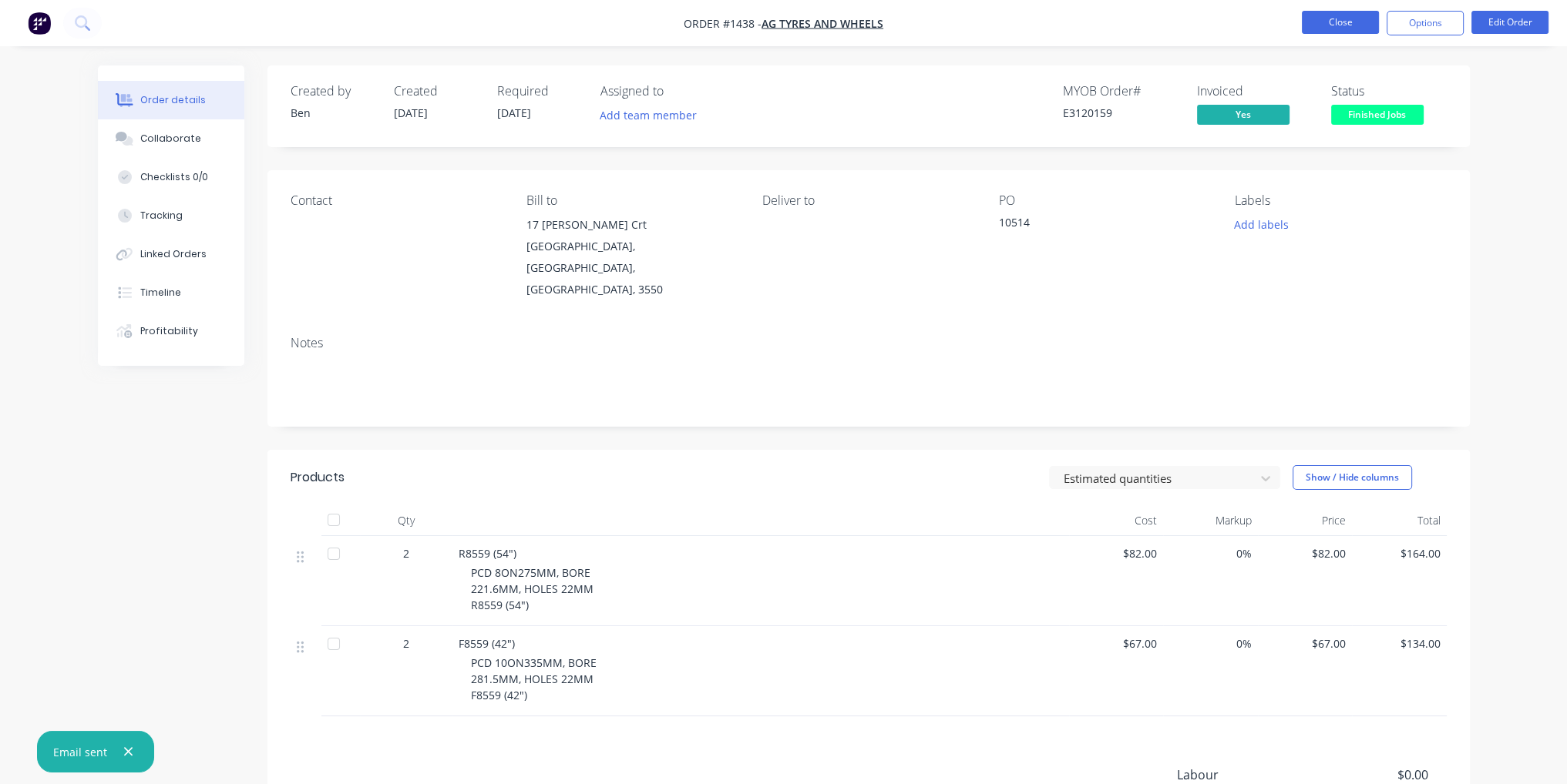
click at [1364, 24] on button "Close" at bounding box center [1340, 22] width 77 height 23
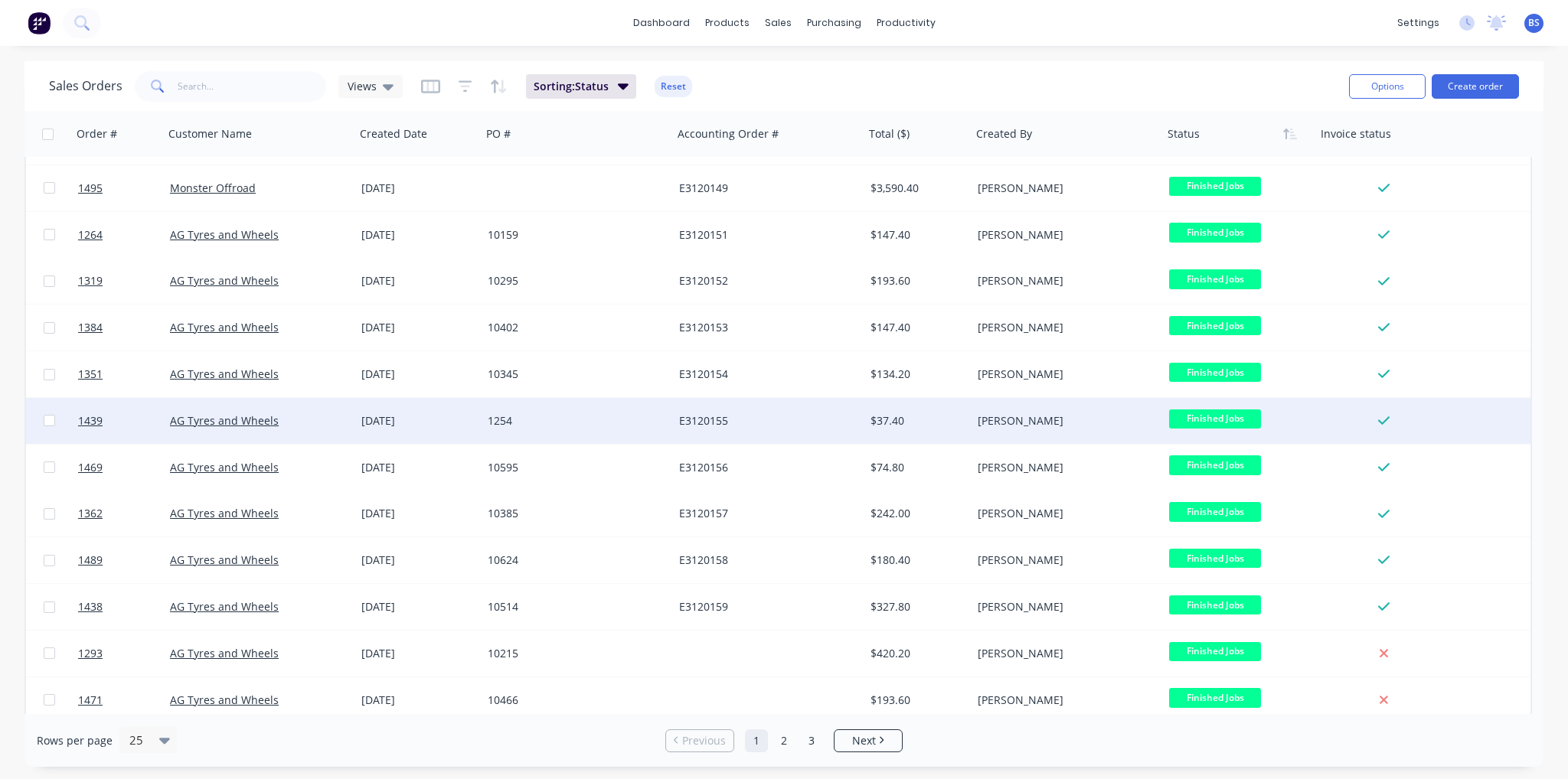
scroll to position [76, 0]
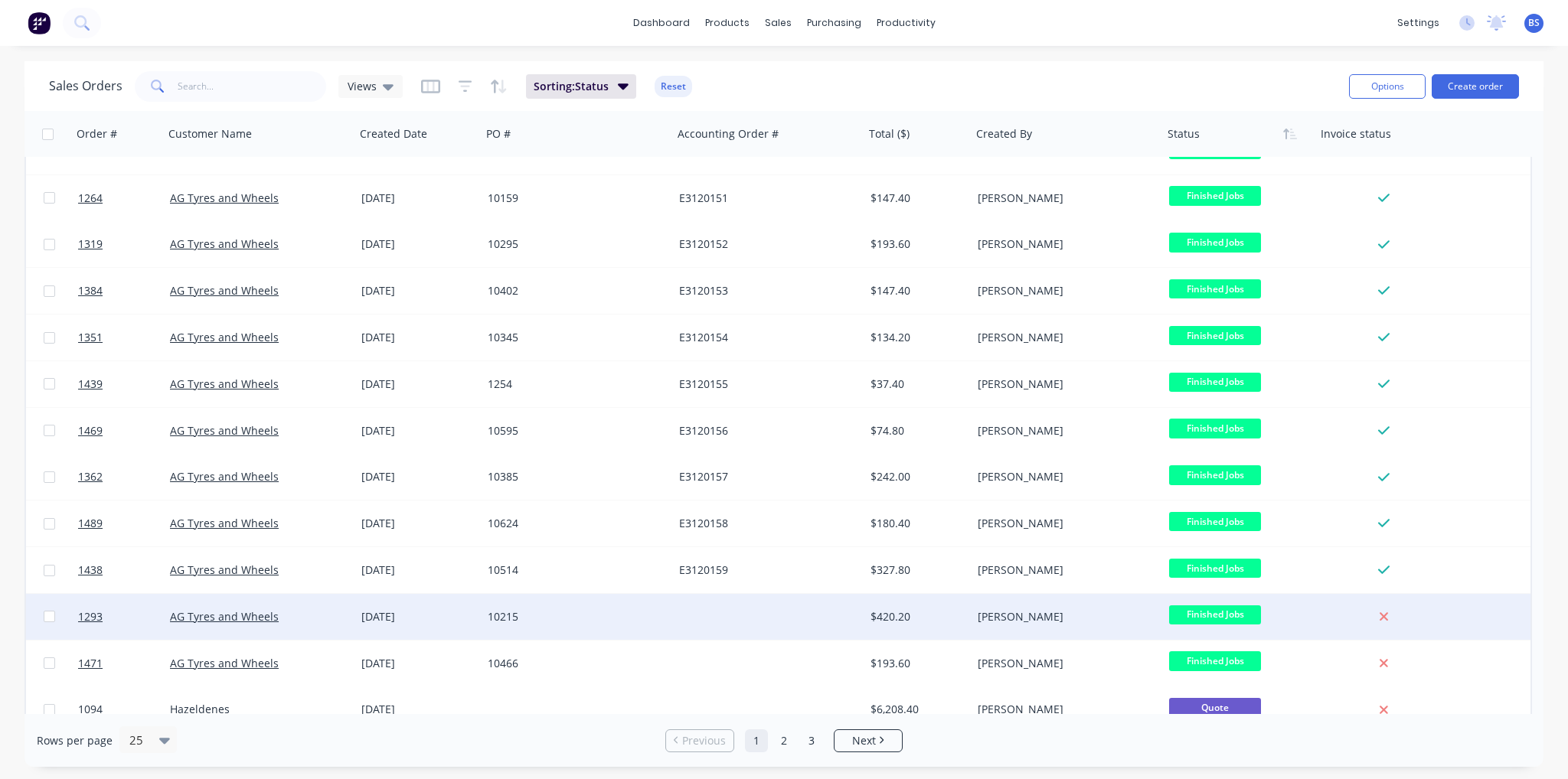
click at [587, 613] on div "10215" at bounding box center [573, 617] width 170 height 15
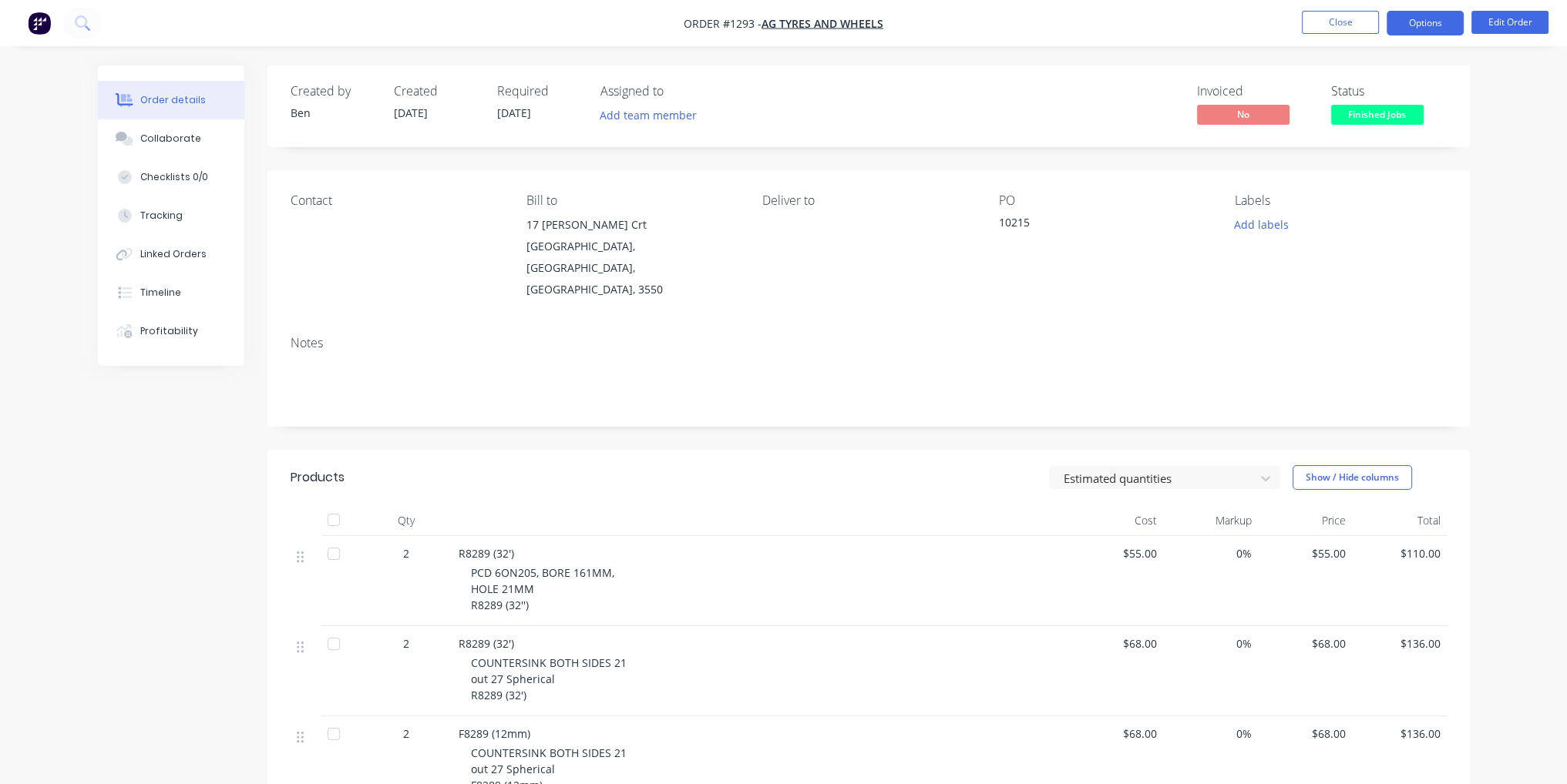
click at [1427, 28] on button "Options" at bounding box center [1425, 23] width 77 height 25
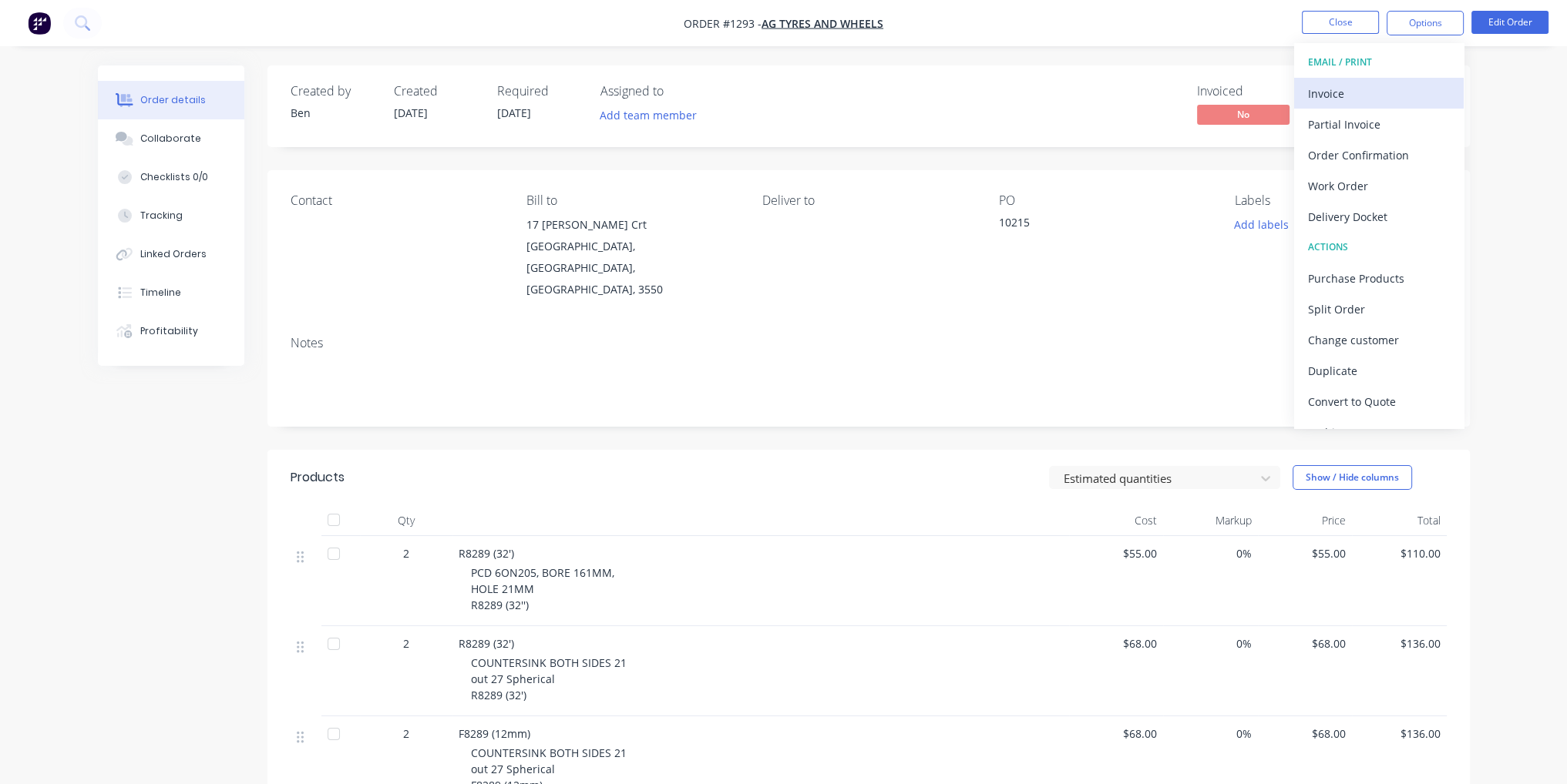
click at [1401, 87] on div "Invoice" at bounding box center [1379, 94] width 142 height 22
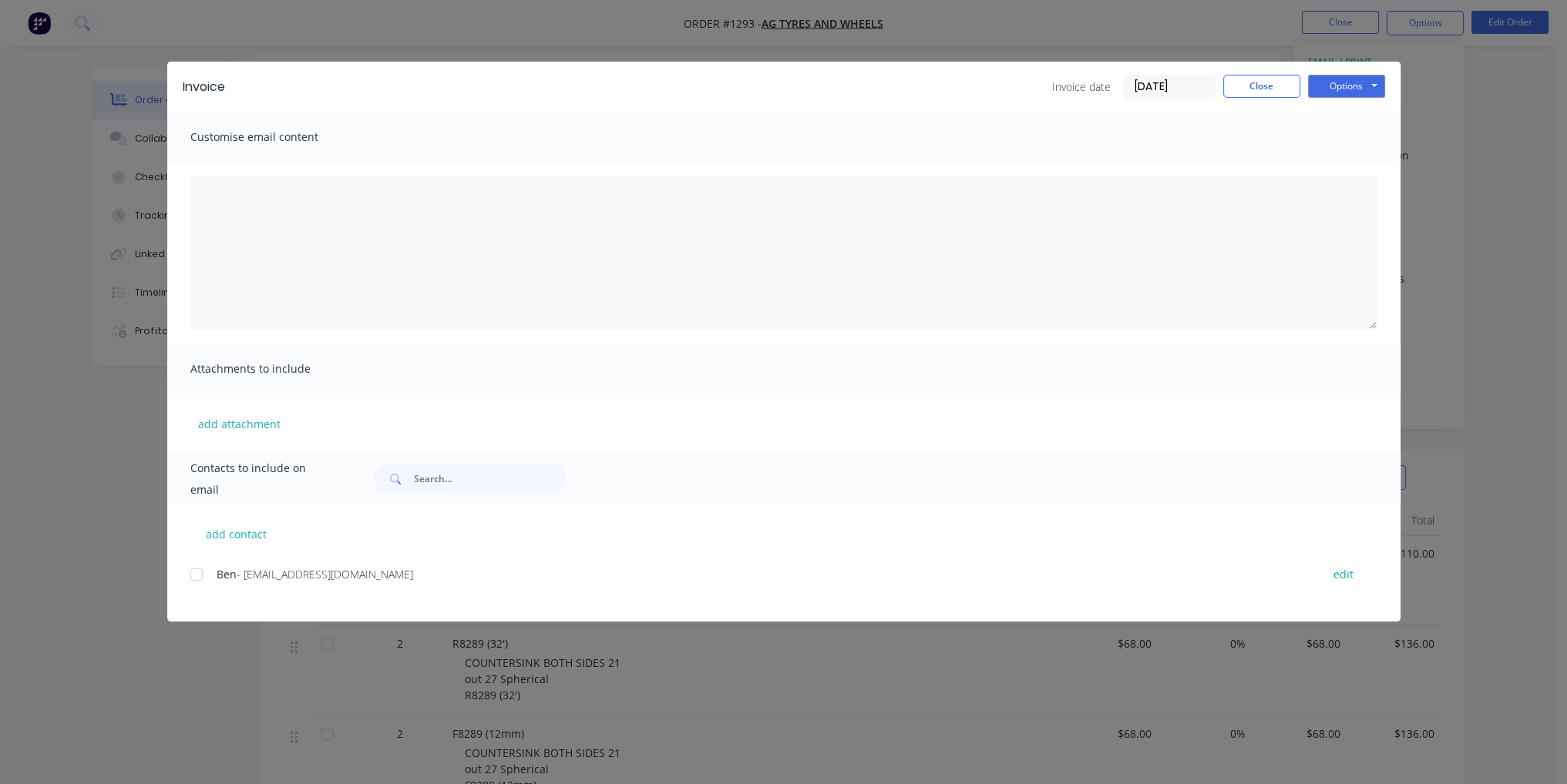
click at [209, 571] on div at bounding box center [197, 575] width 31 height 31
click at [1360, 77] on button "Options" at bounding box center [1346, 86] width 77 height 23
click at [1364, 162] on button "Email" at bounding box center [1358, 165] width 98 height 26
click at [1259, 88] on button "Close" at bounding box center [1261, 86] width 77 height 23
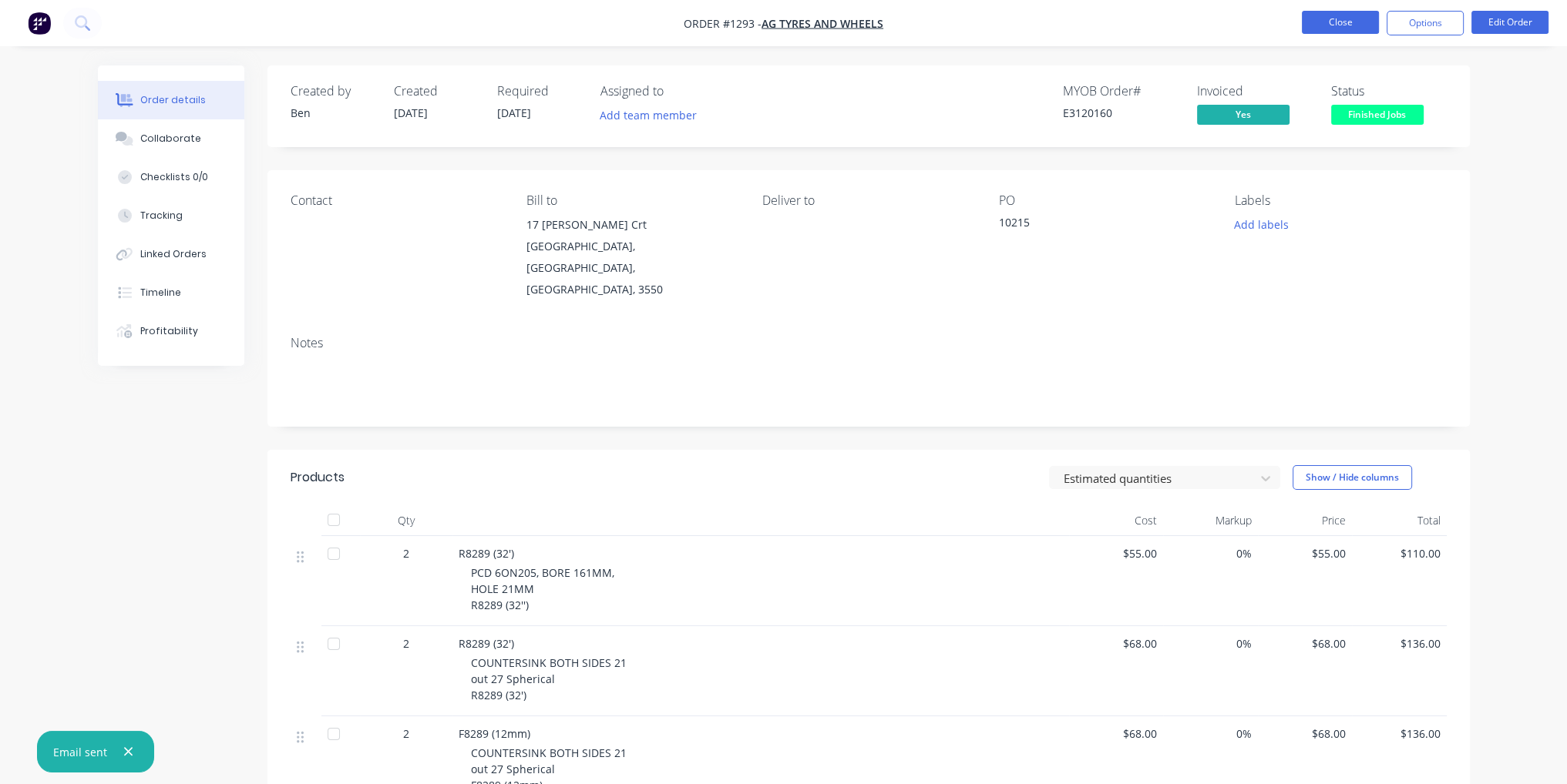
click at [1343, 22] on button "Close" at bounding box center [1340, 22] width 77 height 23
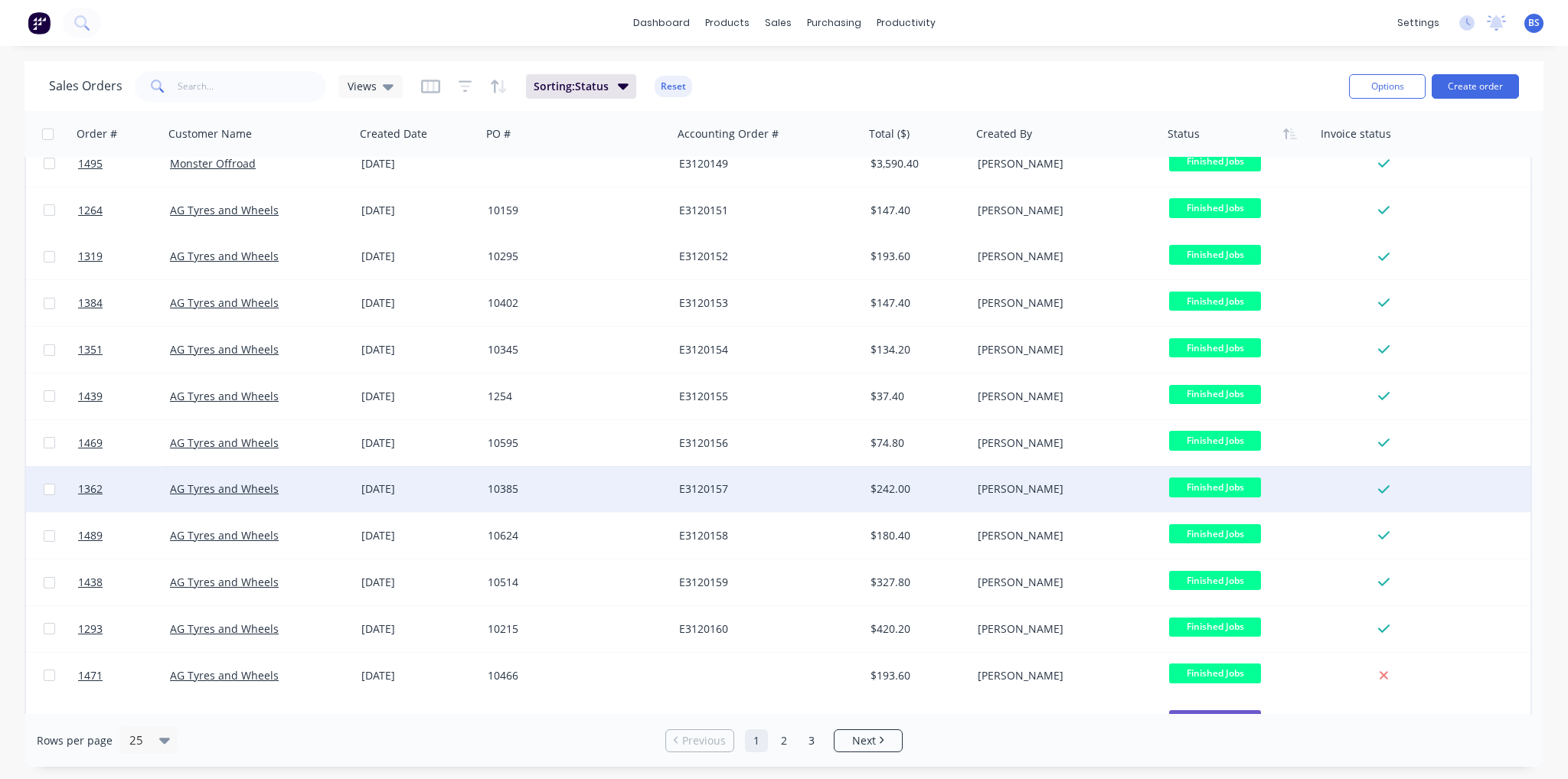
scroll to position [153, 0]
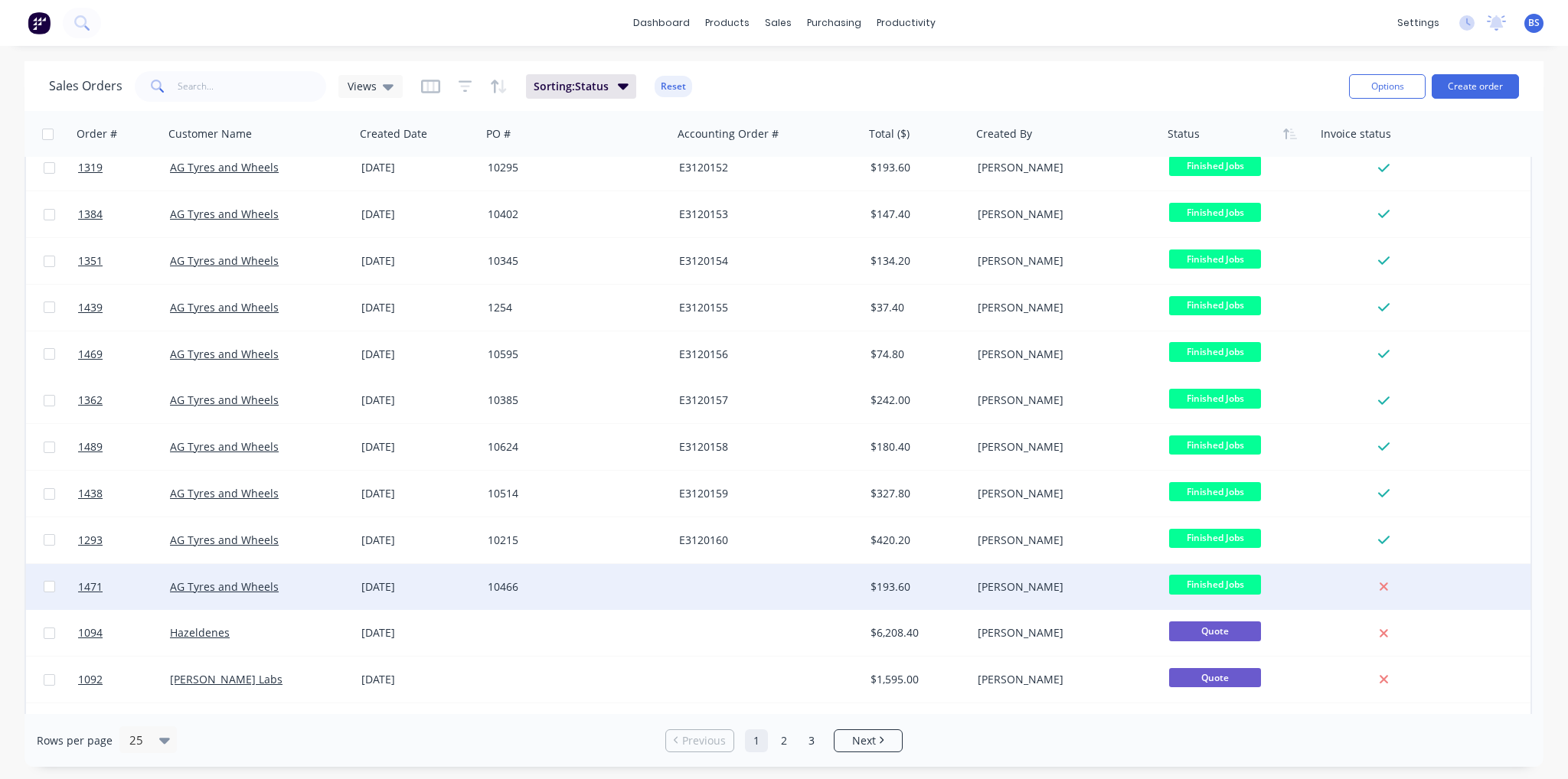
click at [690, 604] on div at bounding box center [769, 587] width 192 height 46
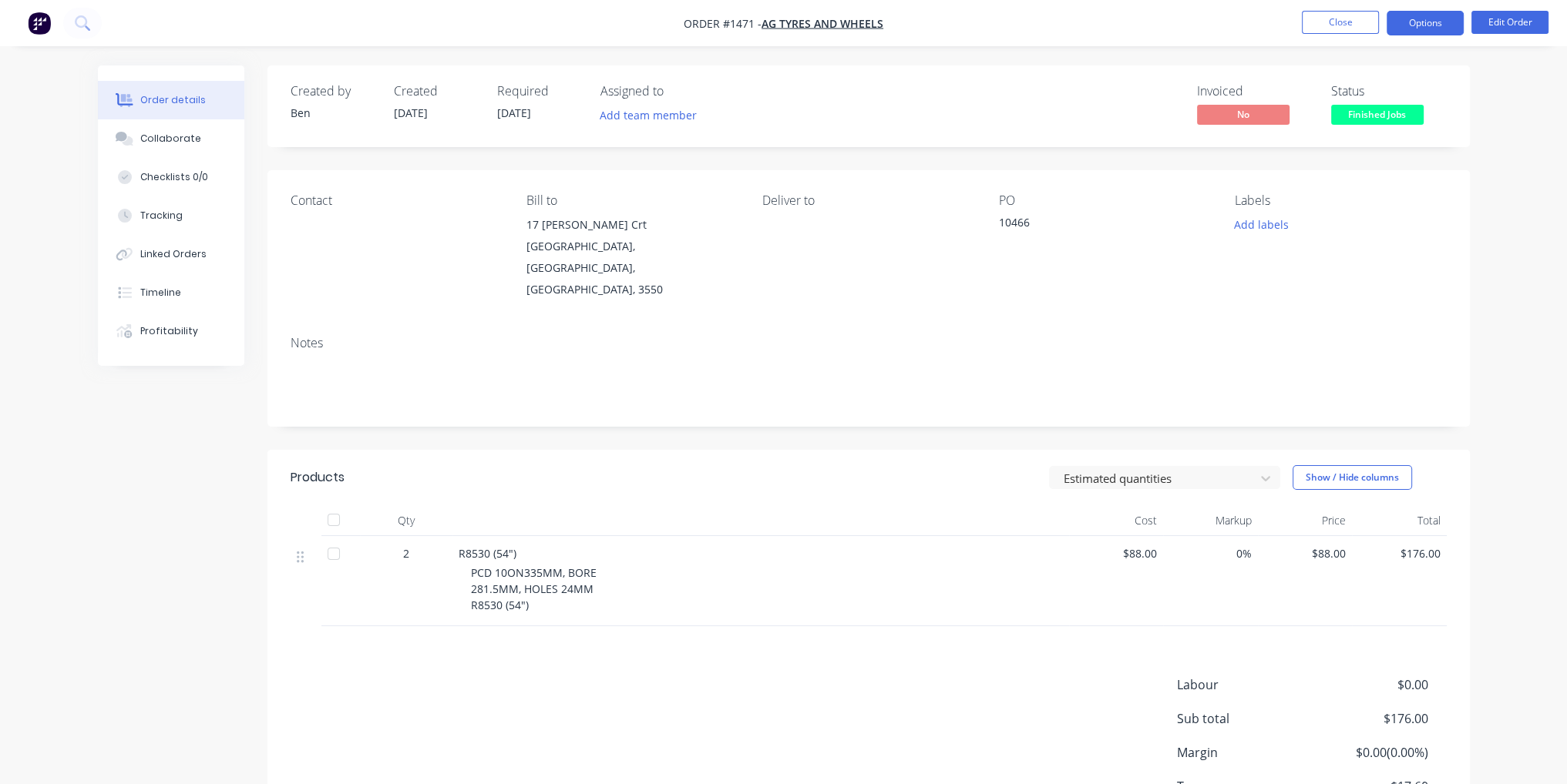
click at [1431, 16] on button "Options" at bounding box center [1425, 23] width 77 height 25
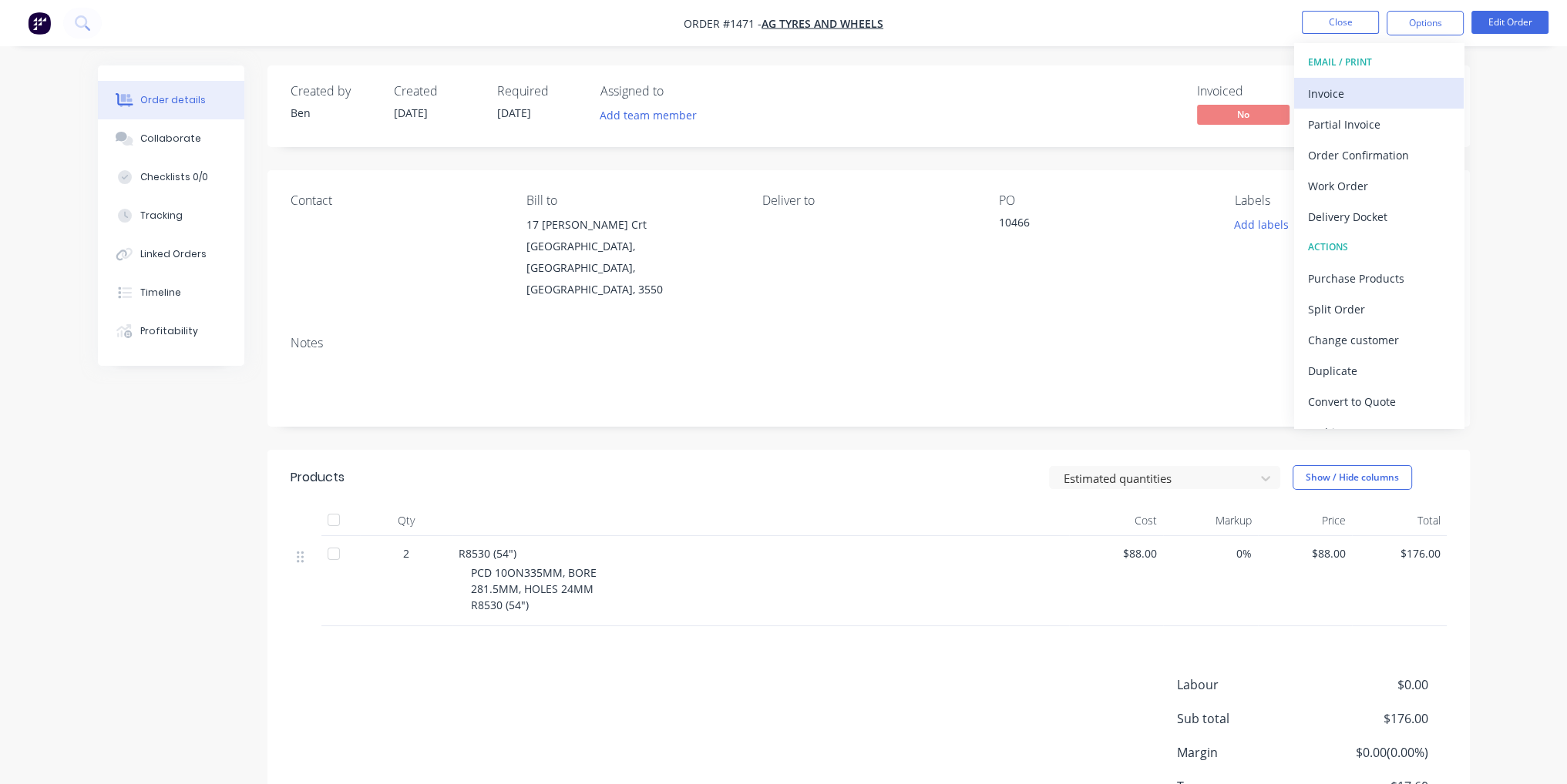
click at [1419, 99] on div "Invoice" at bounding box center [1379, 94] width 142 height 22
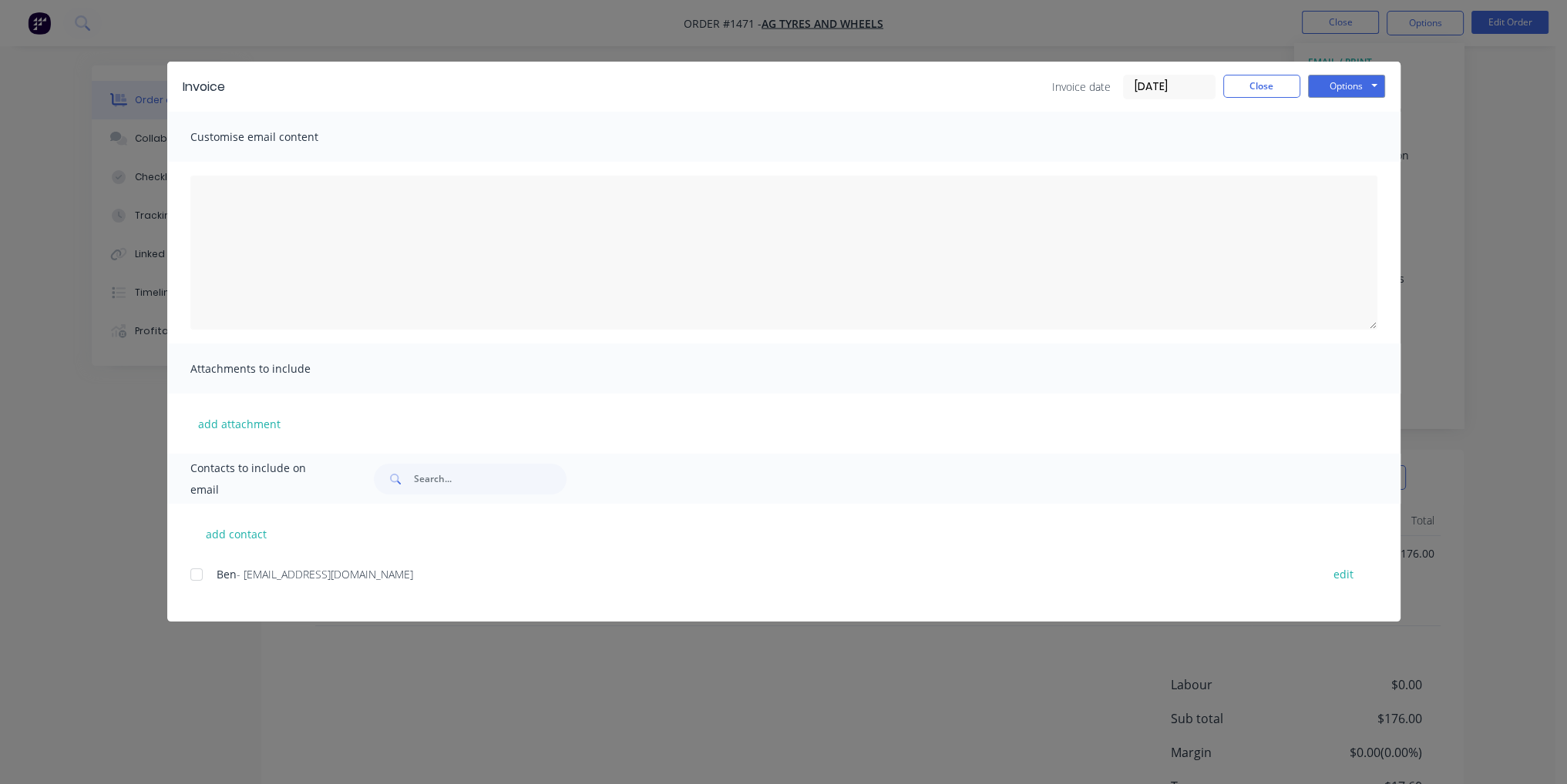
click at [200, 580] on div at bounding box center [197, 575] width 31 height 31
click at [1360, 78] on button "Options" at bounding box center [1346, 86] width 77 height 23
click at [1364, 175] on button "Email" at bounding box center [1358, 165] width 98 height 26
click at [1258, 91] on button "Close" at bounding box center [1261, 86] width 77 height 23
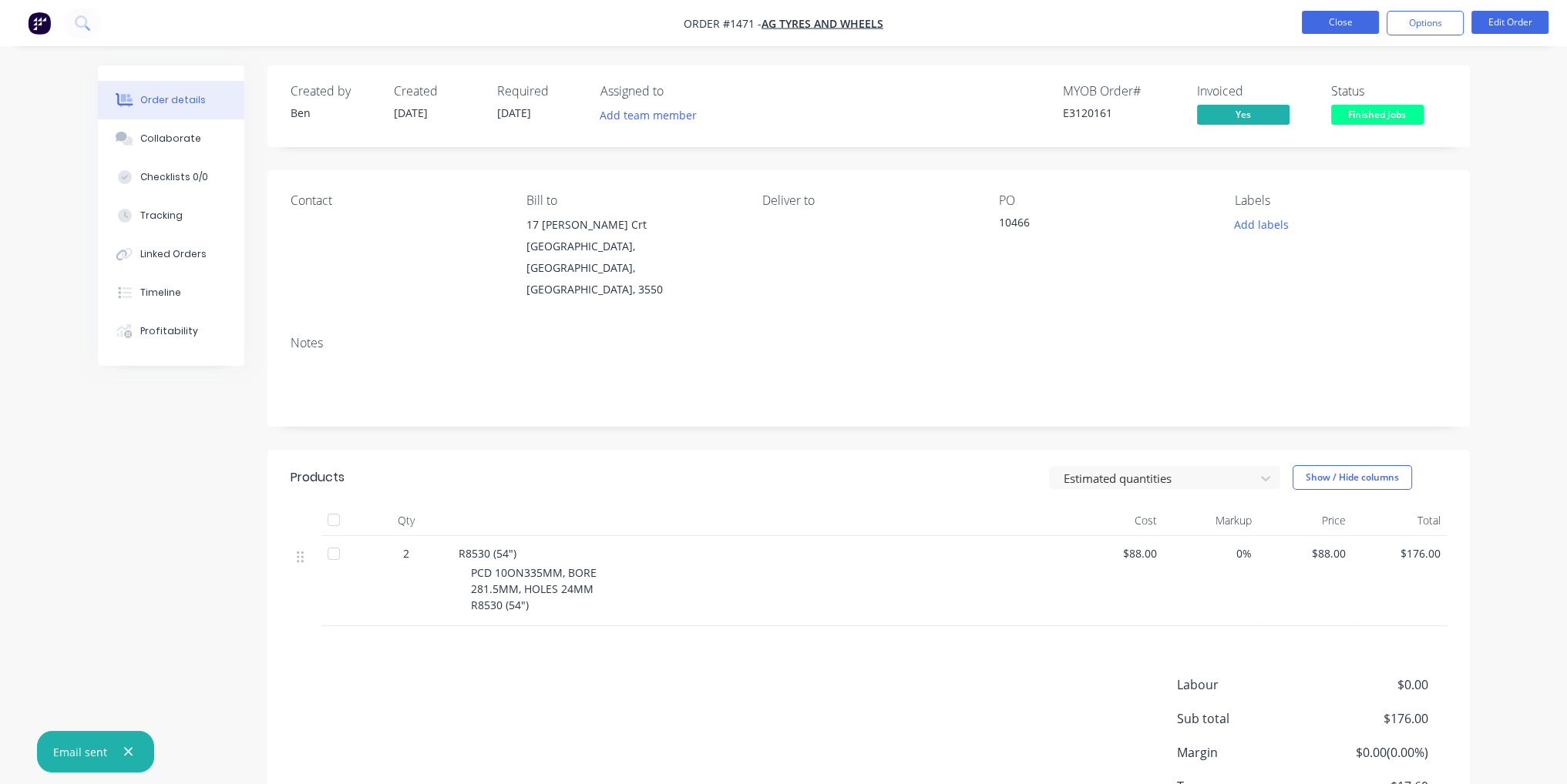
click at [1341, 22] on button "Close" at bounding box center [1340, 22] width 77 height 23
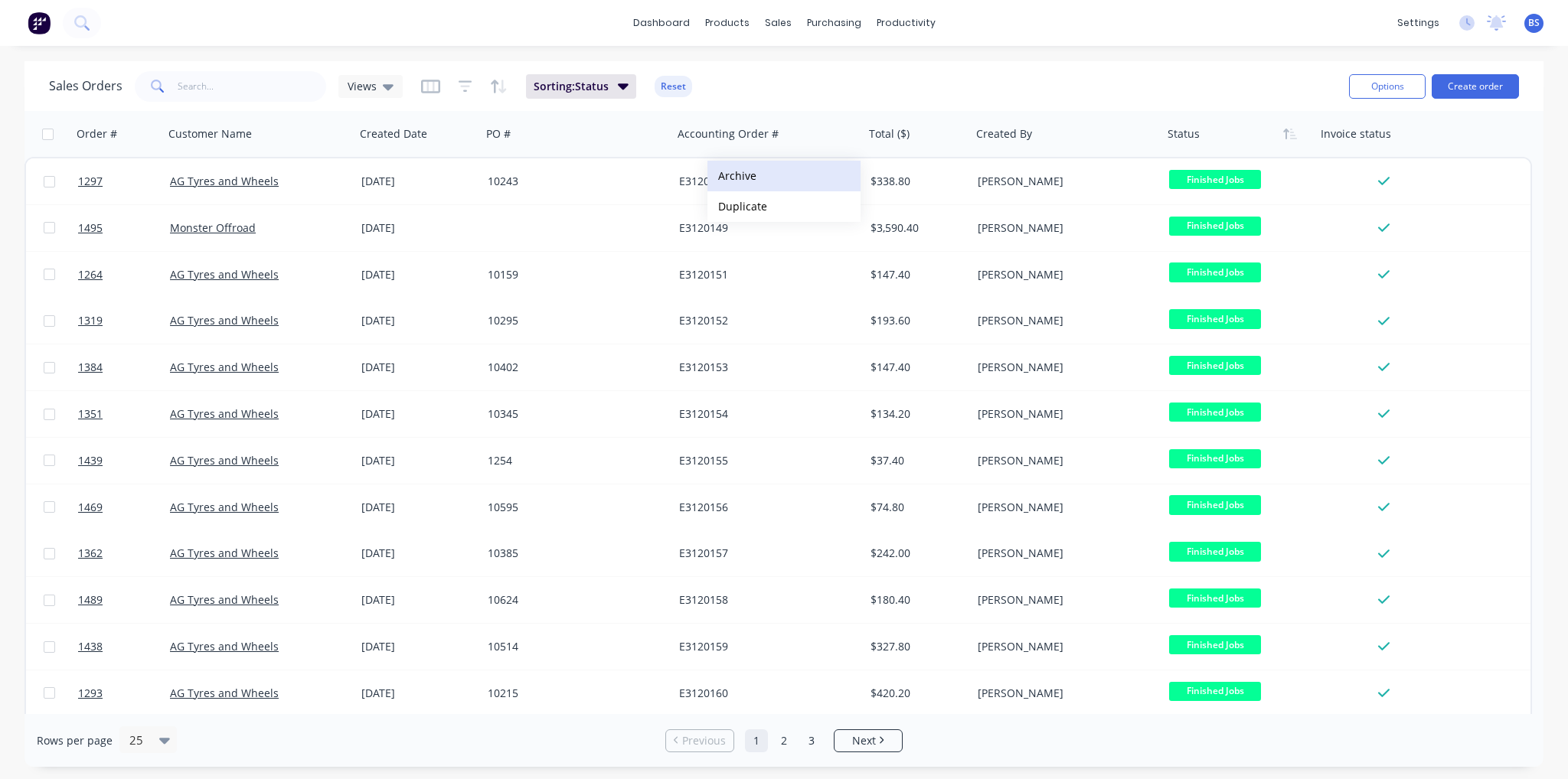
click at [744, 182] on button "Archive" at bounding box center [783, 176] width 153 height 31
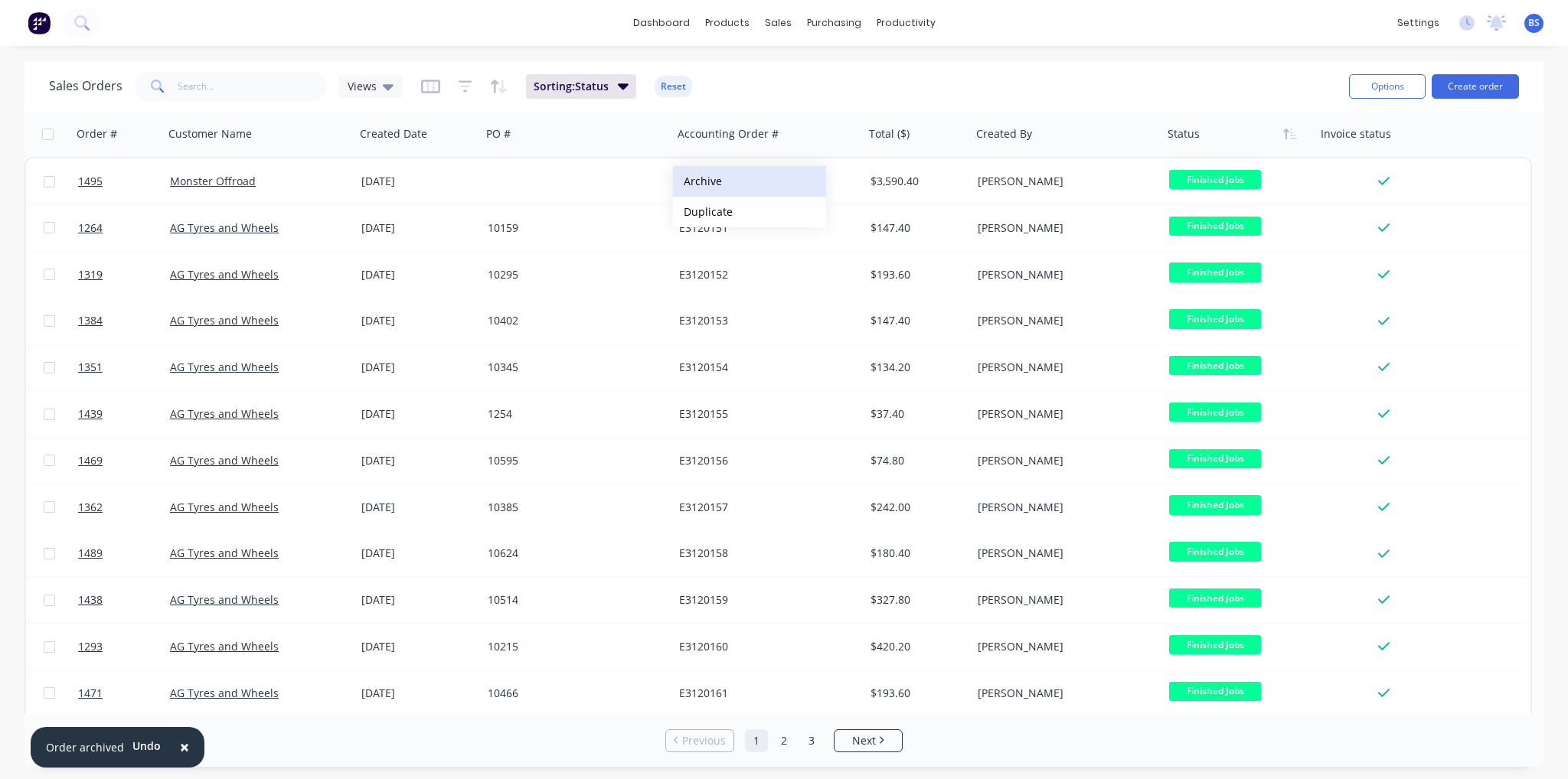
click at [710, 181] on button "Archive" at bounding box center [749, 181] width 153 height 31
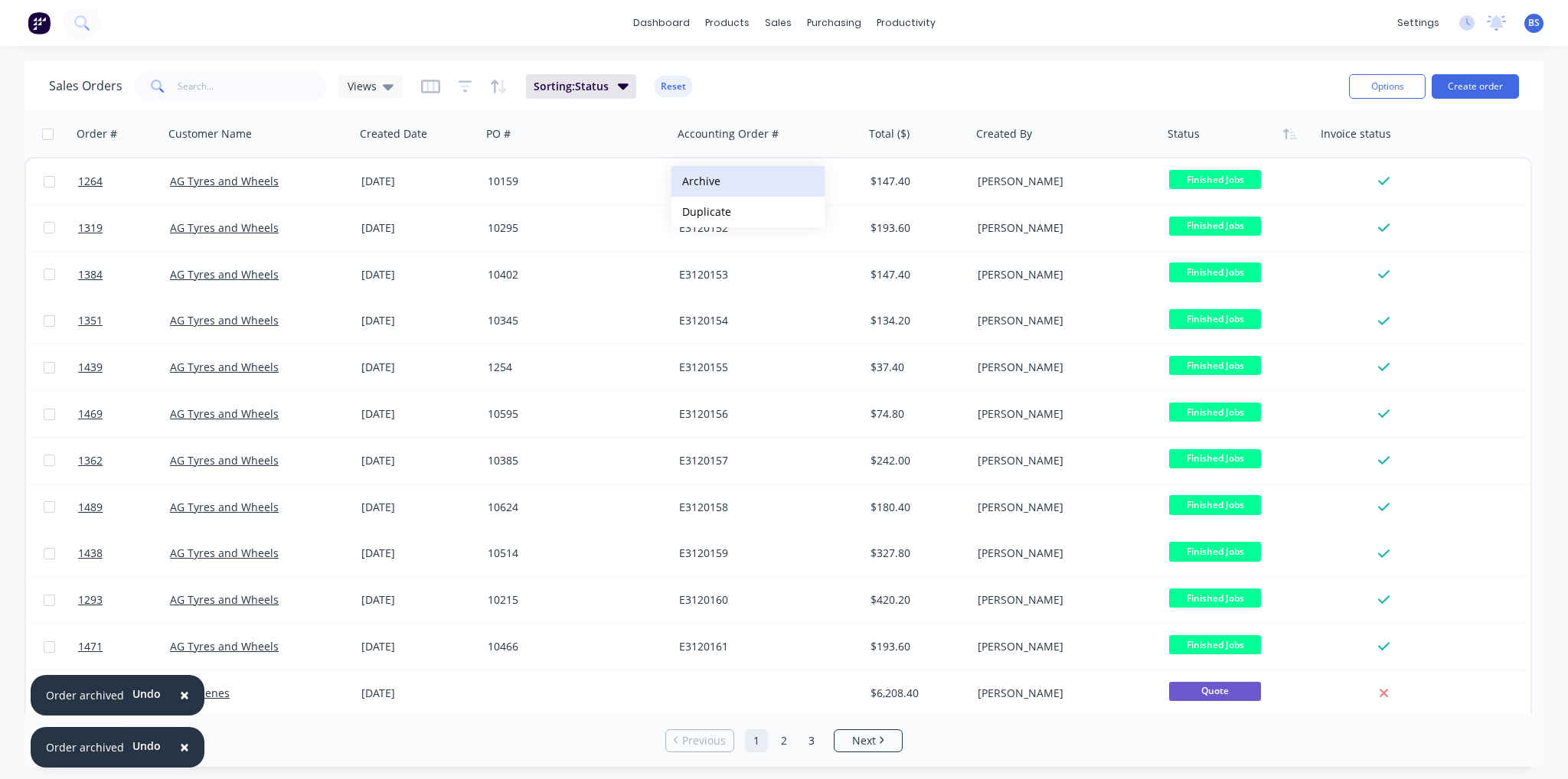
click at [704, 181] on button "Archive" at bounding box center [747, 181] width 153 height 31
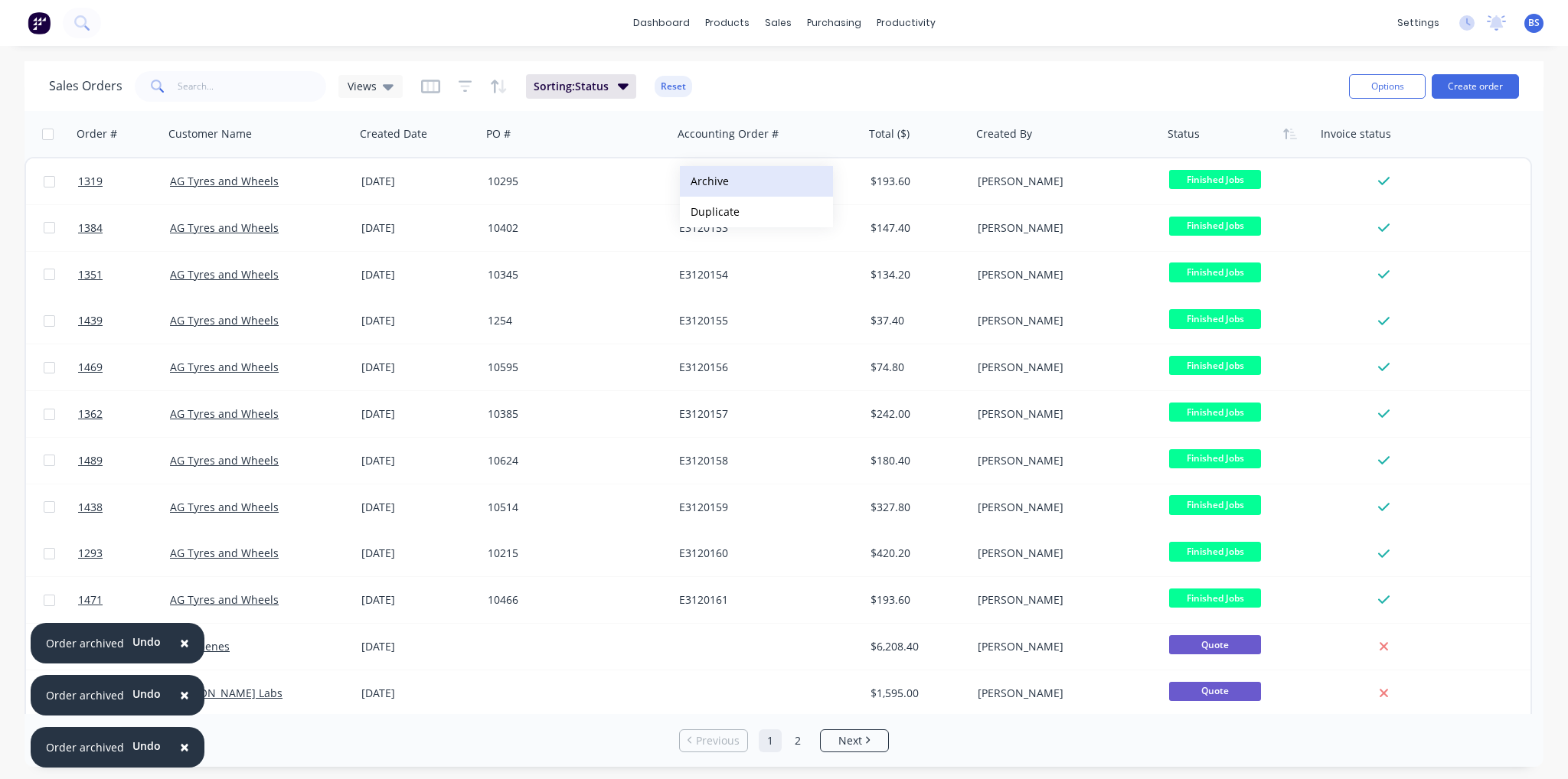
click at [706, 181] on button "Archive" at bounding box center [756, 181] width 153 height 31
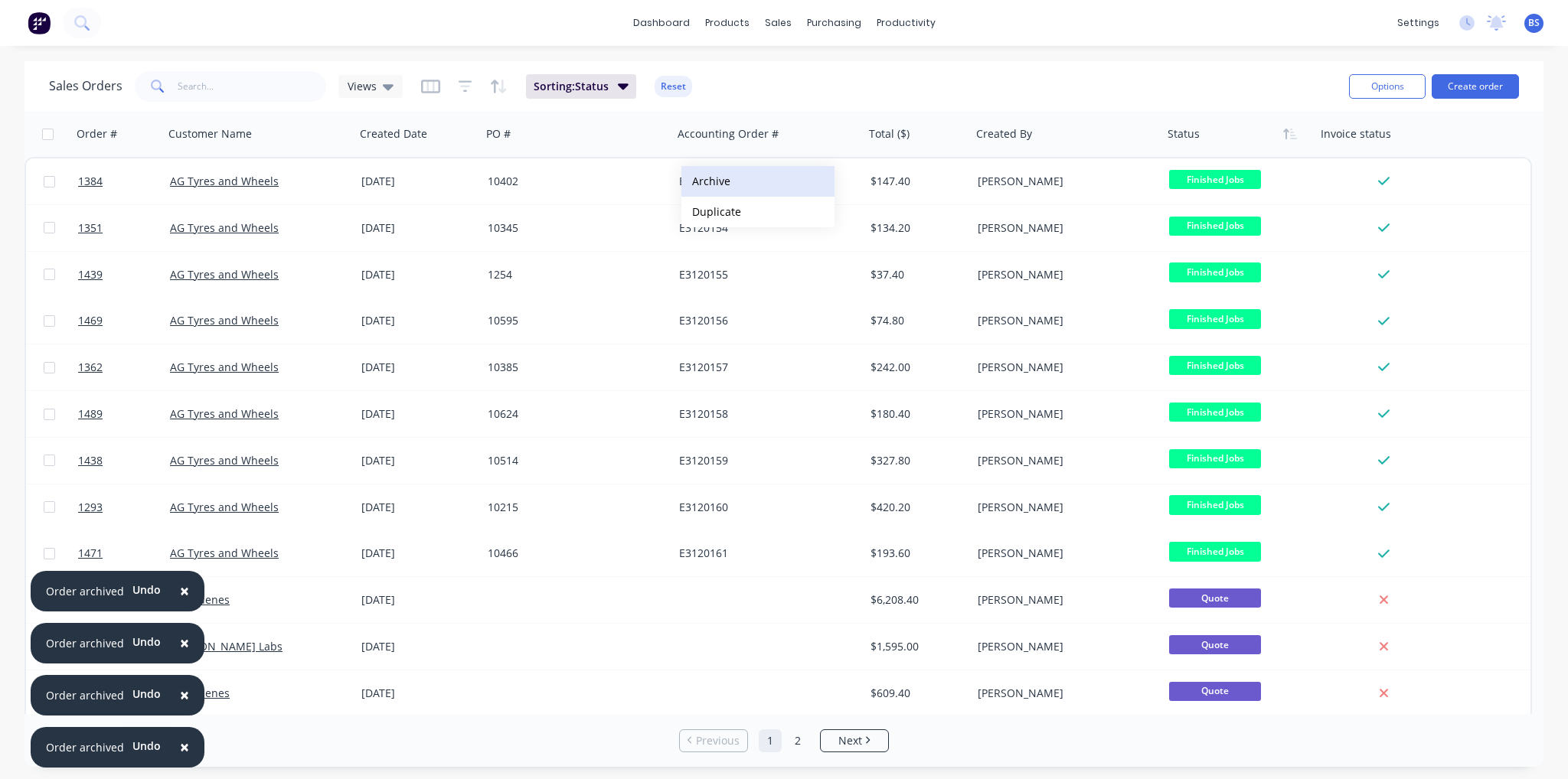
click at [712, 181] on button "Archive" at bounding box center [757, 181] width 153 height 31
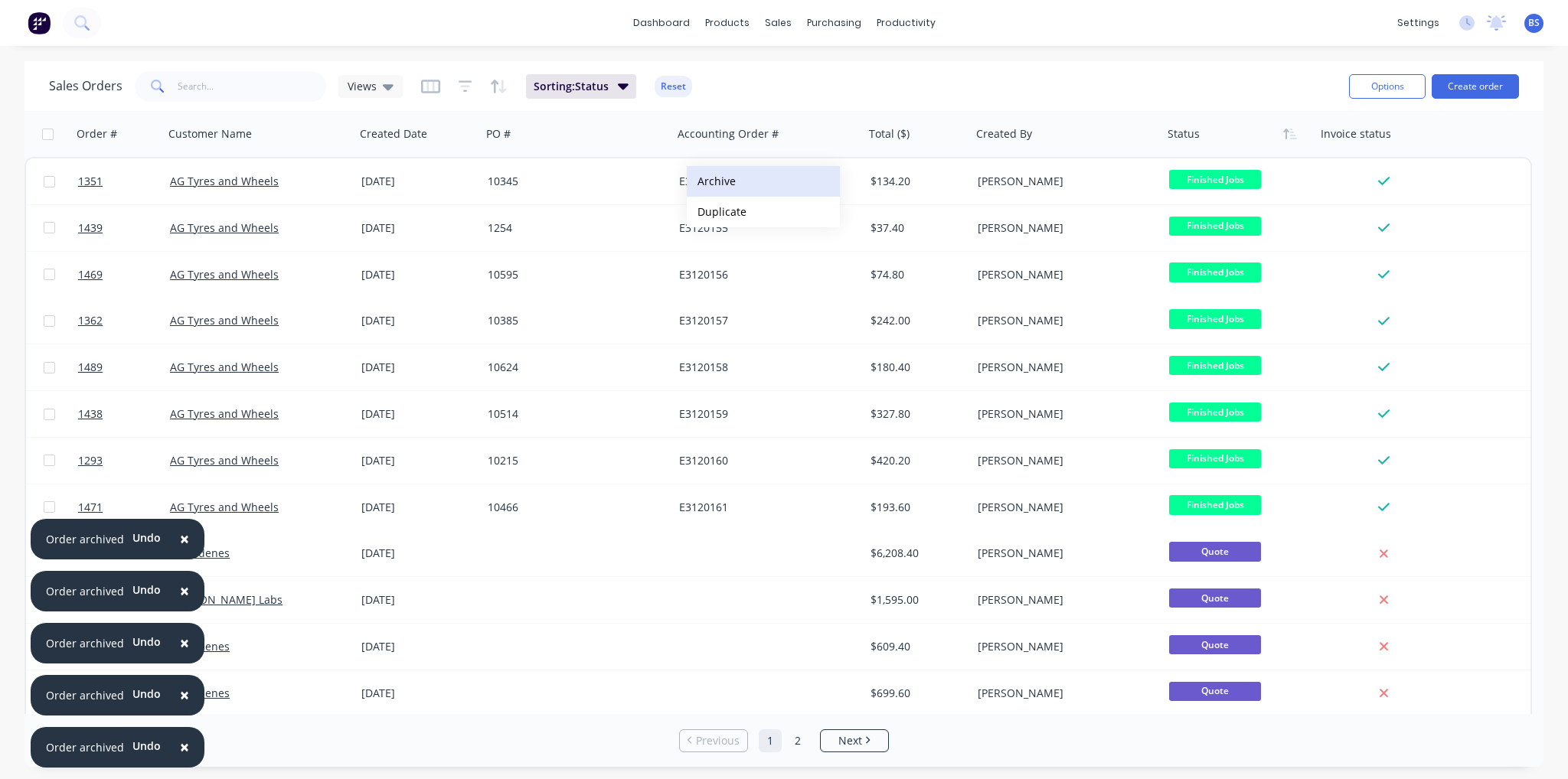
click at [716, 181] on button "Archive" at bounding box center [763, 181] width 153 height 31
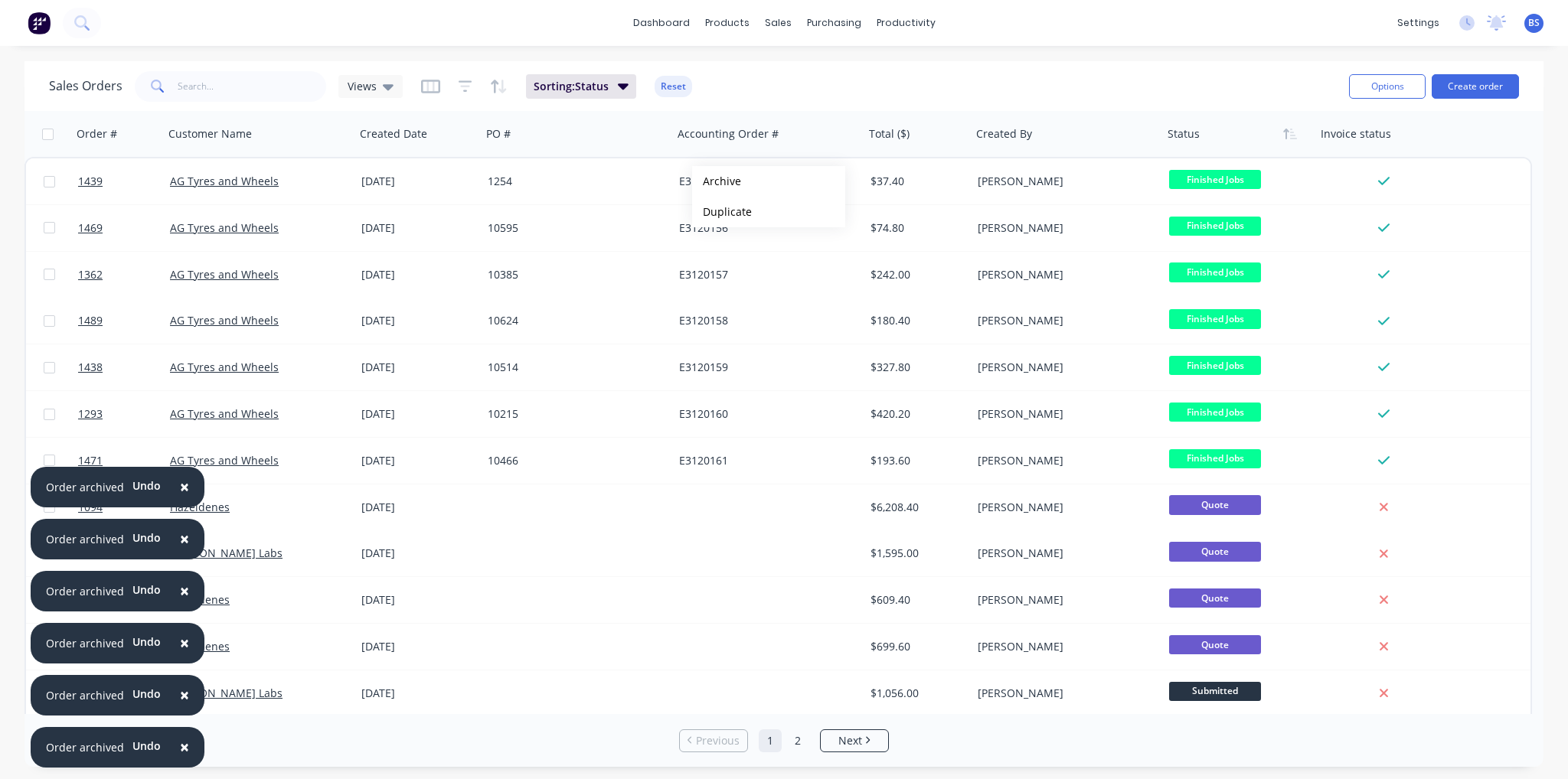
click at [716, 181] on button "Archive" at bounding box center [768, 181] width 153 height 31
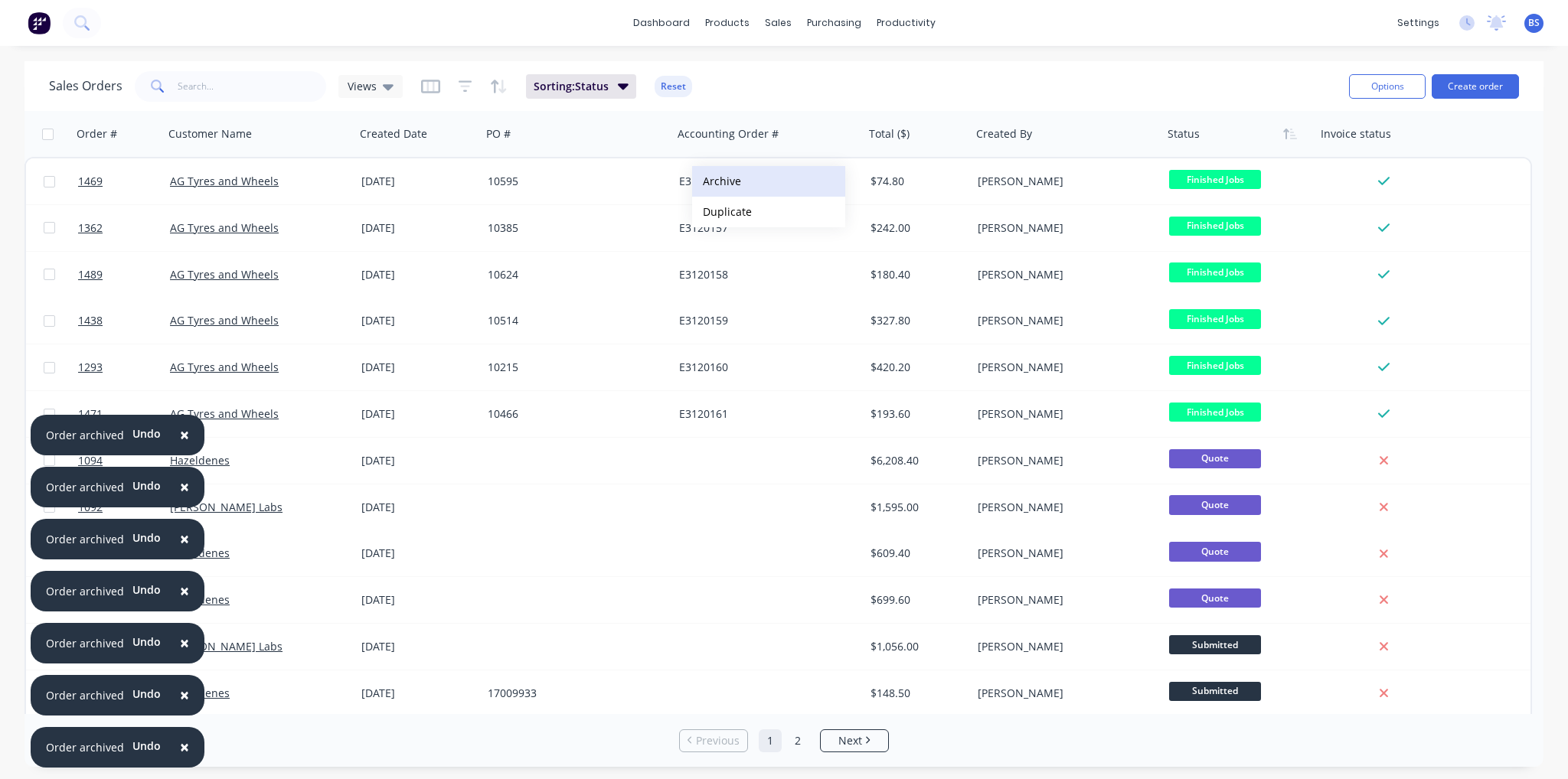
click at [720, 181] on button "Archive" at bounding box center [768, 181] width 153 height 31
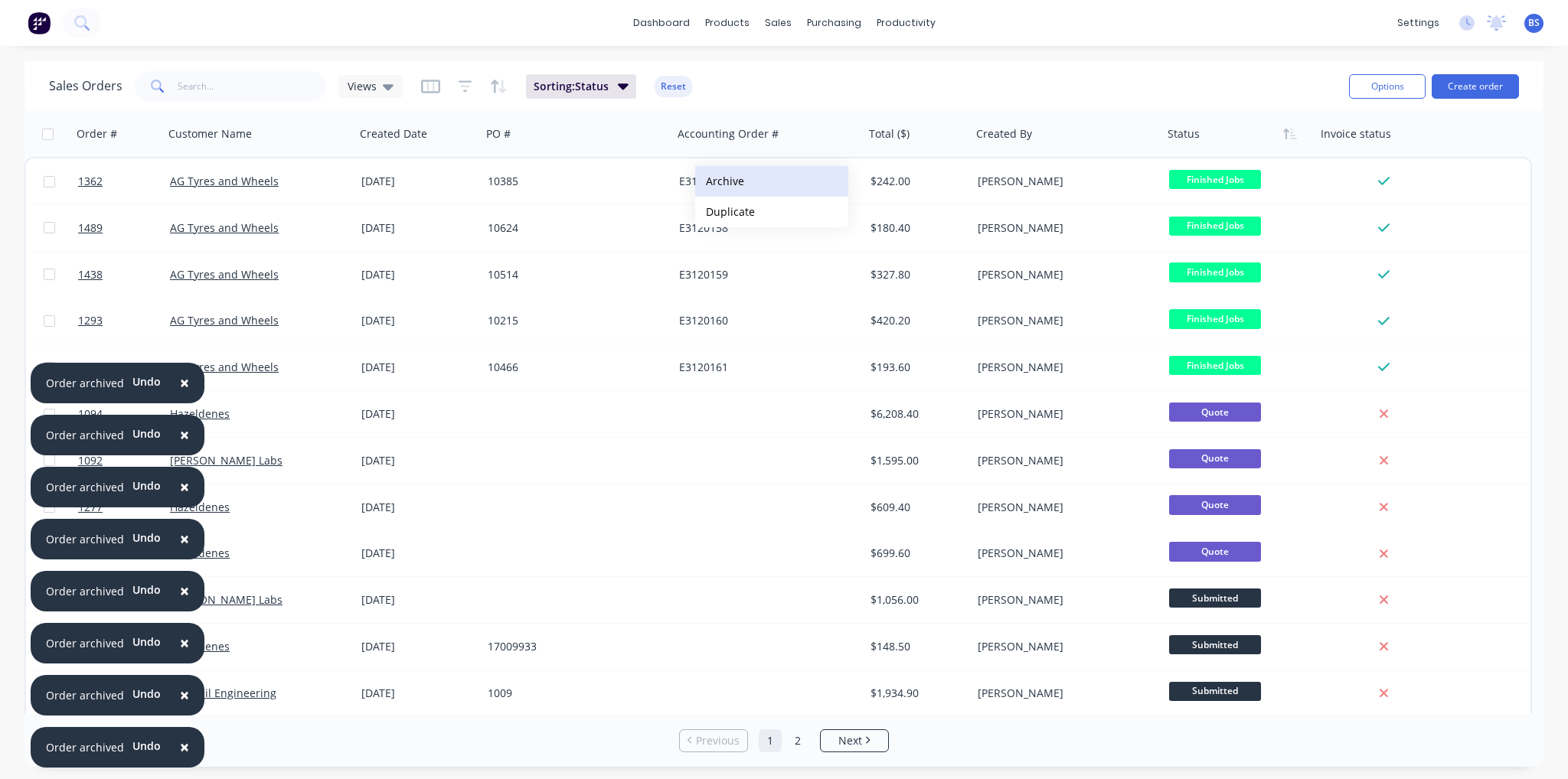
click at [724, 181] on button "Archive" at bounding box center [771, 181] width 153 height 31
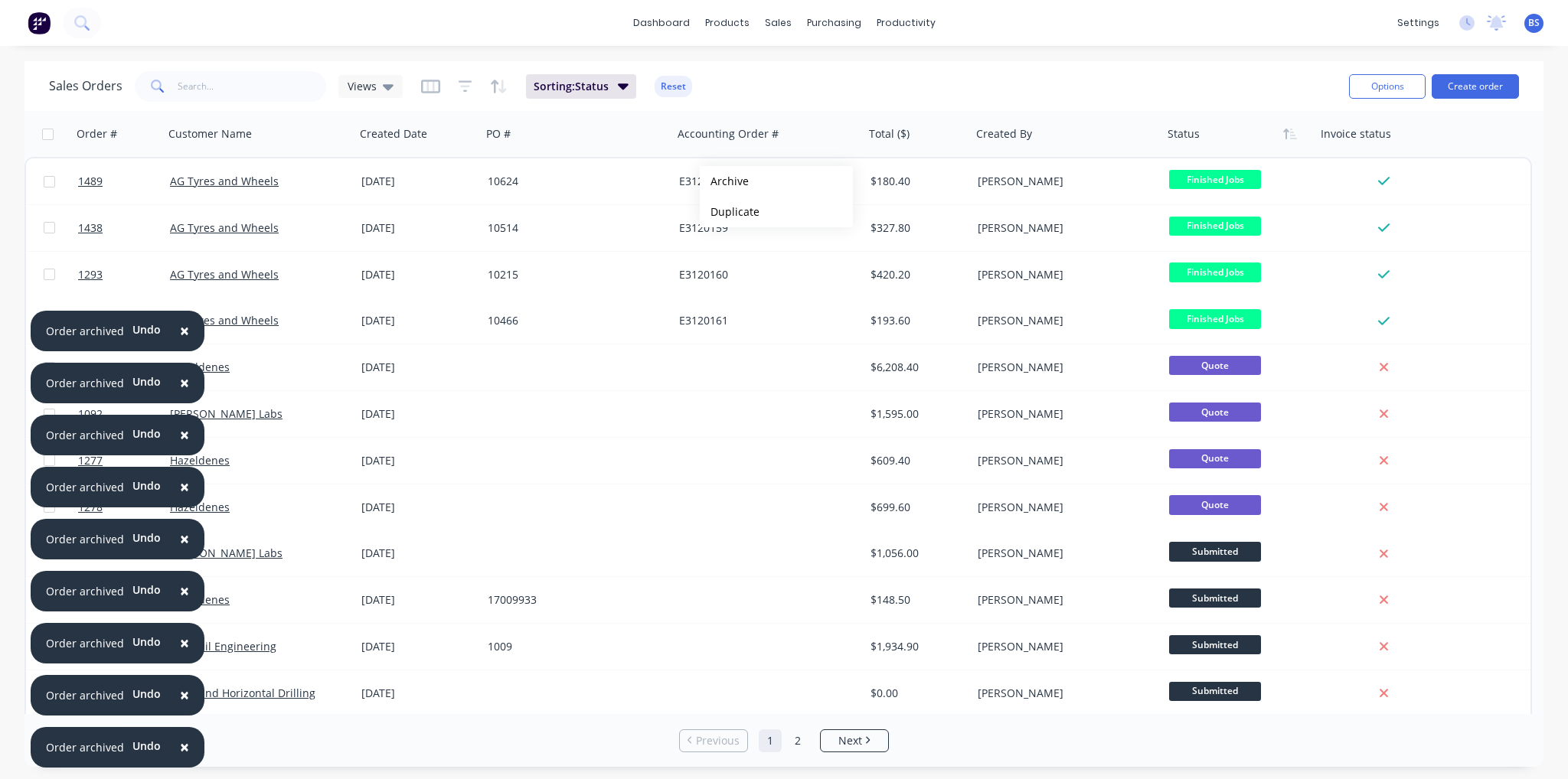
click at [724, 181] on button "Archive" at bounding box center [775, 181] width 153 height 31
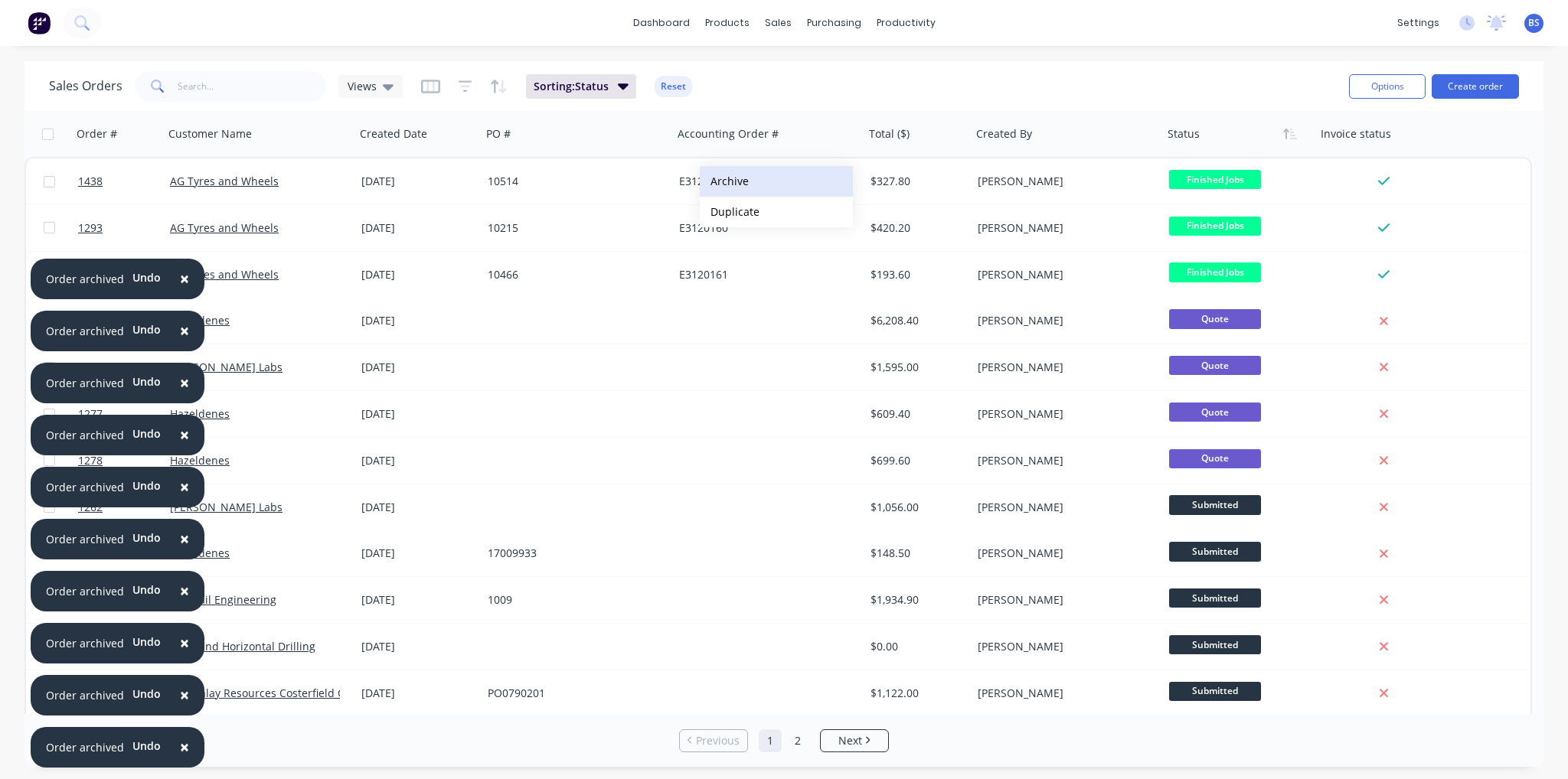
click at [726, 181] on button "Archive" at bounding box center [775, 181] width 153 height 31
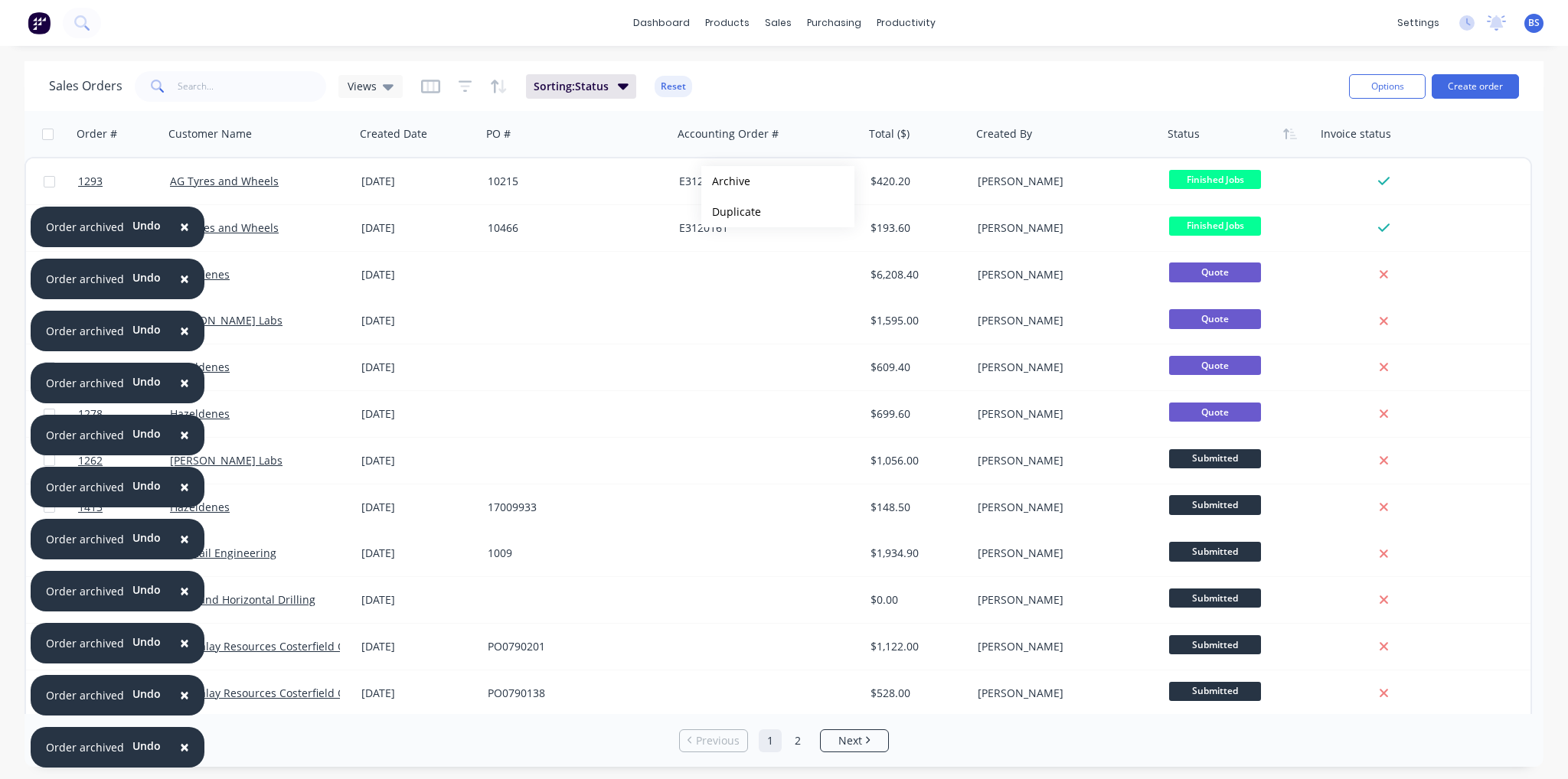
click at [726, 181] on button "Archive" at bounding box center [777, 181] width 153 height 31
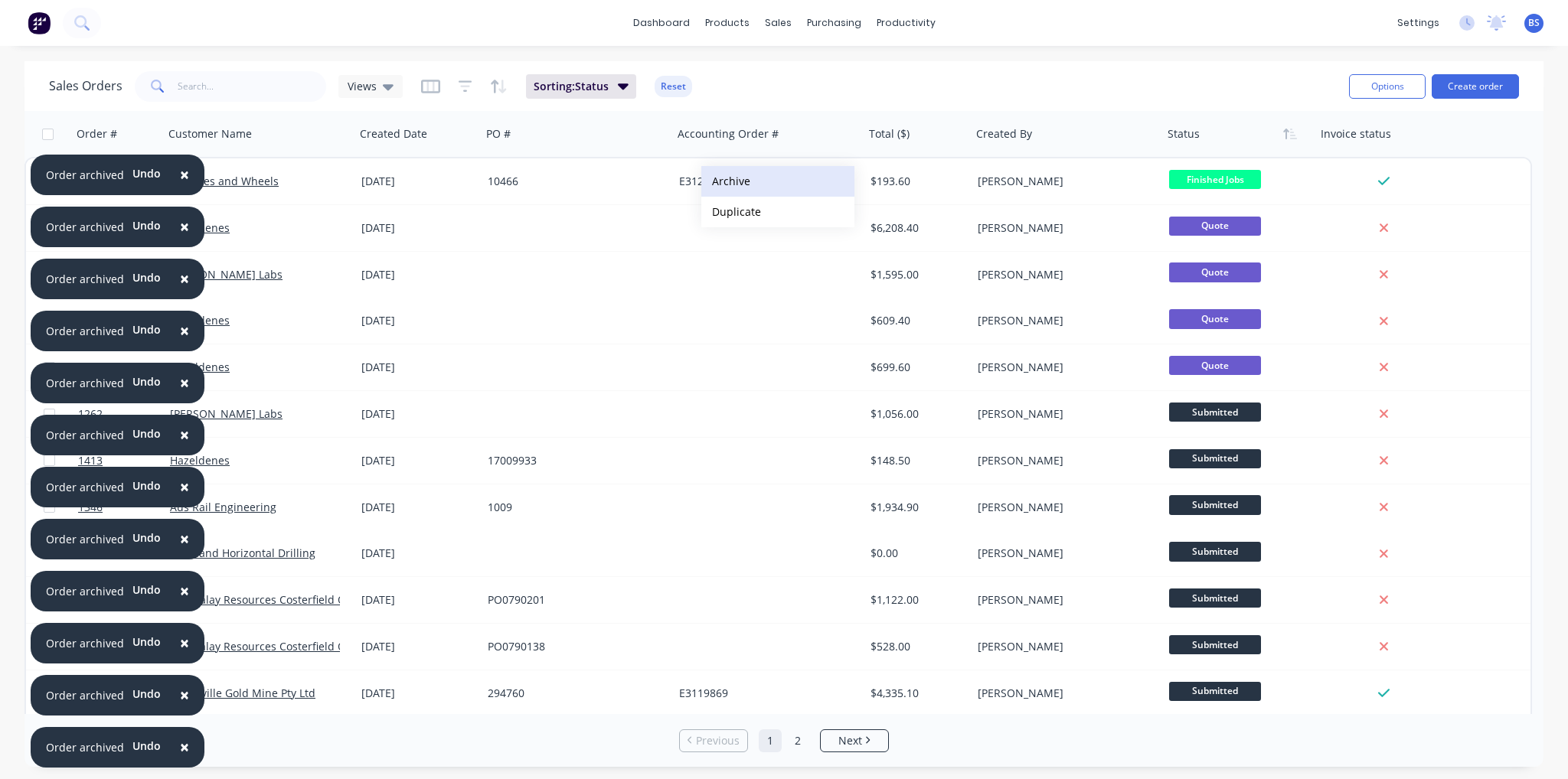
click at [737, 182] on button "Archive" at bounding box center [777, 181] width 153 height 31
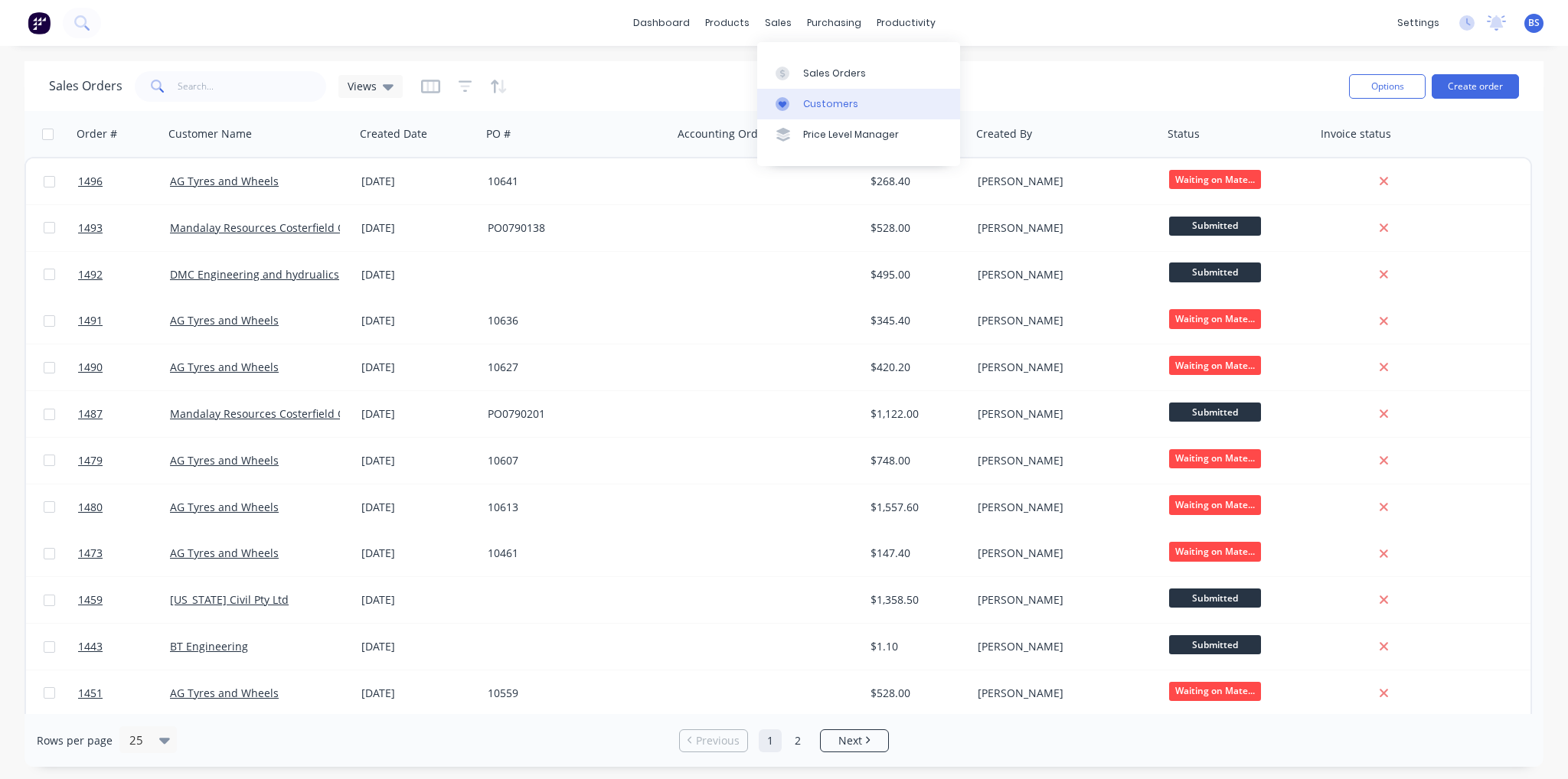
click at [875, 98] on link "Customers" at bounding box center [858, 104] width 203 height 31
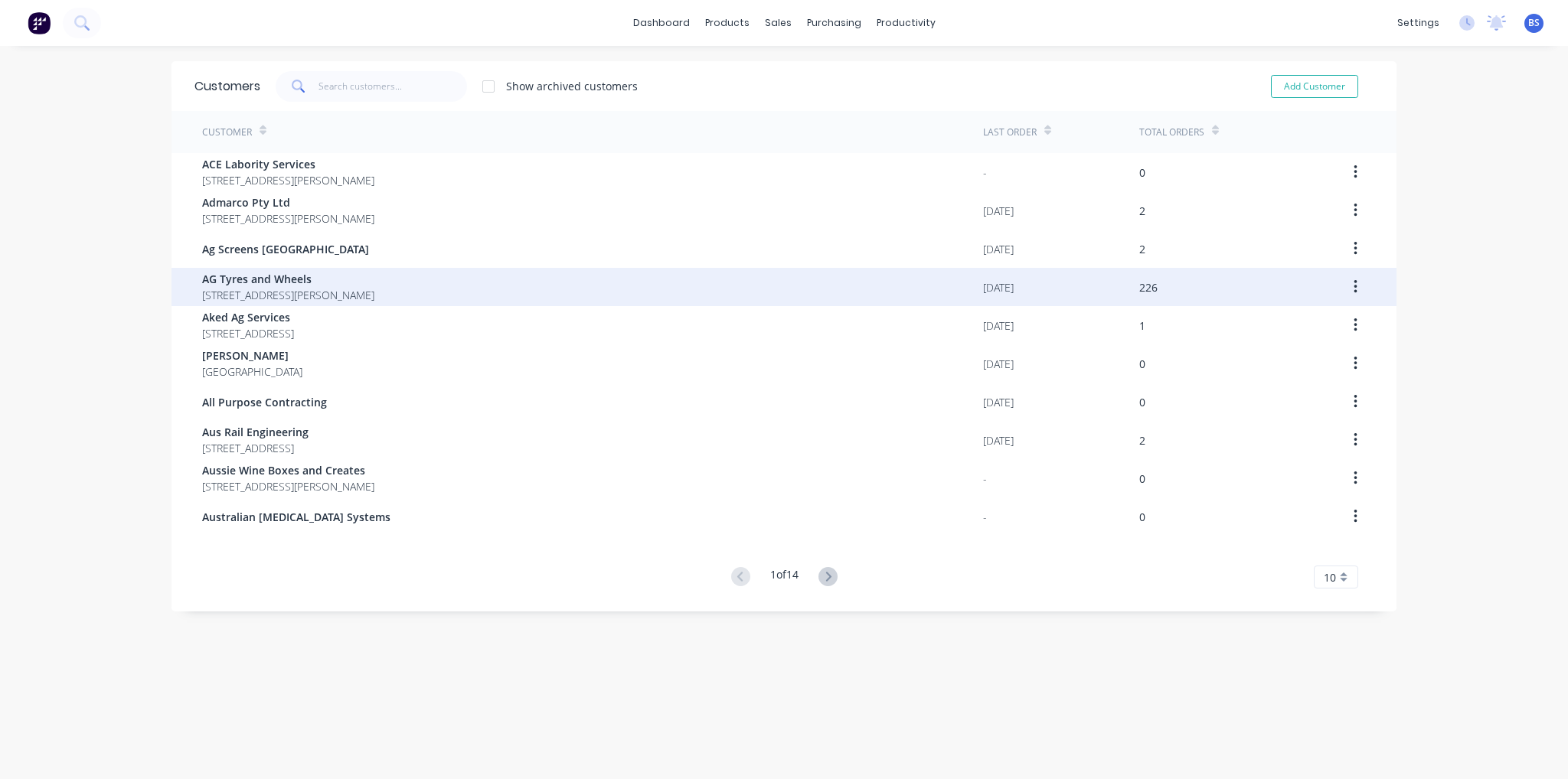
click at [312, 297] on span "17 Jewell Crt East Bendigo Victoria Australia 3550" at bounding box center [288, 294] width 172 height 16
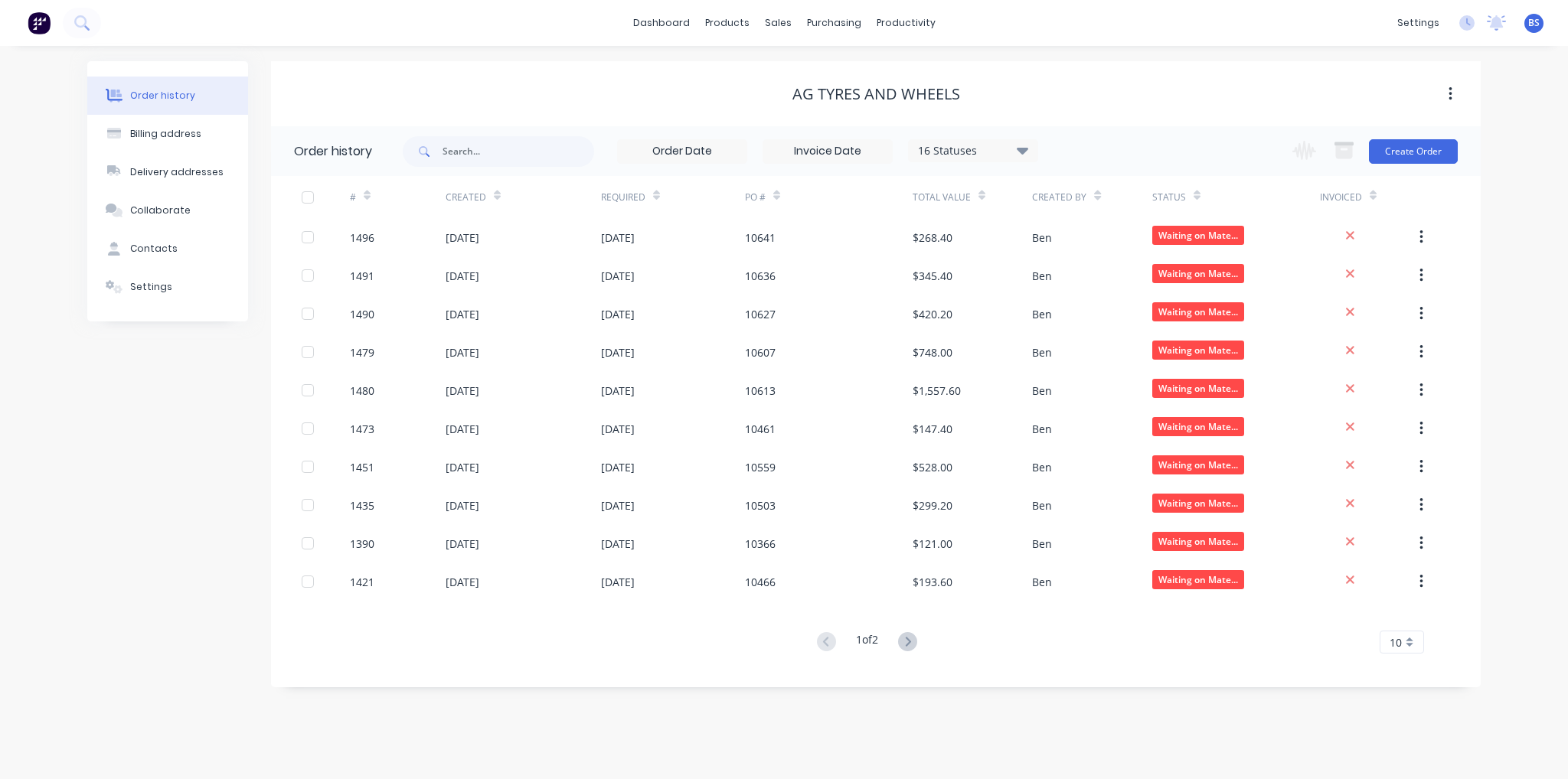
click at [904, 650] on button at bounding box center [907, 643] width 28 height 22
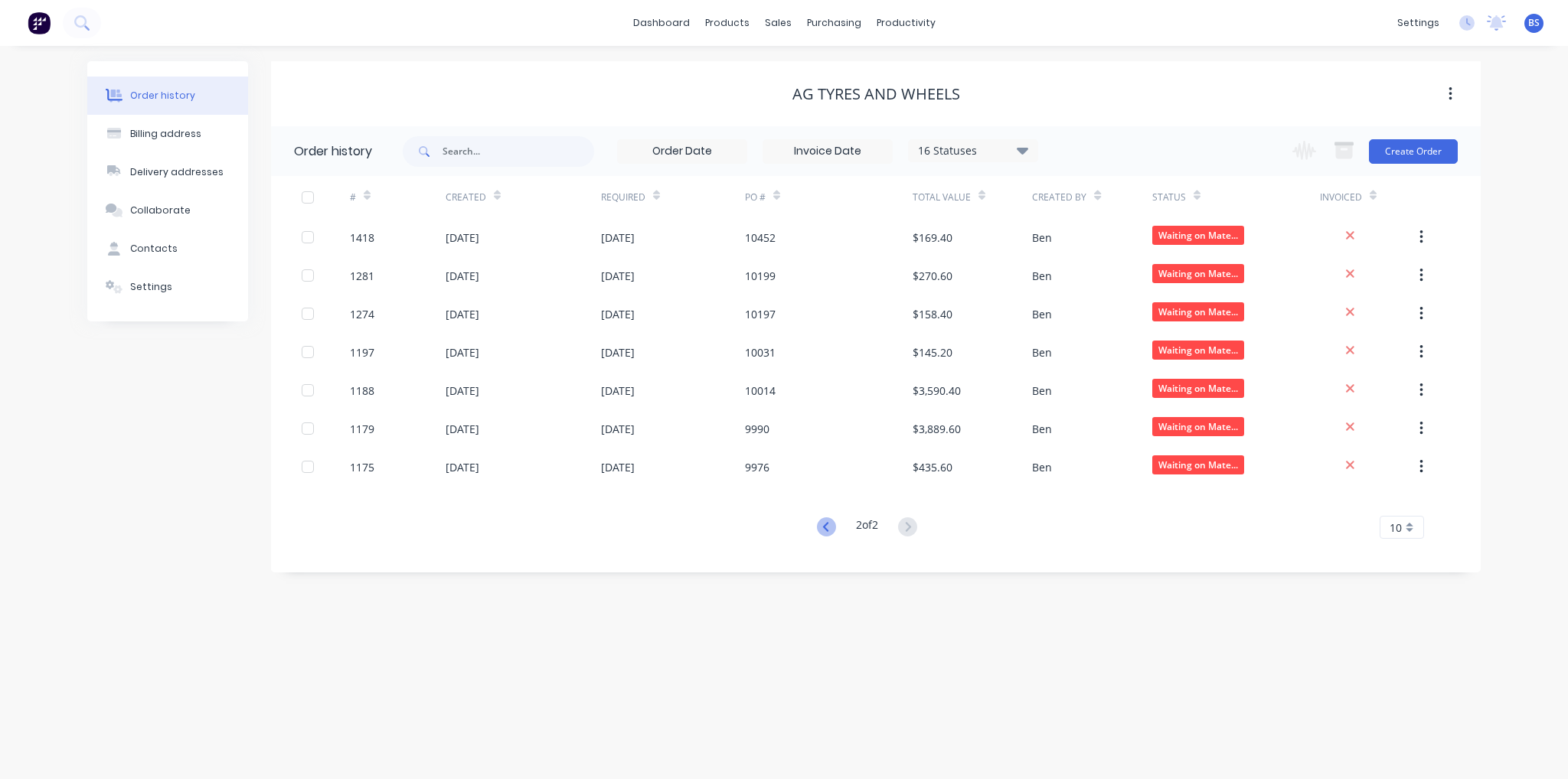
click at [822, 533] on icon at bounding box center [826, 527] width 19 height 19
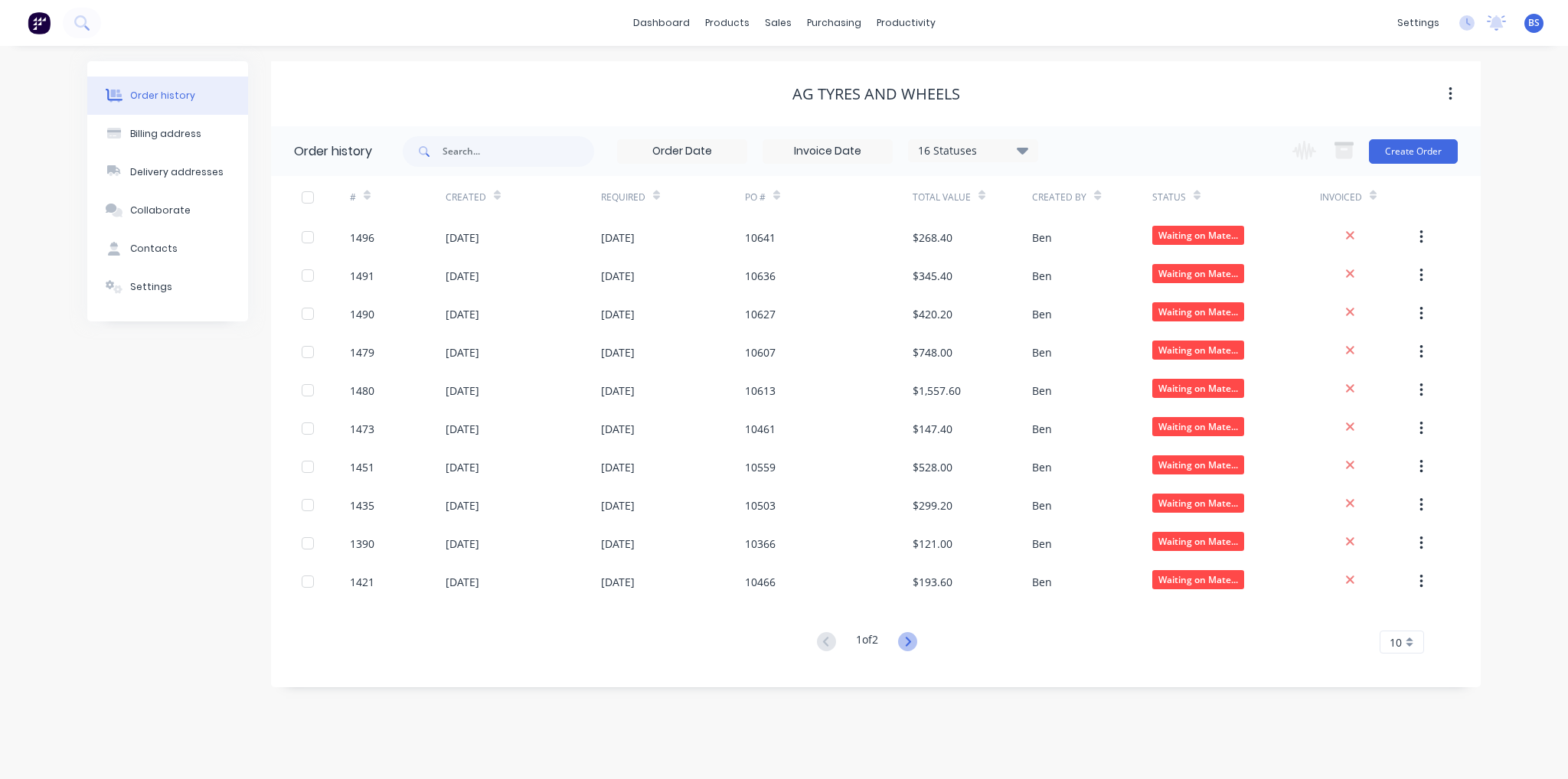
click at [915, 641] on icon at bounding box center [907, 642] width 19 height 19
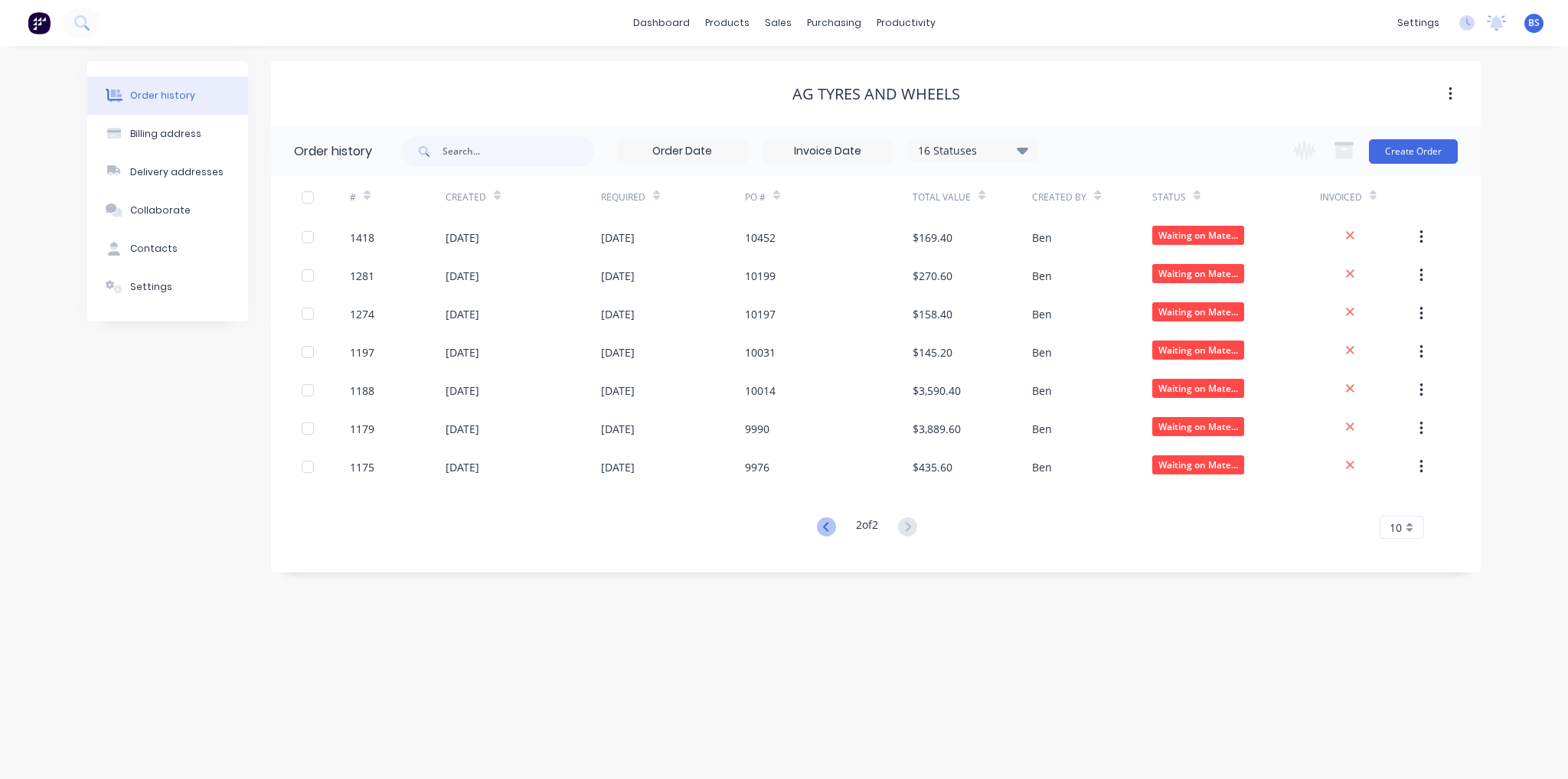
click at [818, 527] on icon at bounding box center [826, 527] width 19 height 19
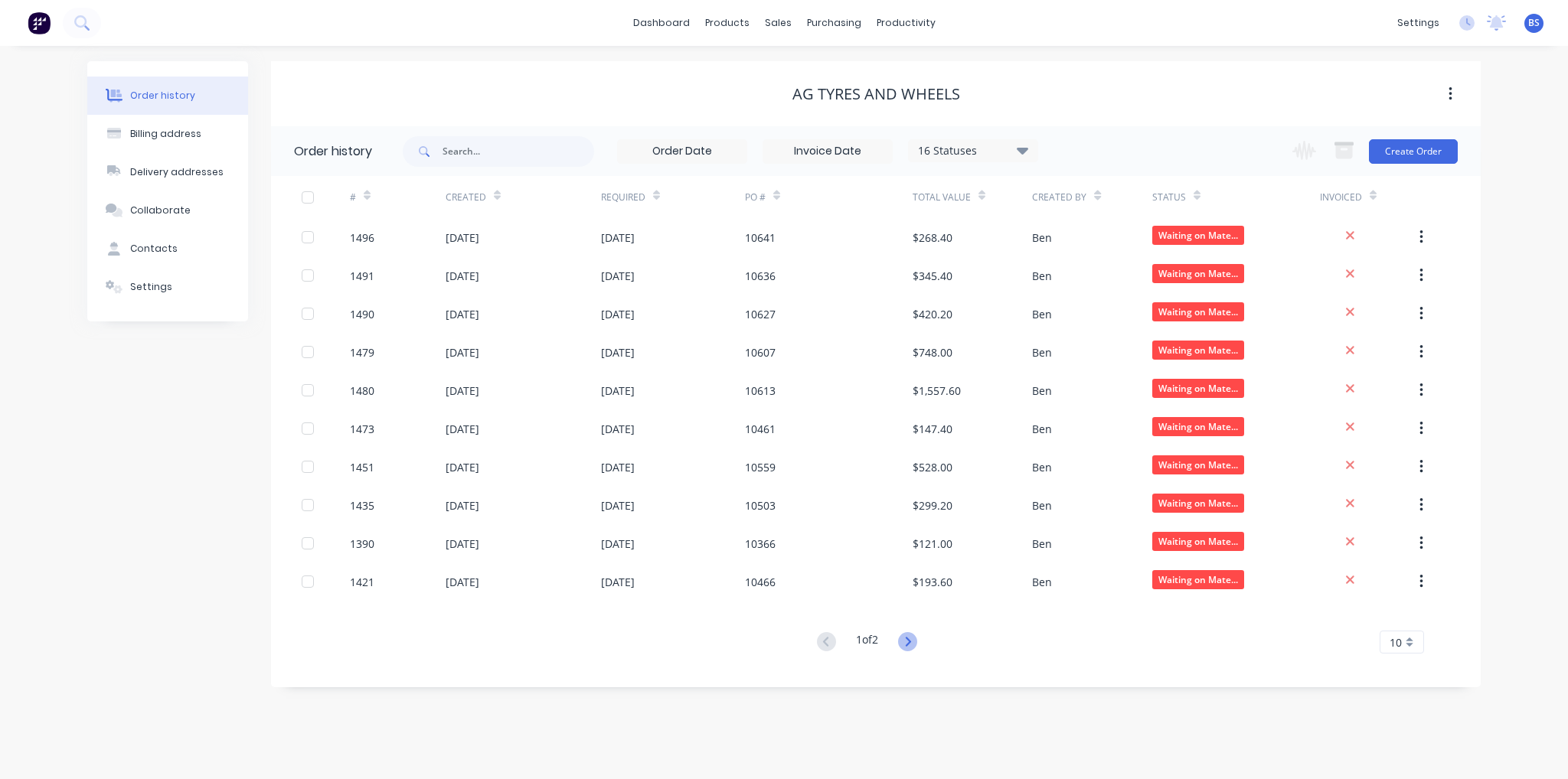
click at [908, 645] on icon at bounding box center [907, 642] width 19 height 19
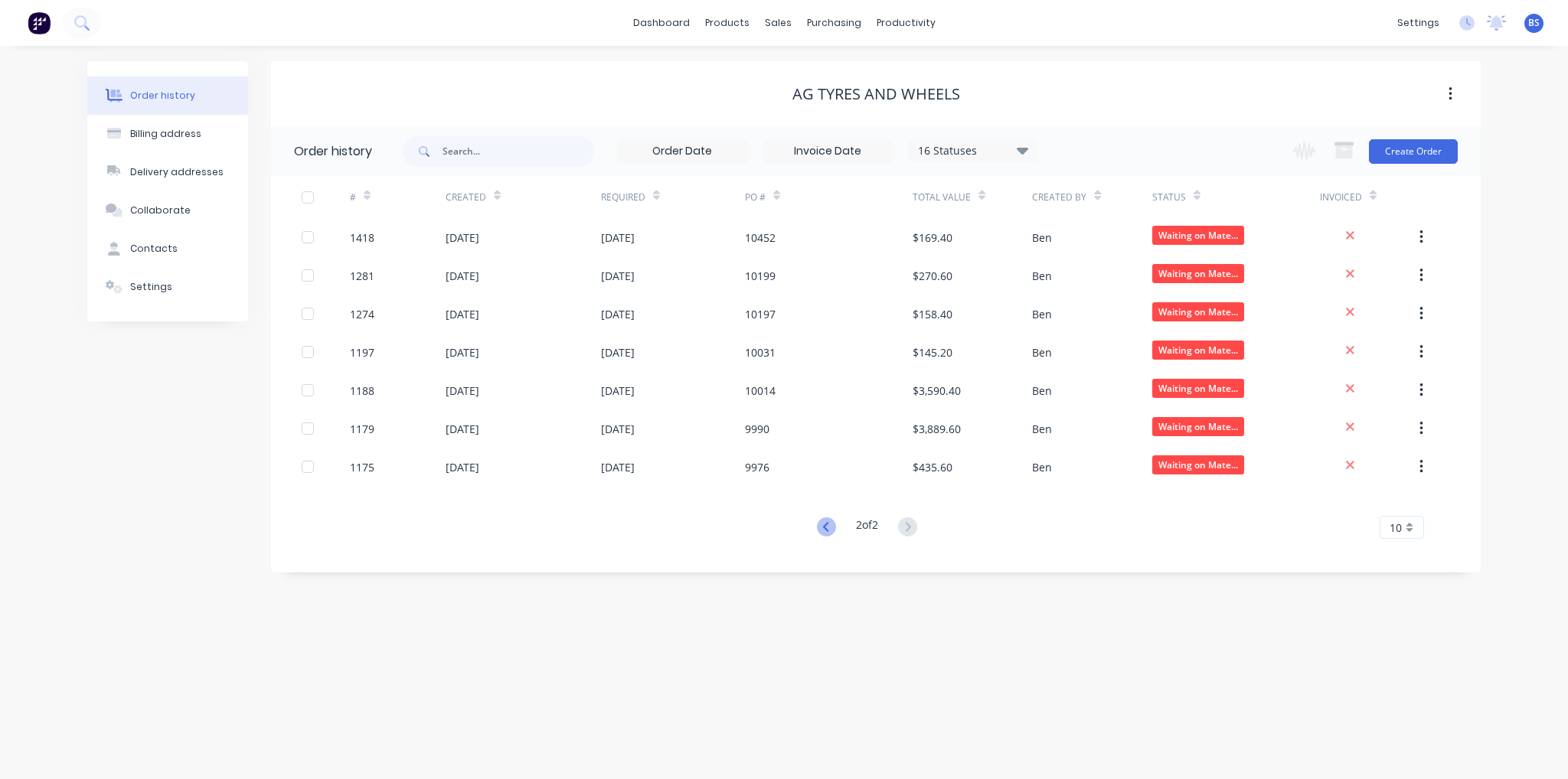
click at [831, 526] on icon at bounding box center [826, 527] width 19 height 19
